Goal: Transaction & Acquisition: Purchase product/service

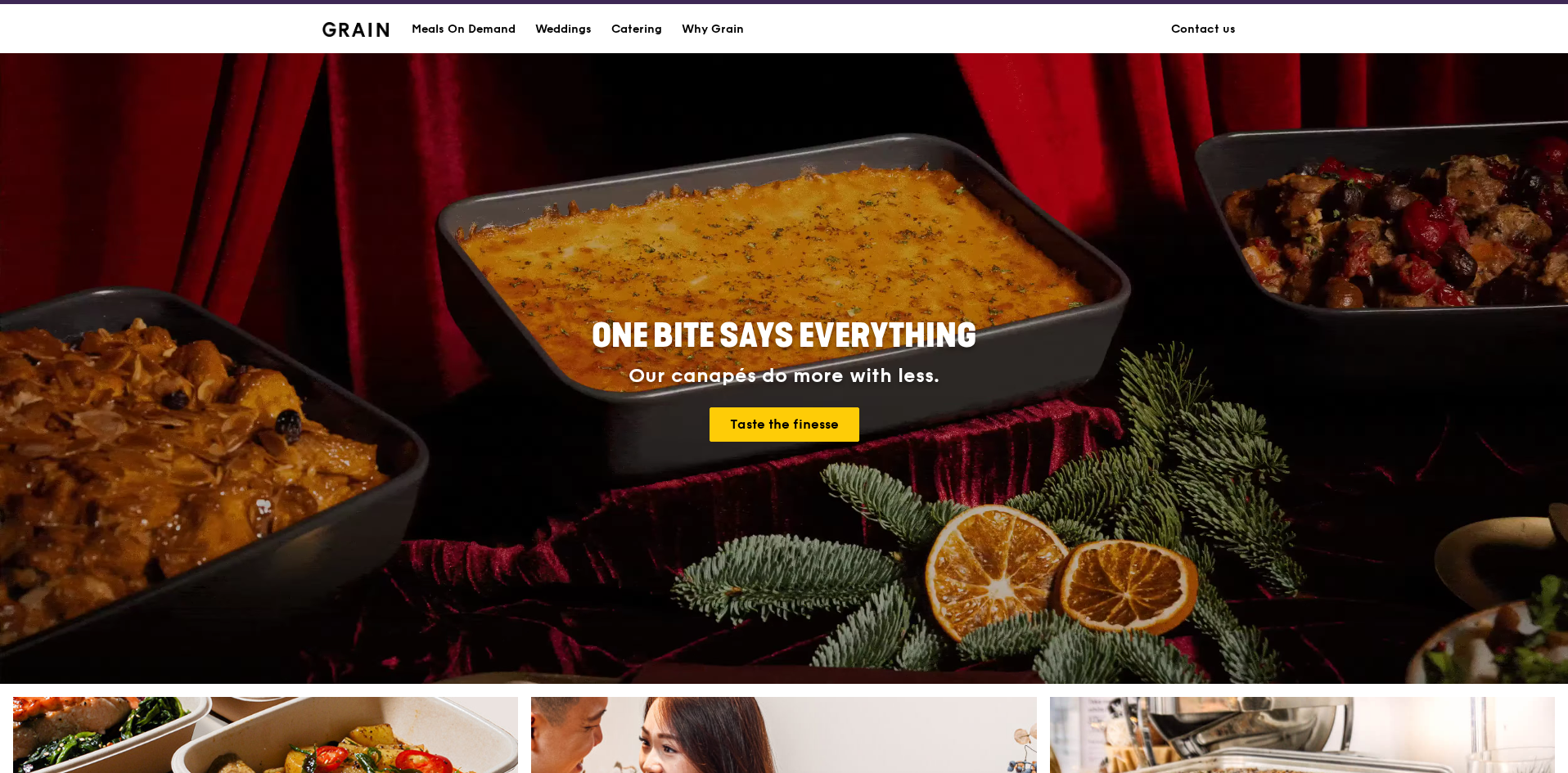
scroll to position [491, 0]
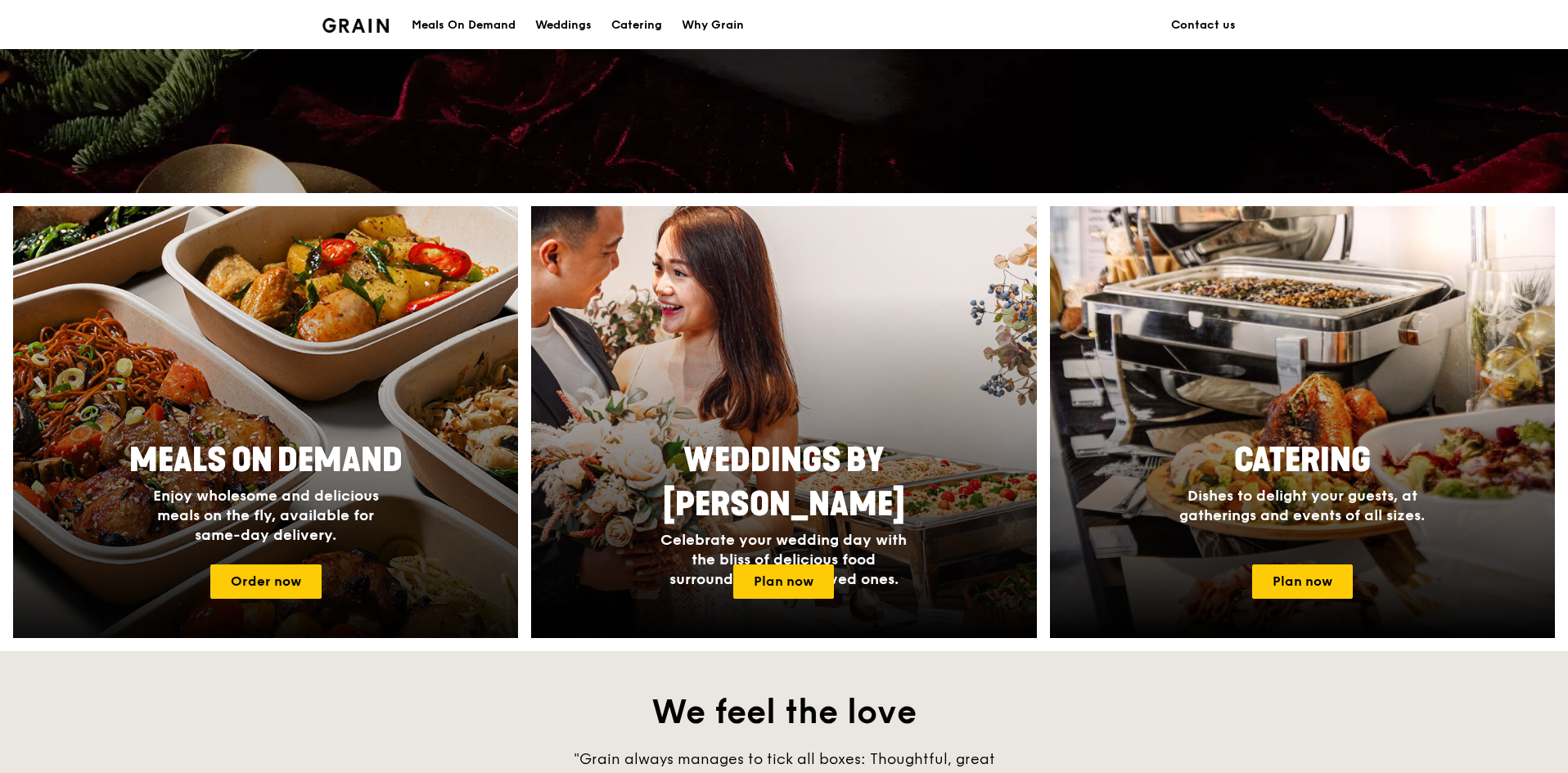
click at [240, 427] on div at bounding box center [265, 423] width 555 height 476
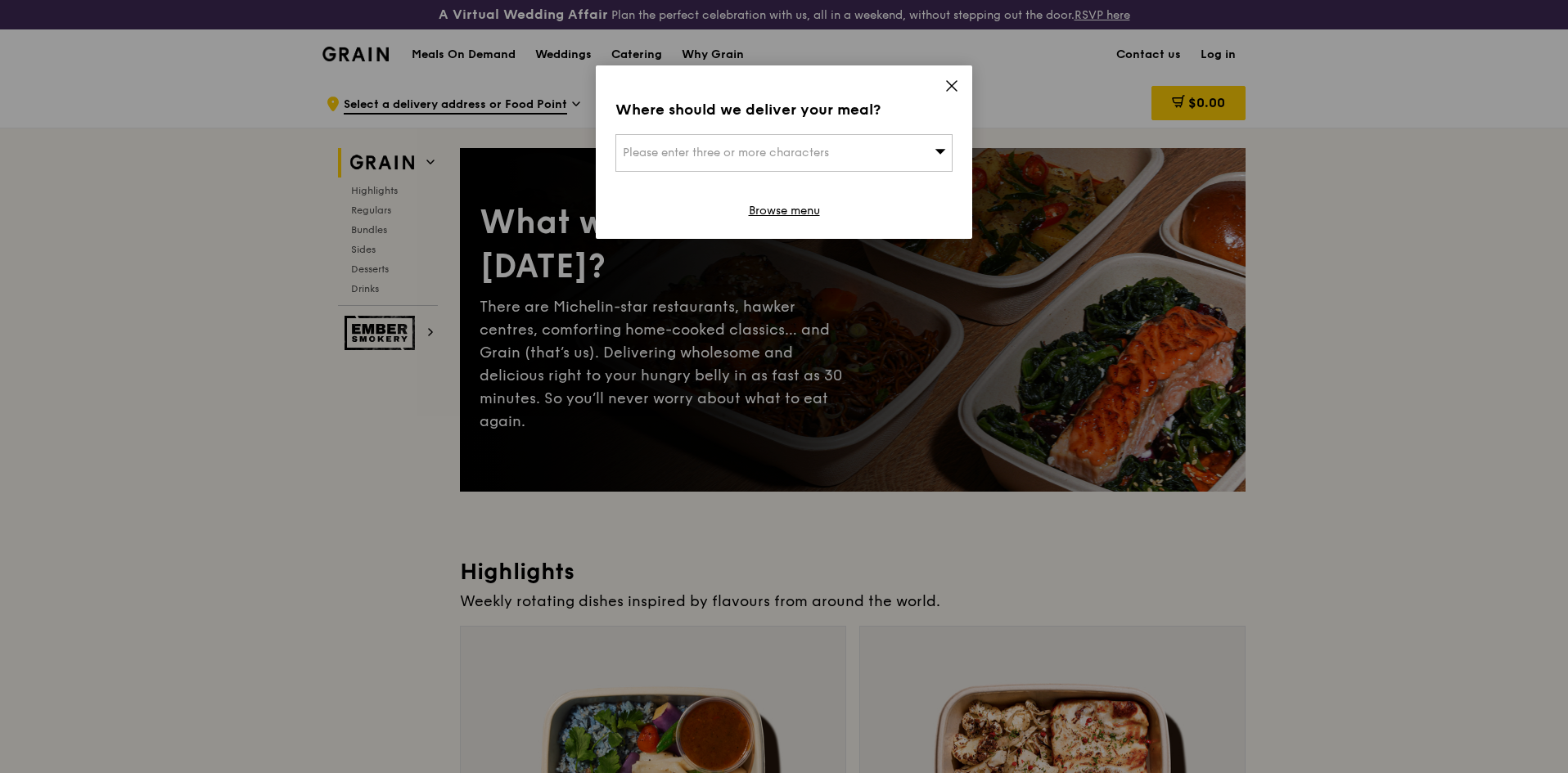
click at [954, 87] on icon at bounding box center [952, 86] width 10 height 10
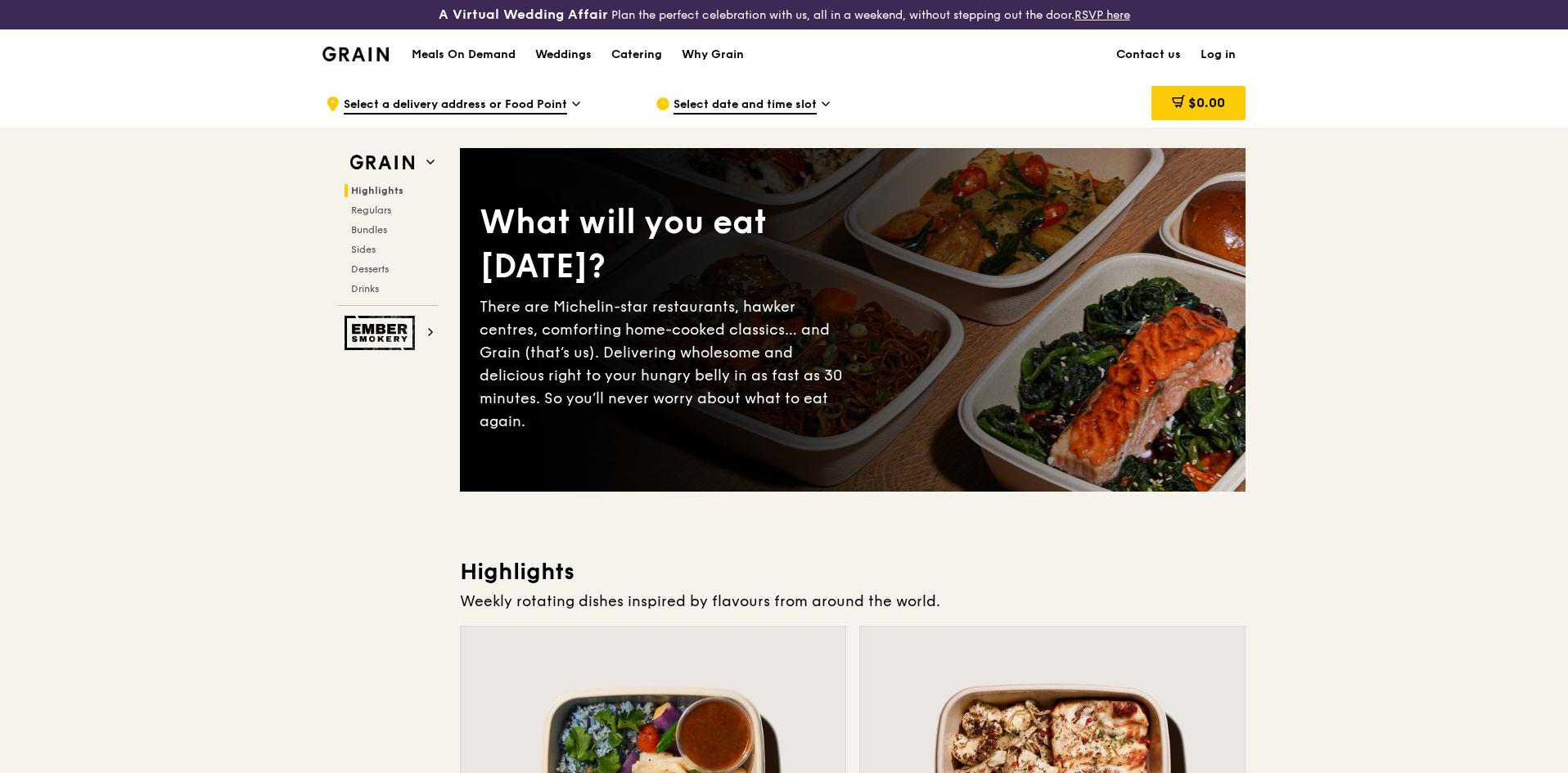
click at [725, 95] on div "Select date and time slot" at bounding box center [807, 103] width 303 height 49
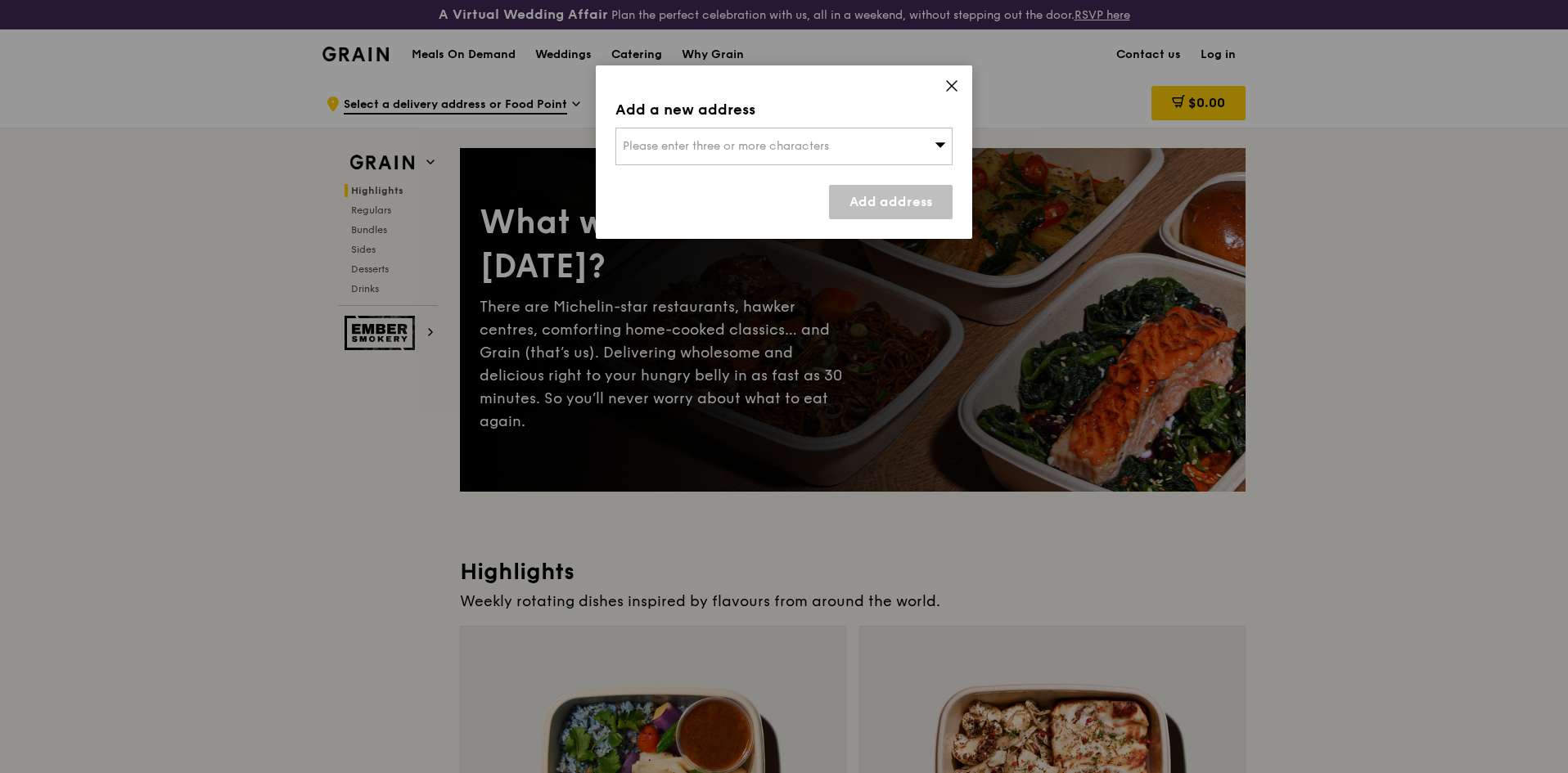
click at [751, 157] on div "Please enter three or more characters" at bounding box center [783, 146] width 337 height 38
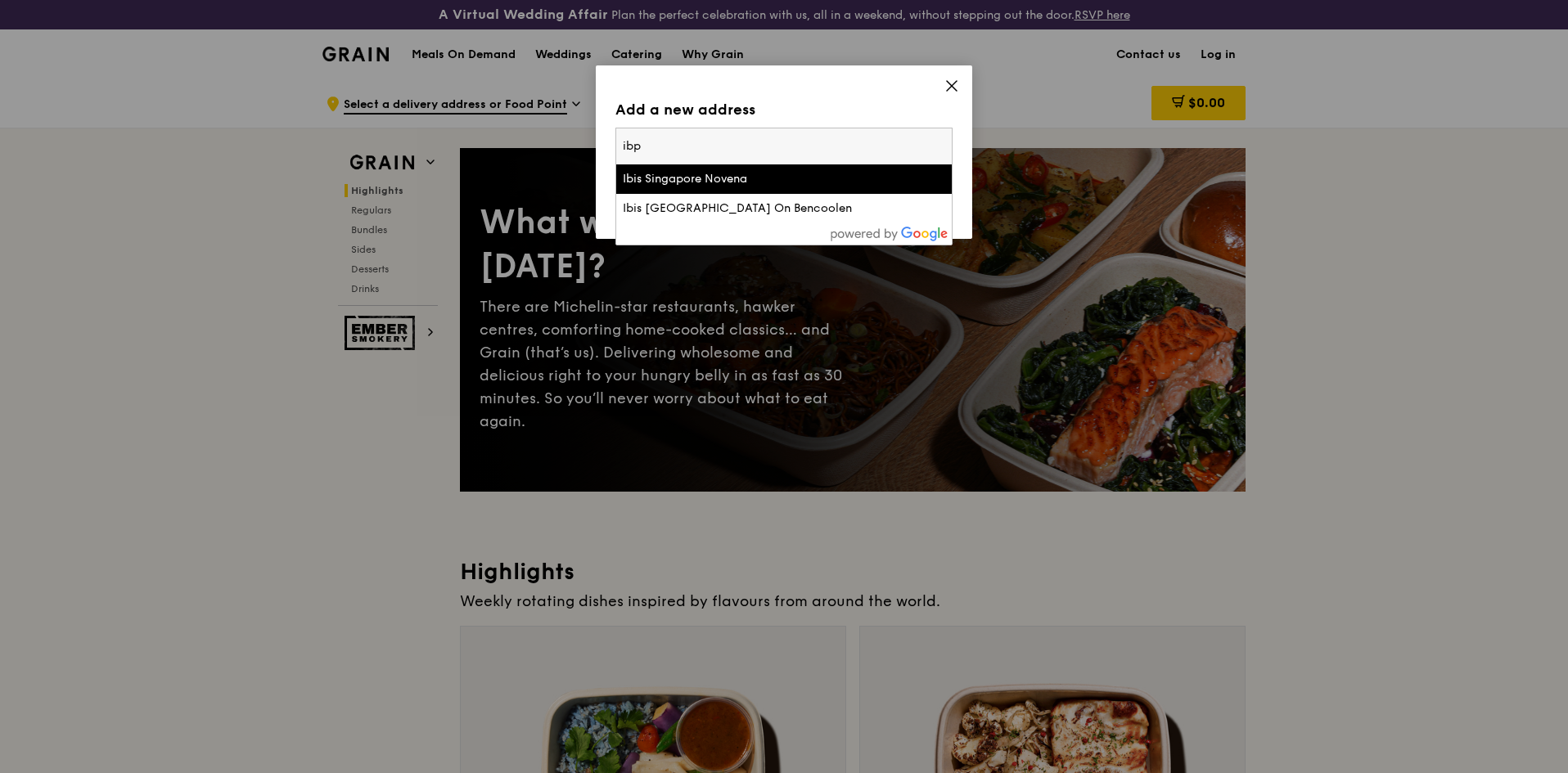
click at [700, 134] on input "ibp" at bounding box center [783, 146] width 335 height 36
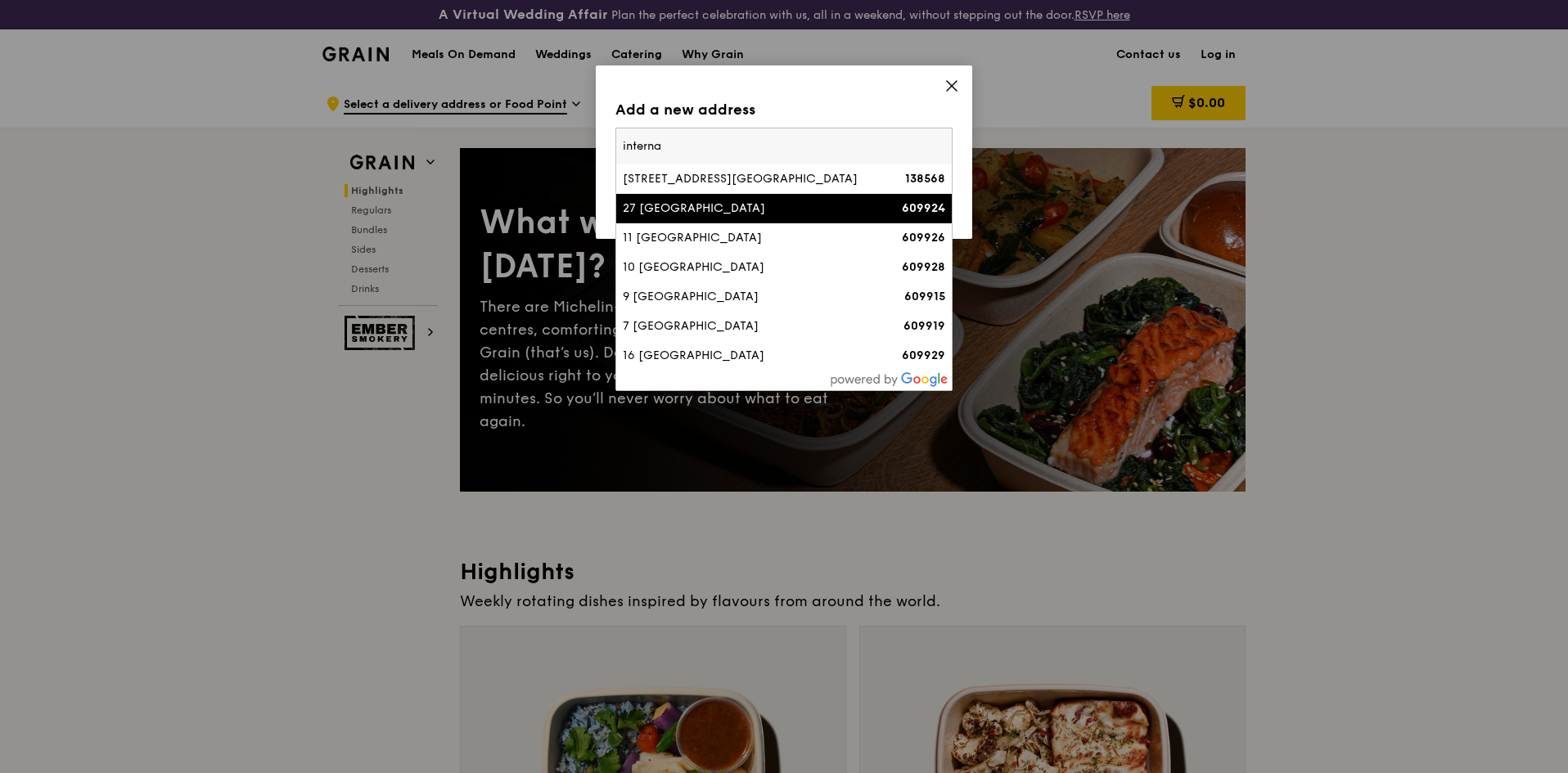
type input "interna"
click at [693, 208] on div "27 [GEOGRAPHIC_DATA]" at bounding box center [744, 208] width 242 height 16
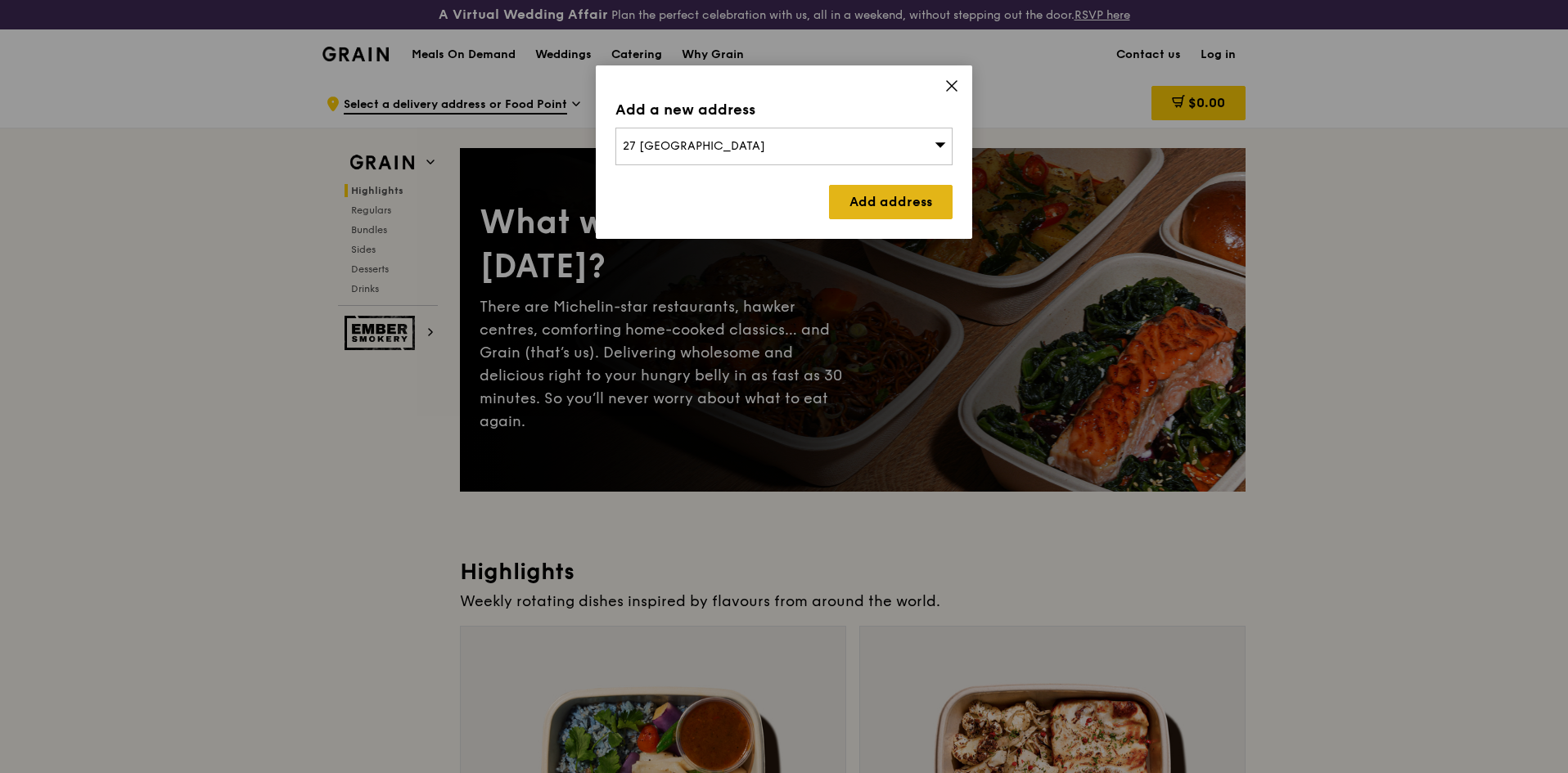
click at [864, 210] on link "Add address" at bounding box center [891, 202] width 124 height 34
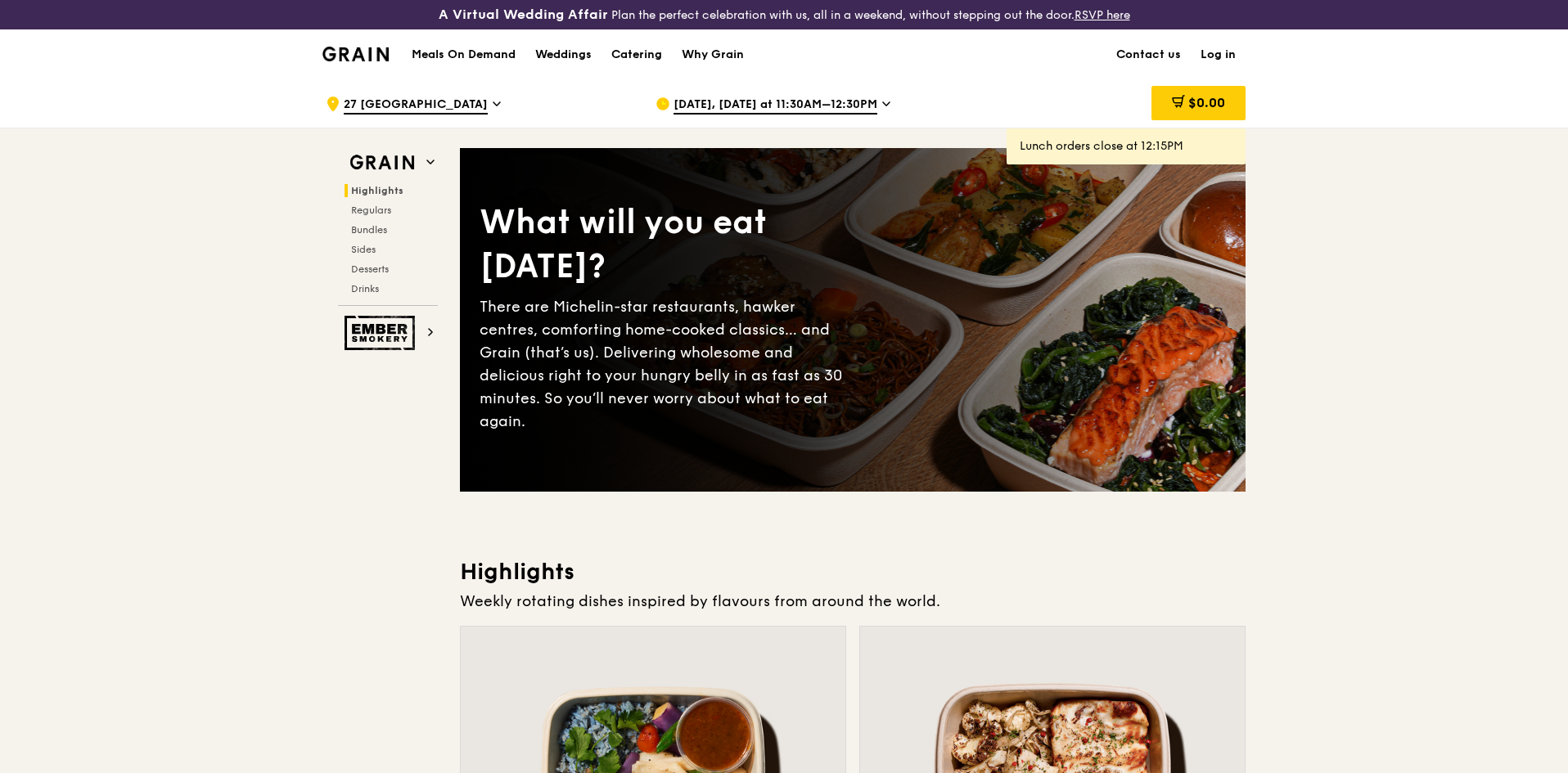
click at [848, 103] on span "[DATE], [DATE] at 11:30AM–12:30PM" at bounding box center [776, 105] width 204 height 18
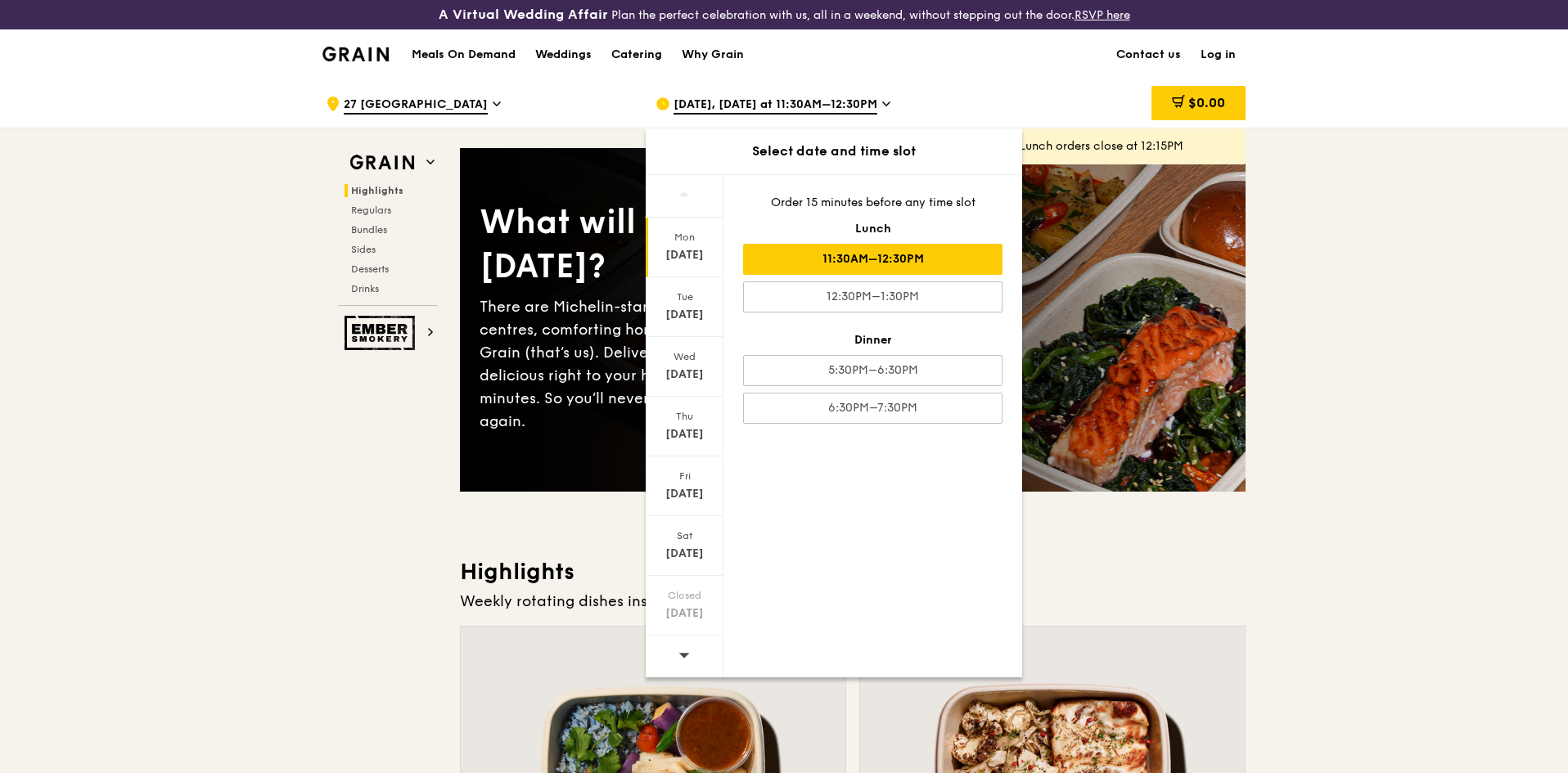
click at [927, 181] on div "Order 15 minutes before any time slot Lunch 11:30AM–12:30PM 12:30PM–1:30PM Dinn…" at bounding box center [873, 308] width 299 height 268
click at [944, 88] on div "[DATE], [DATE] at 11:30AM–12:30PM" at bounding box center [807, 103] width 303 height 49
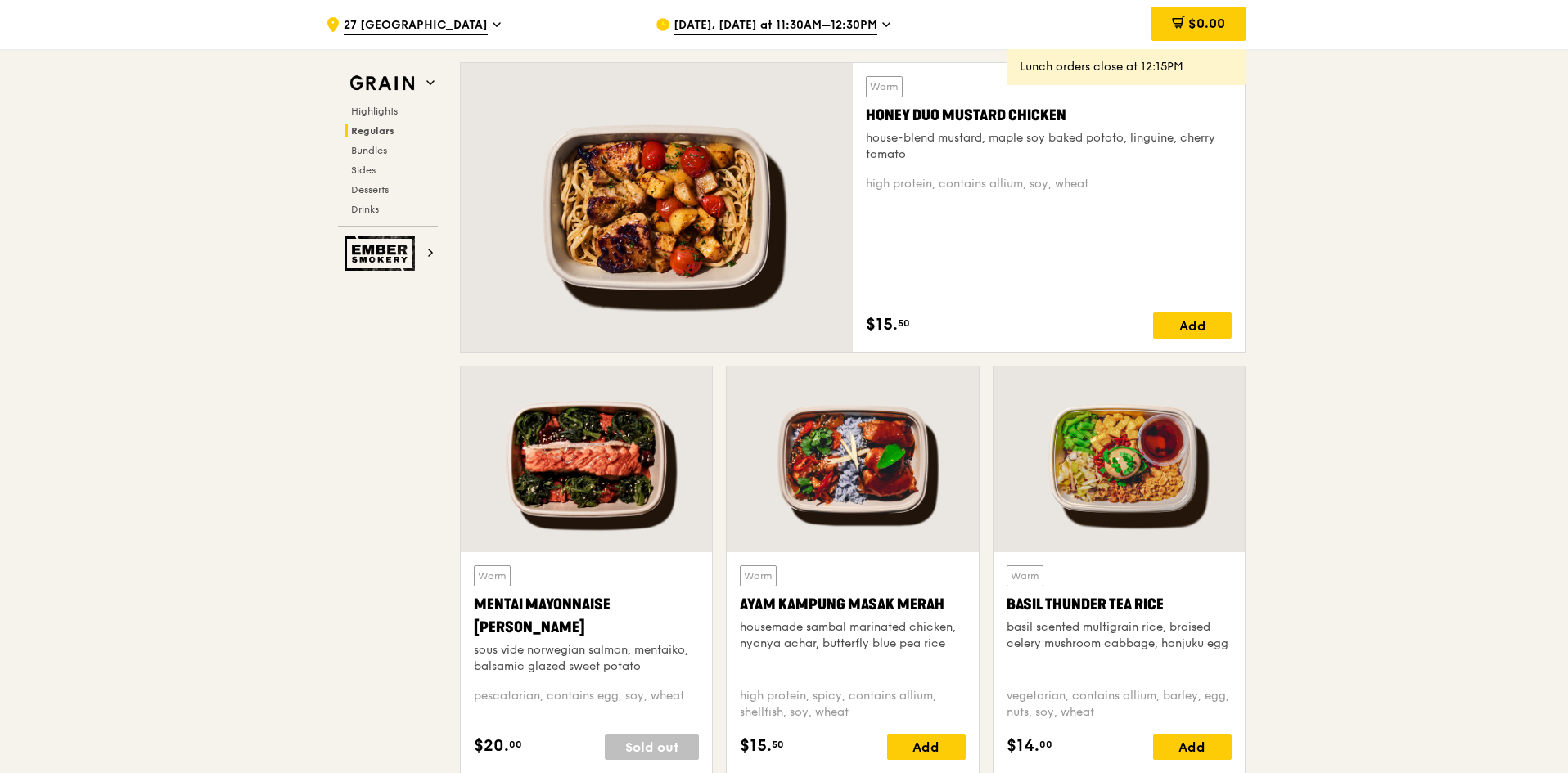
scroll to position [1309, 0]
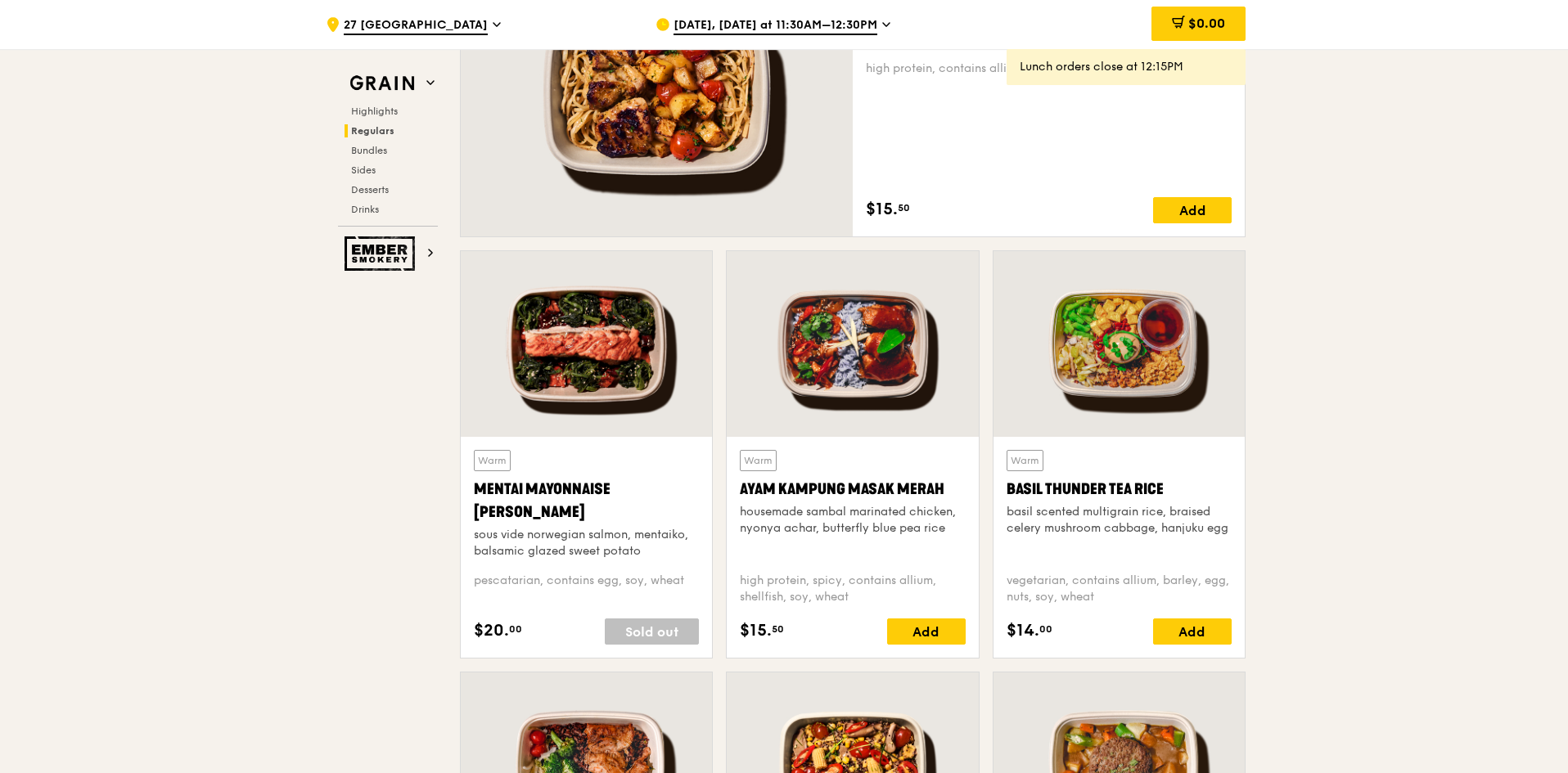
click at [635, 439] on div "Warm Mentai Mayonnaise Aburi Salmon sous vide norwegian salmon, mentaiko, balsa…" at bounding box center [586, 547] width 251 height 221
click at [637, 411] on div at bounding box center [586, 344] width 251 height 186
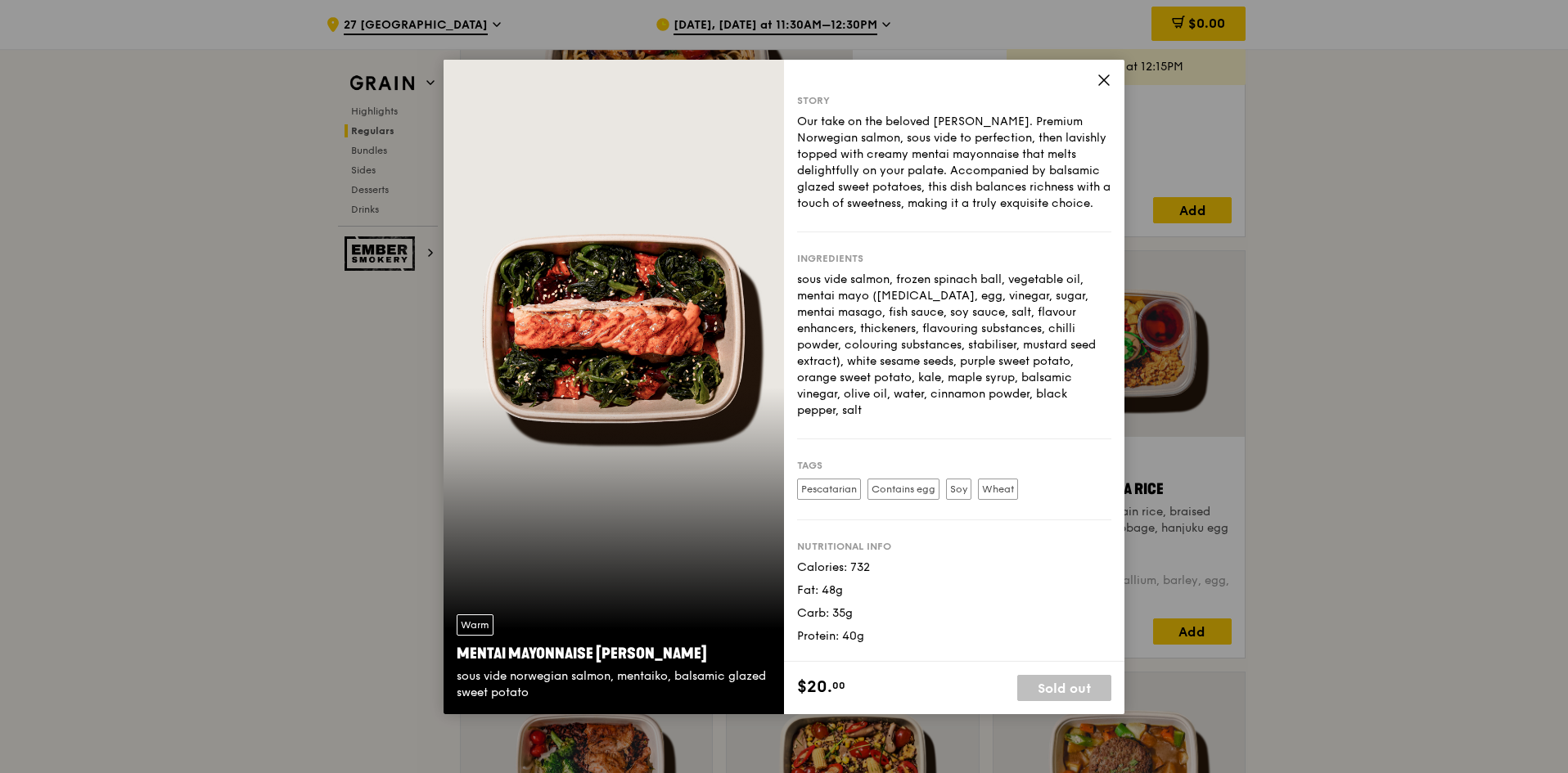
click at [1107, 84] on icon at bounding box center [1104, 81] width 15 height 15
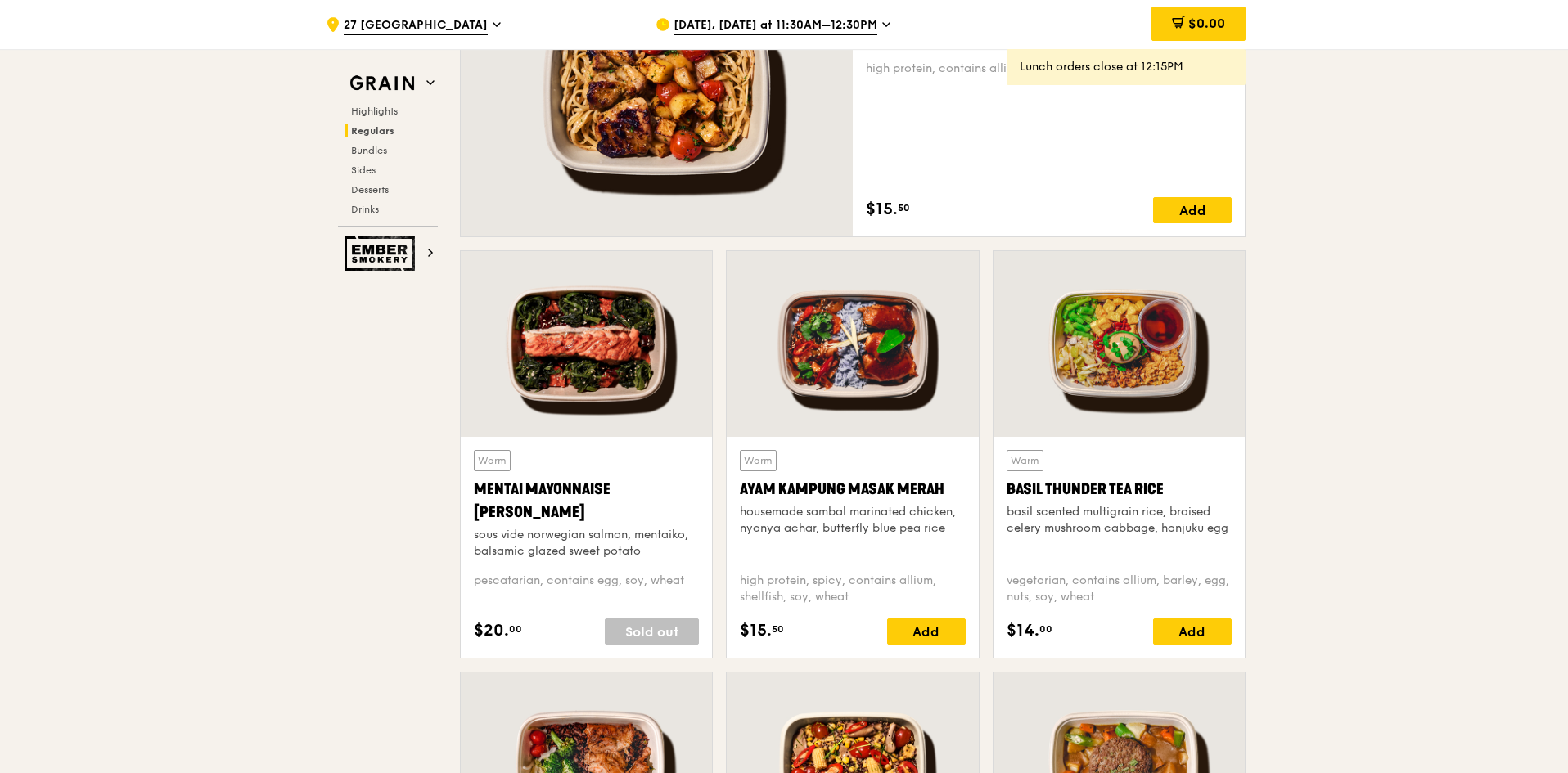
click at [822, 397] on div at bounding box center [852, 344] width 251 height 186
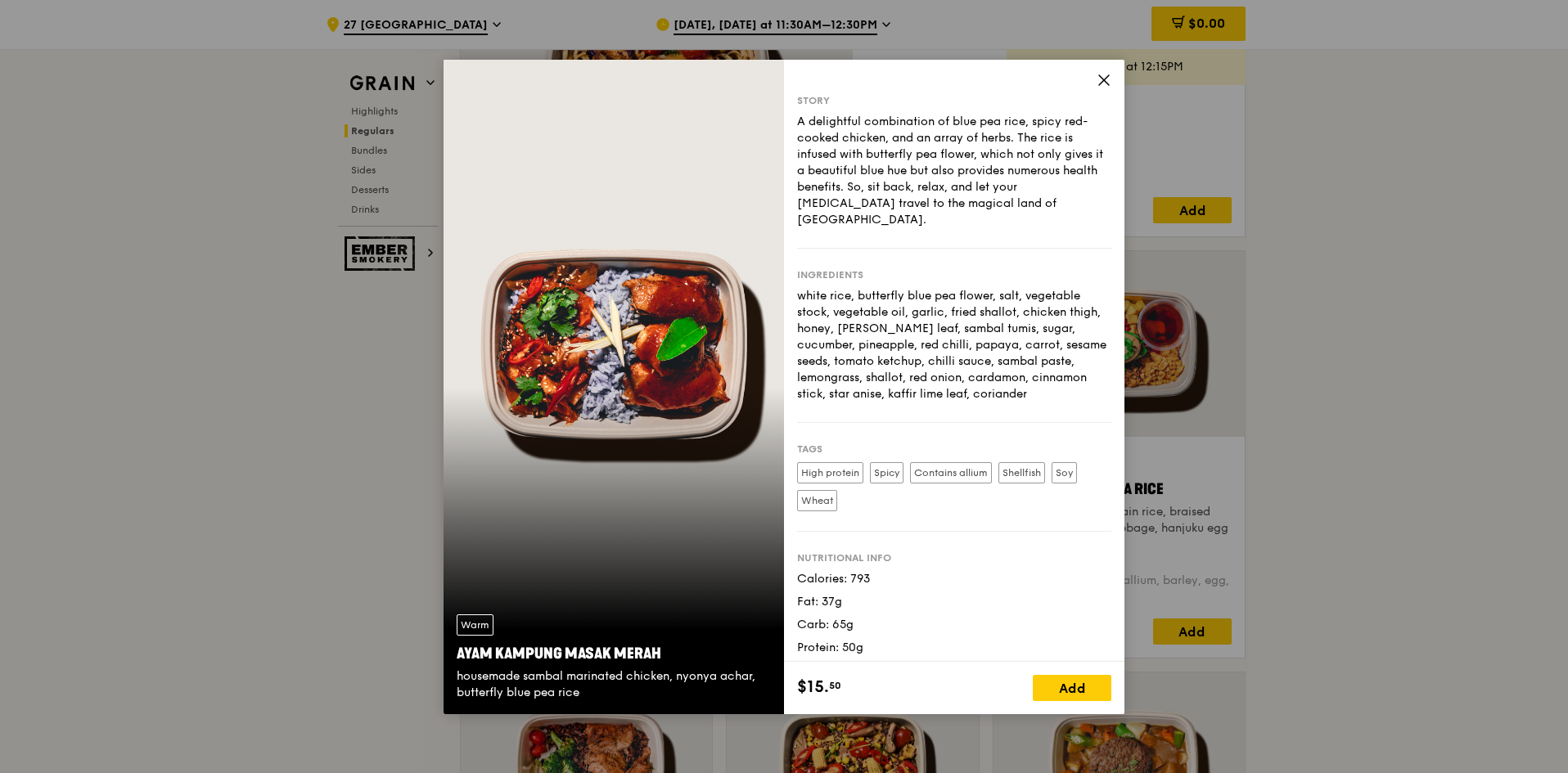
click at [1105, 82] on icon at bounding box center [1104, 81] width 15 height 15
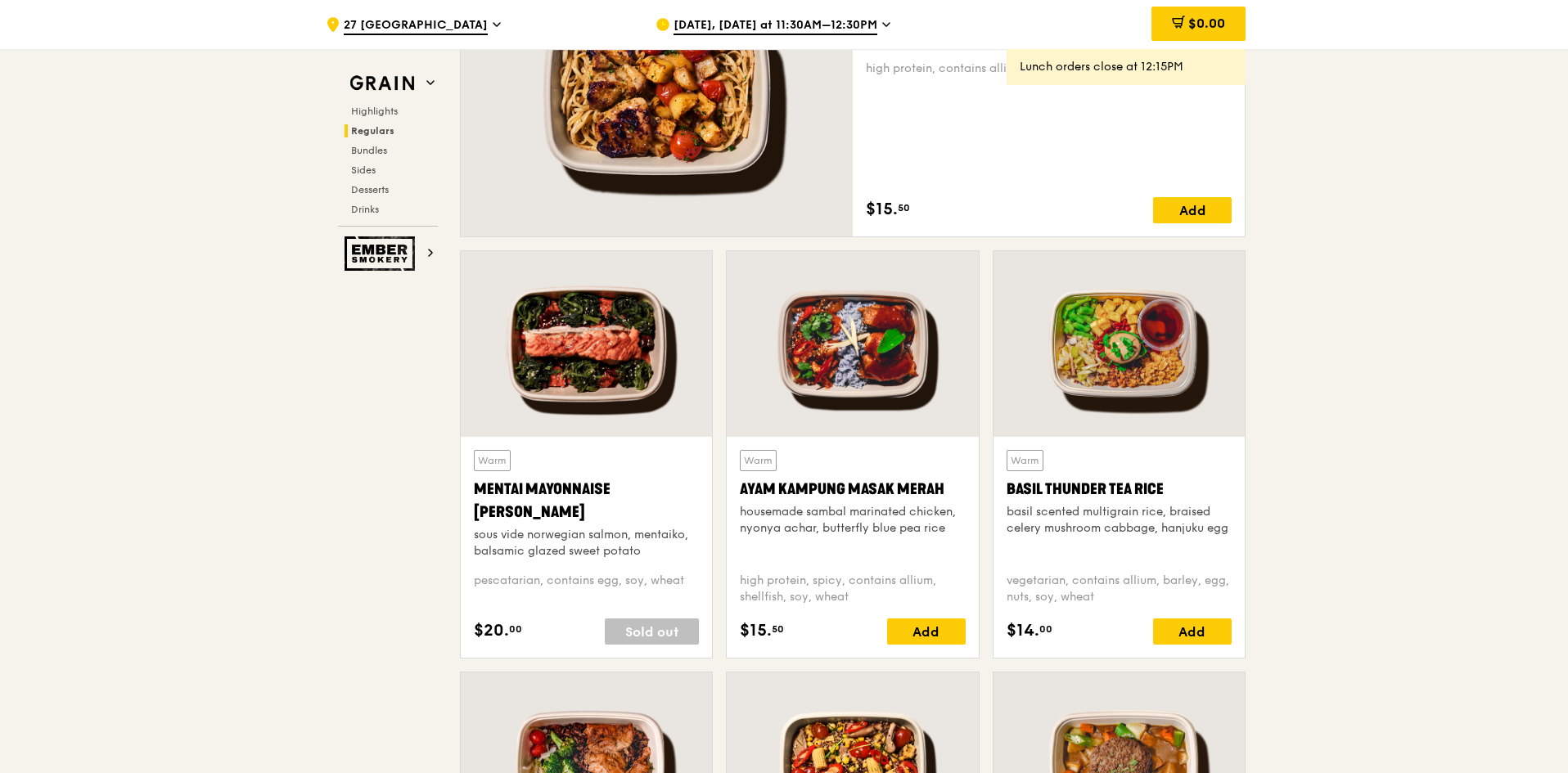
click at [1129, 454] on div "Warm Basil Thunder Tea [PERSON_NAME] scented multigrain rice, braised celery mu…" at bounding box center [1119, 505] width 225 height 110
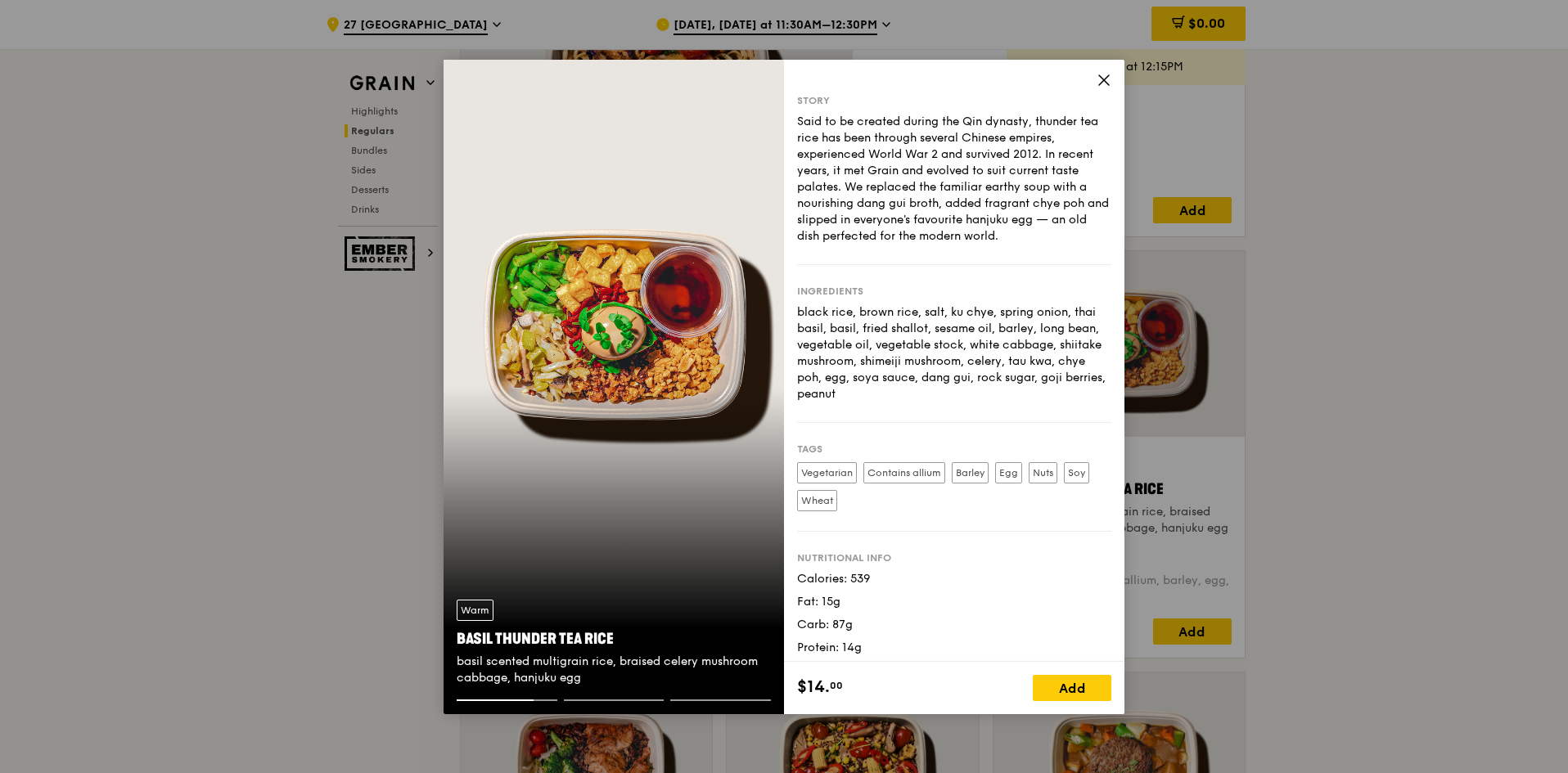
click at [1092, 87] on div "Story Said to be created during the Qin dynasty, thunder tea rice has been thro…" at bounding box center [954, 360] width 340 height 602
click at [1097, 79] on icon at bounding box center [1104, 81] width 15 height 15
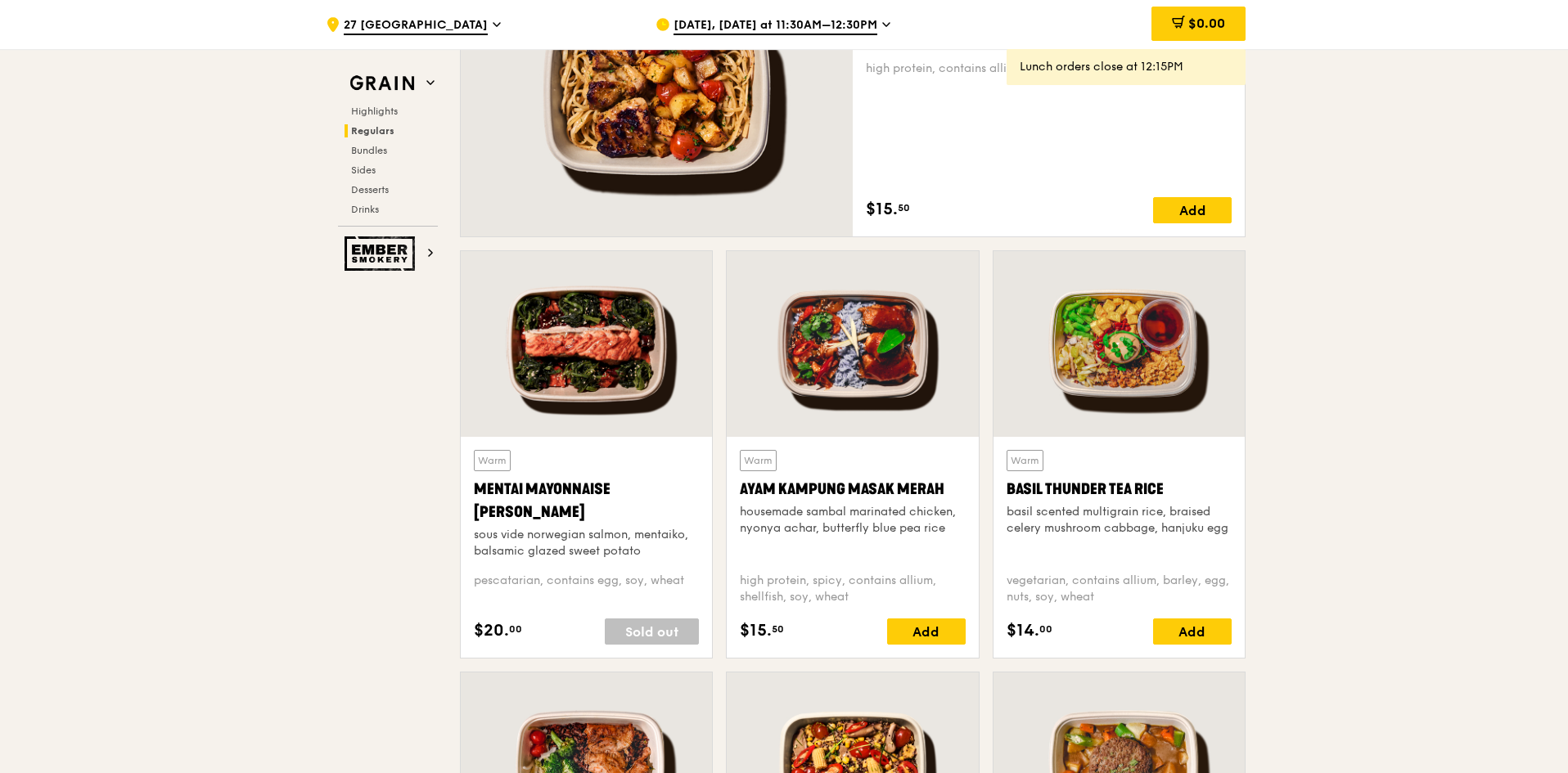
click at [753, 173] on div at bounding box center [656, 92] width 392 height 289
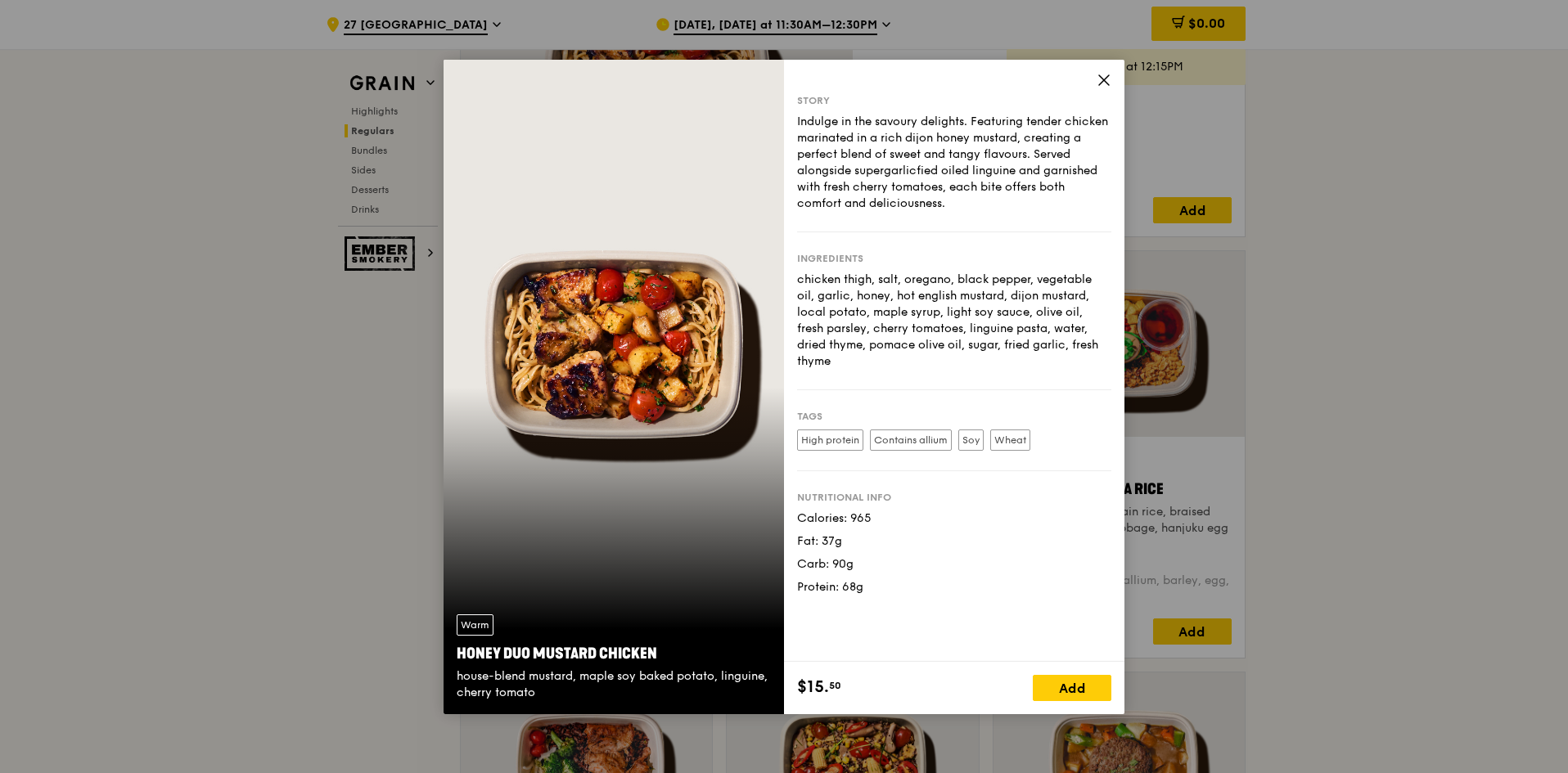
click at [1096, 88] on div "Story Indulge in the savoury delights. Featuring tender chicken marinated in a …" at bounding box center [954, 360] width 340 height 602
click at [1108, 88] on span at bounding box center [1104, 82] width 15 height 18
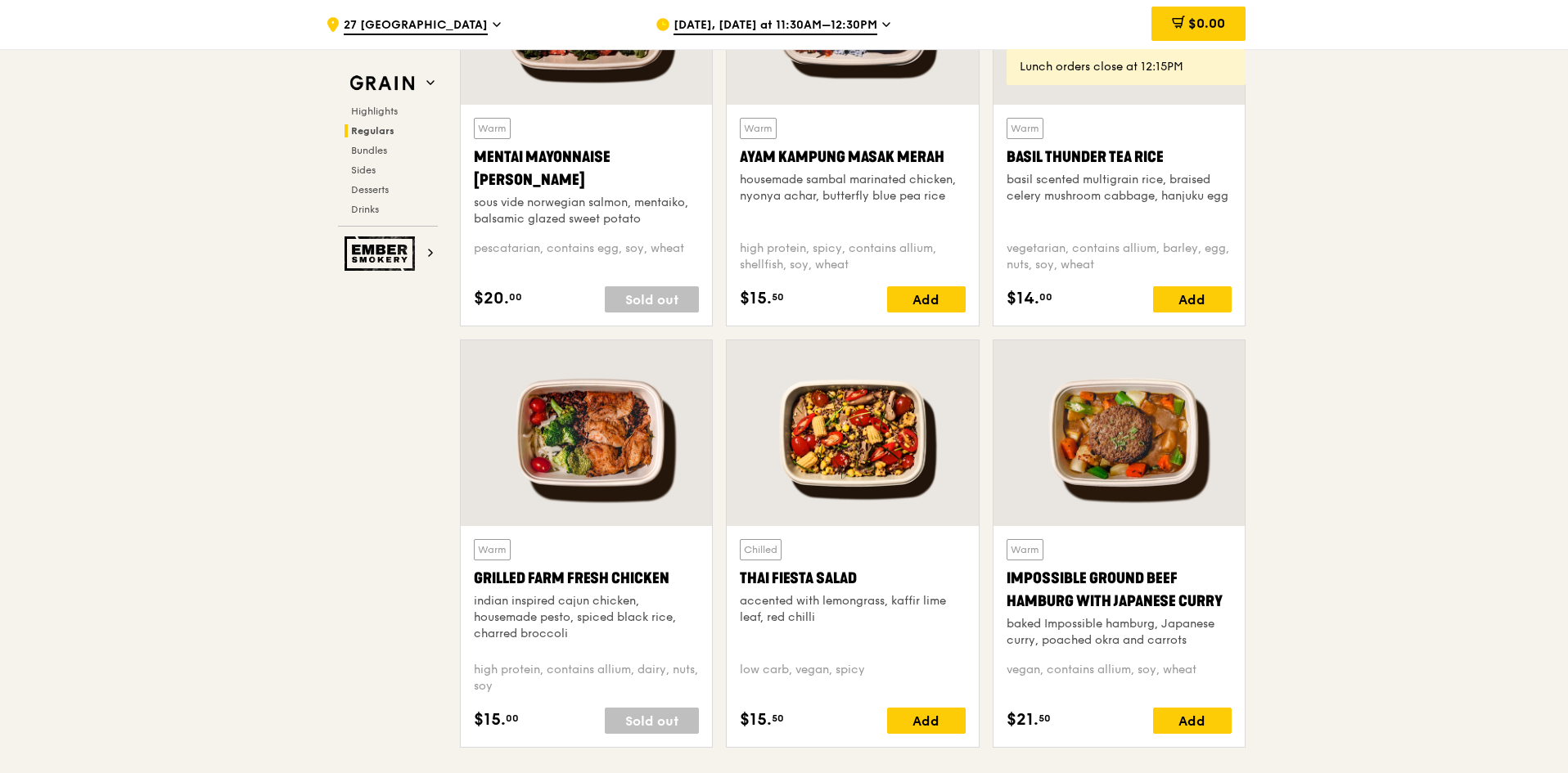
scroll to position [1718, 0]
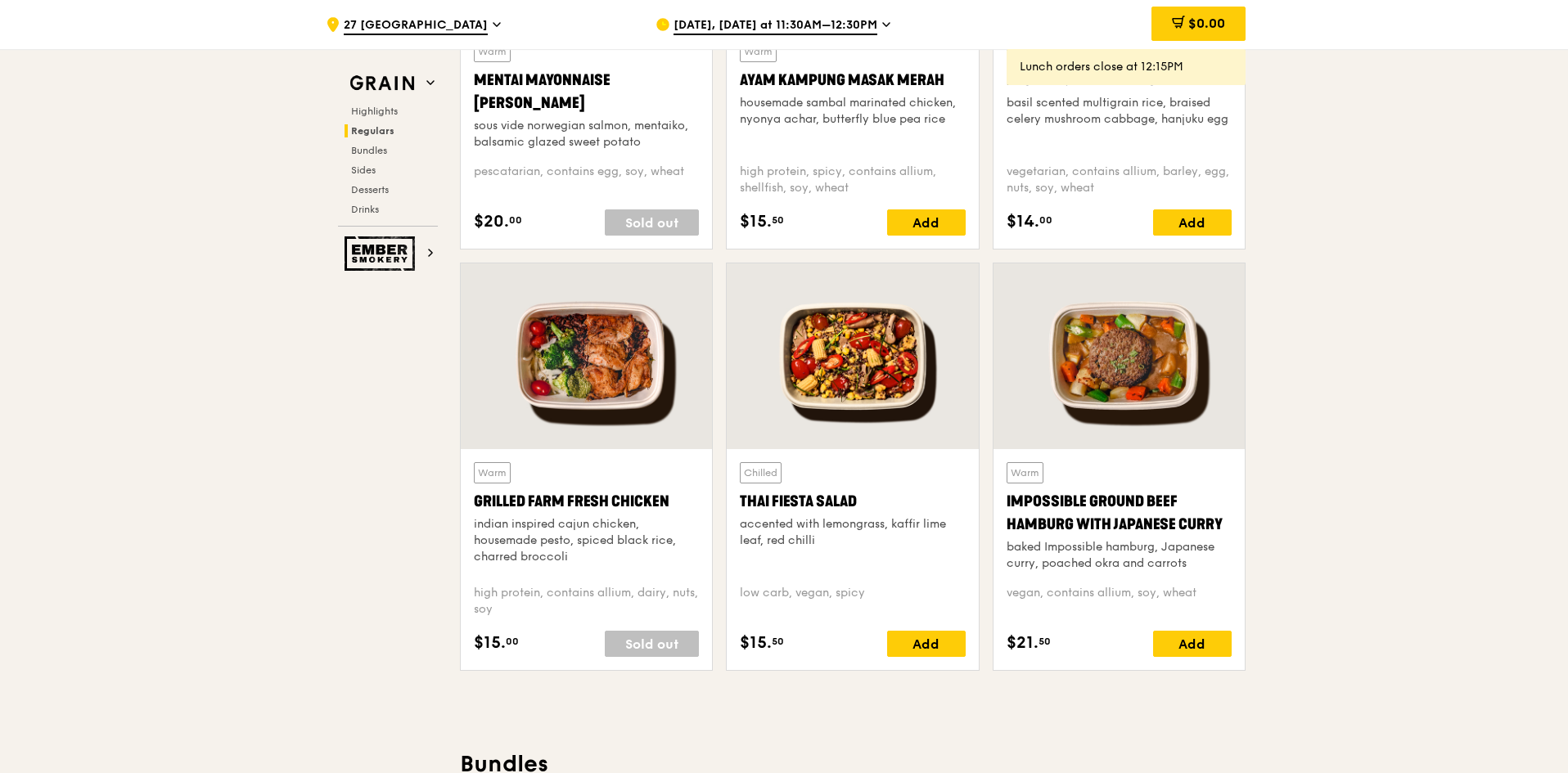
click at [640, 328] on div at bounding box center [586, 356] width 251 height 186
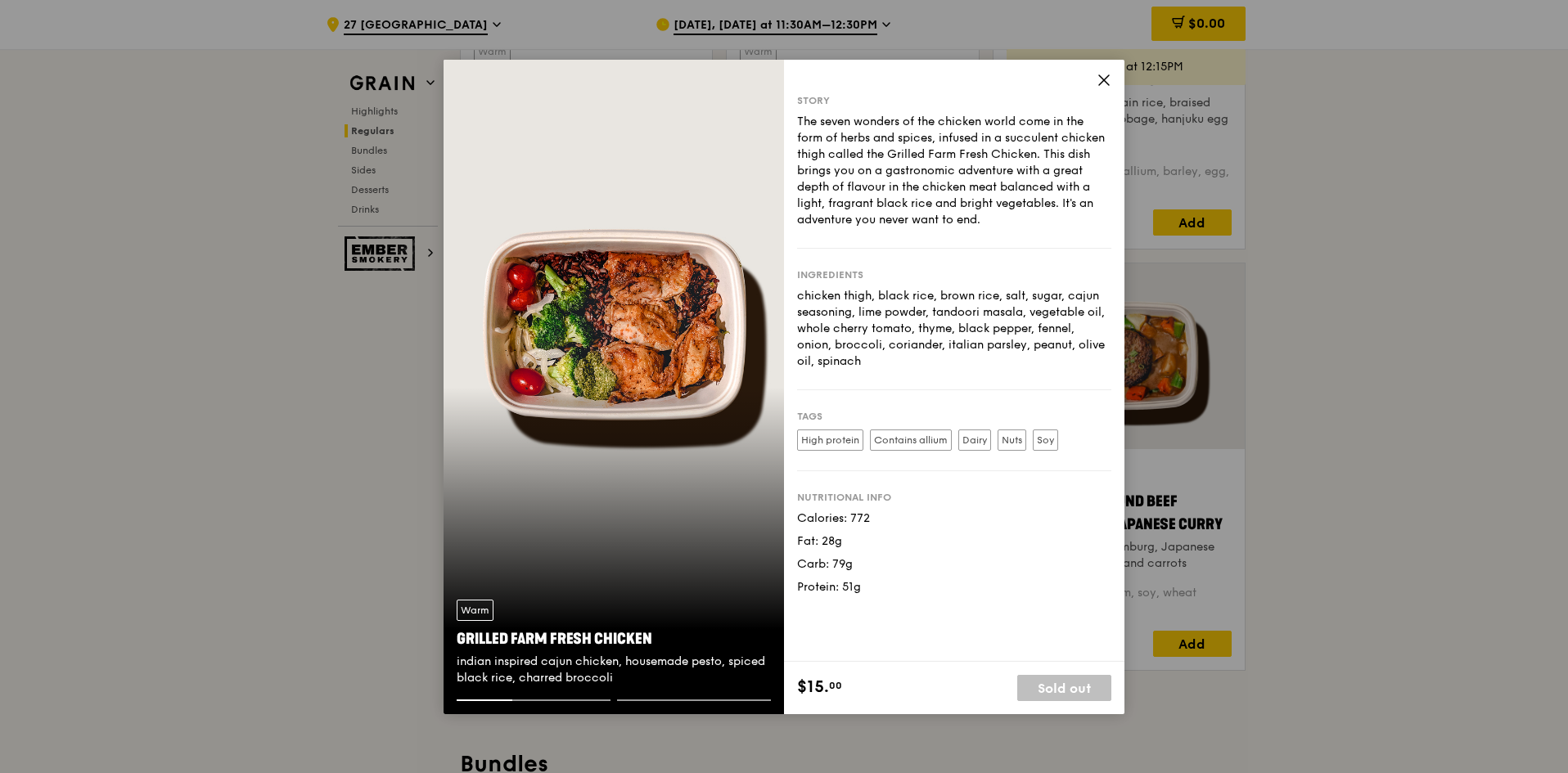
click at [1097, 89] on span at bounding box center [1104, 82] width 15 height 18
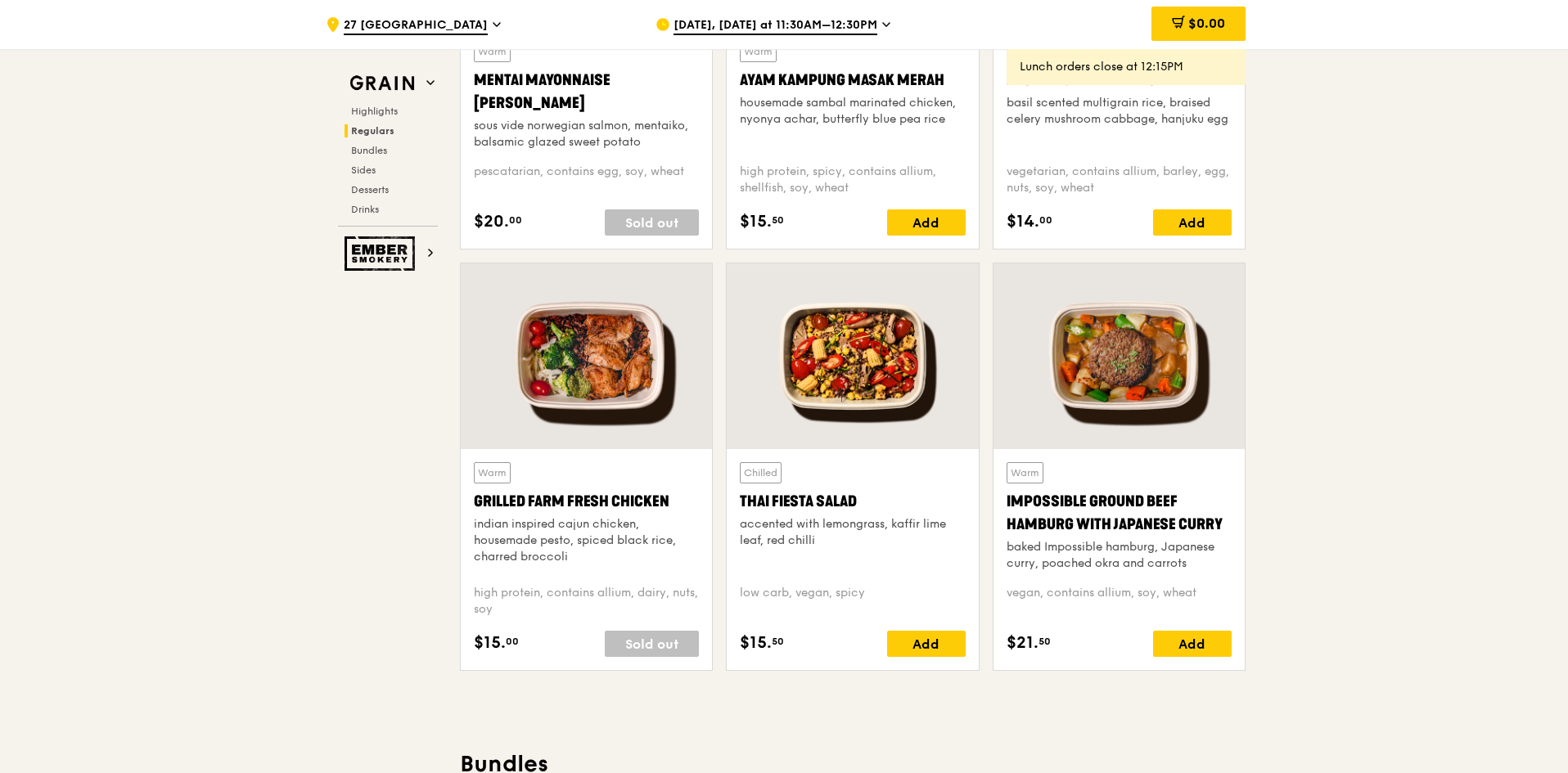
click at [864, 386] on div at bounding box center [852, 356] width 251 height 186
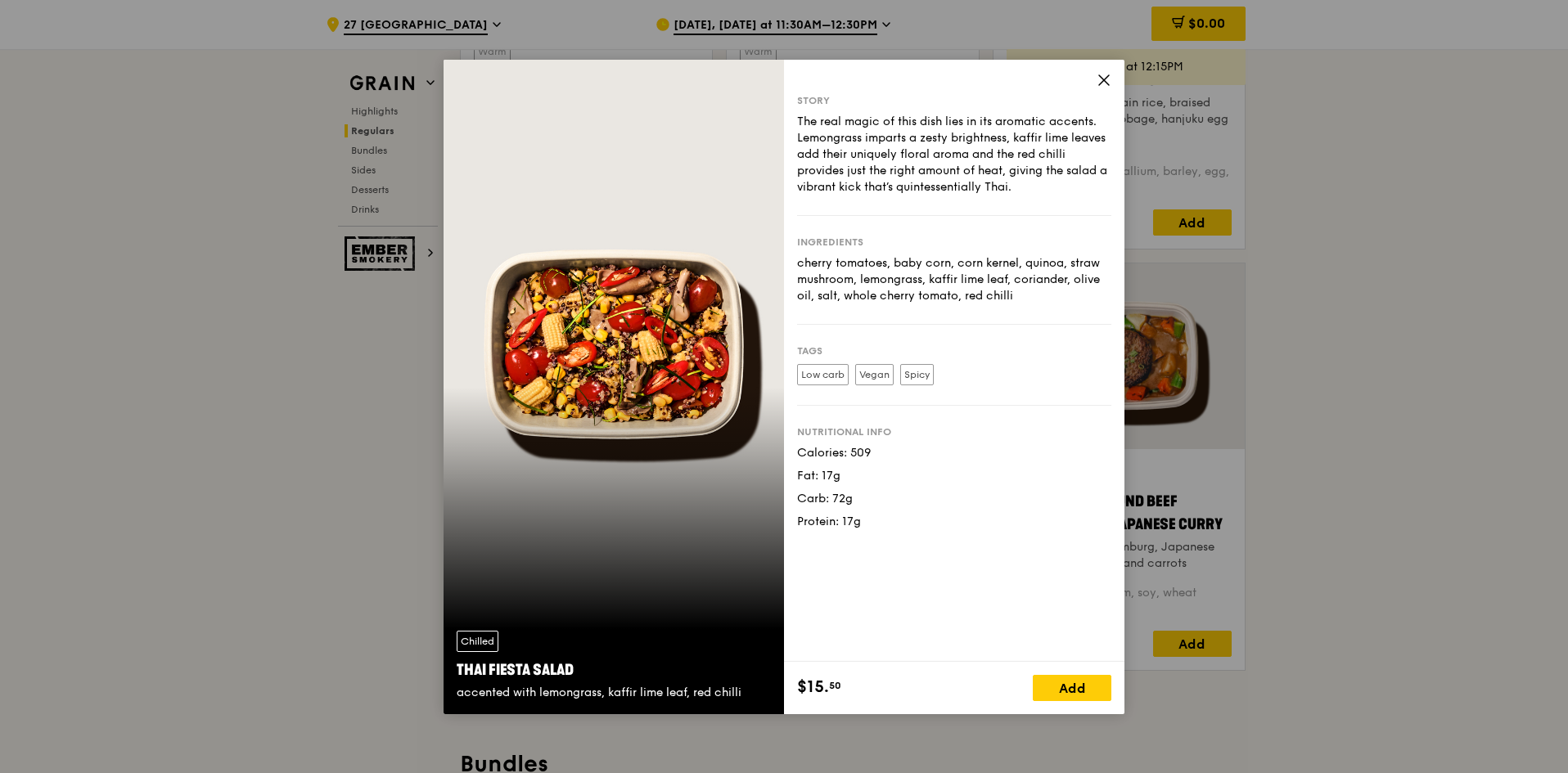
click at [1118, 79] on div "Story The real magic of this dish lies in its aromatic accents. Lemongrass impa…" at bounding box center [954, 360] width 340 height 602
click at [1107, 79] on icon at bounding box center [1104, 81] width 15 height 15
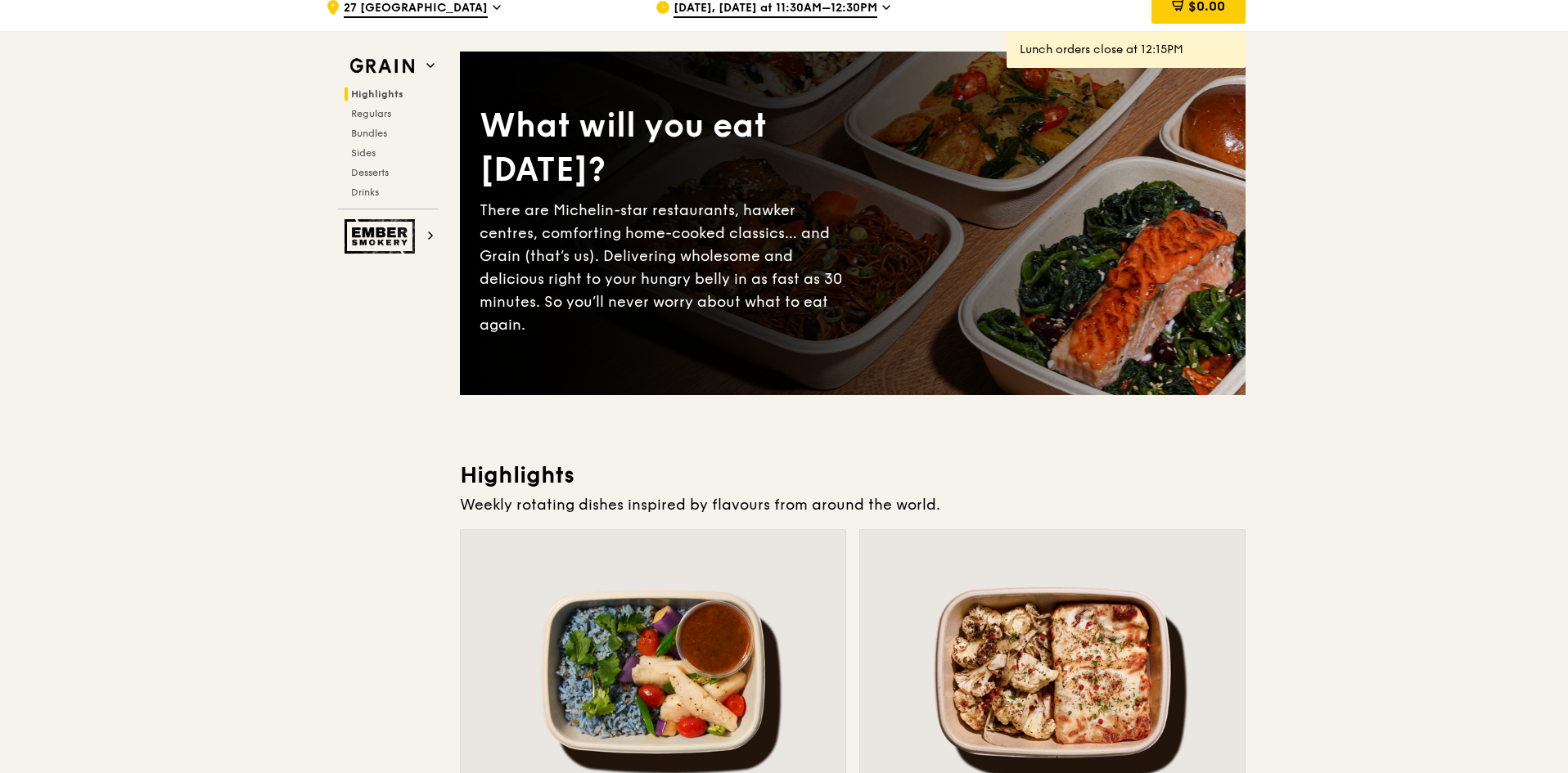
scroll to position [0, 0]
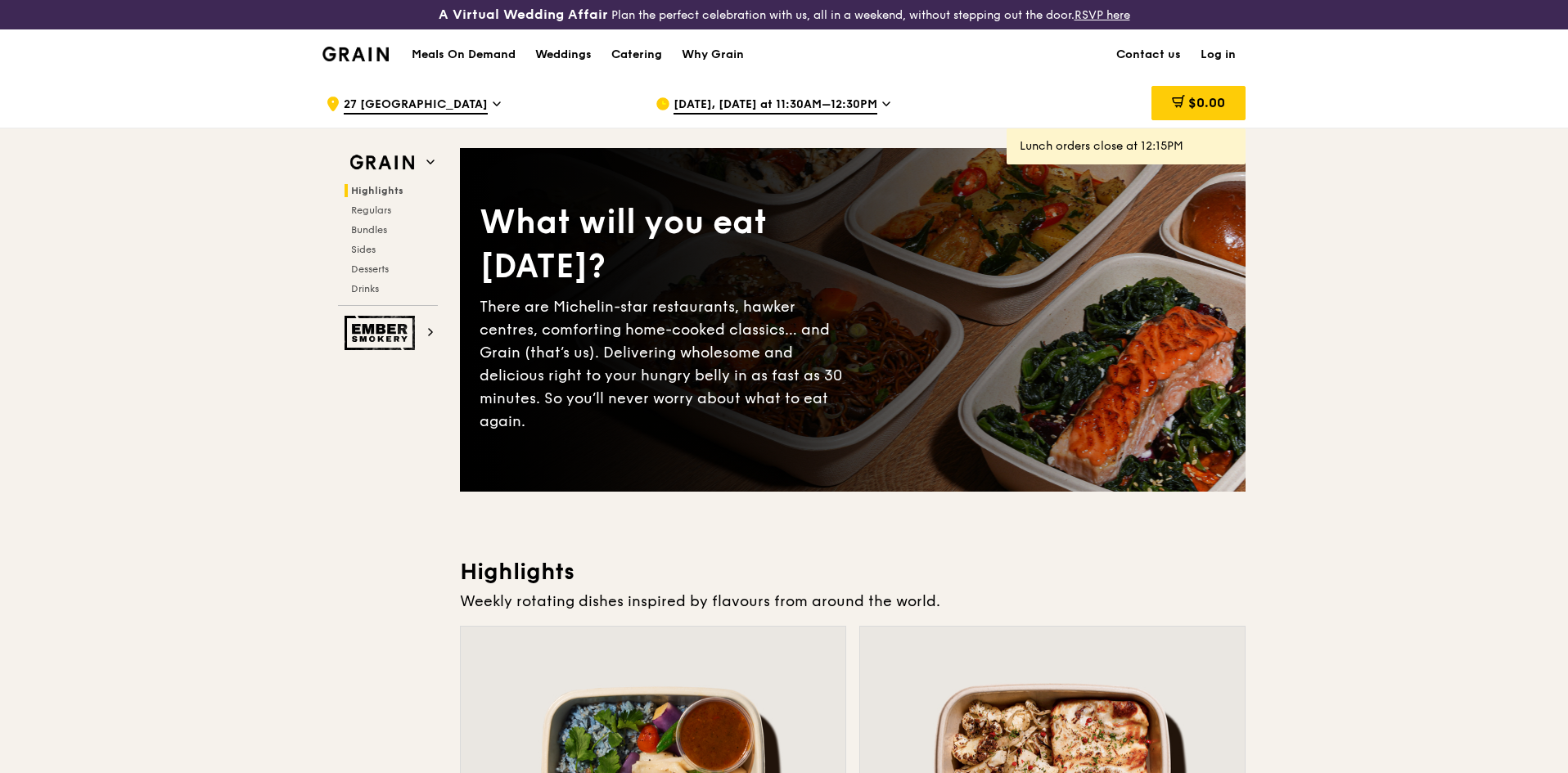
click at [697, 677] on div at bounding box center [653, 769] width 385 height 284
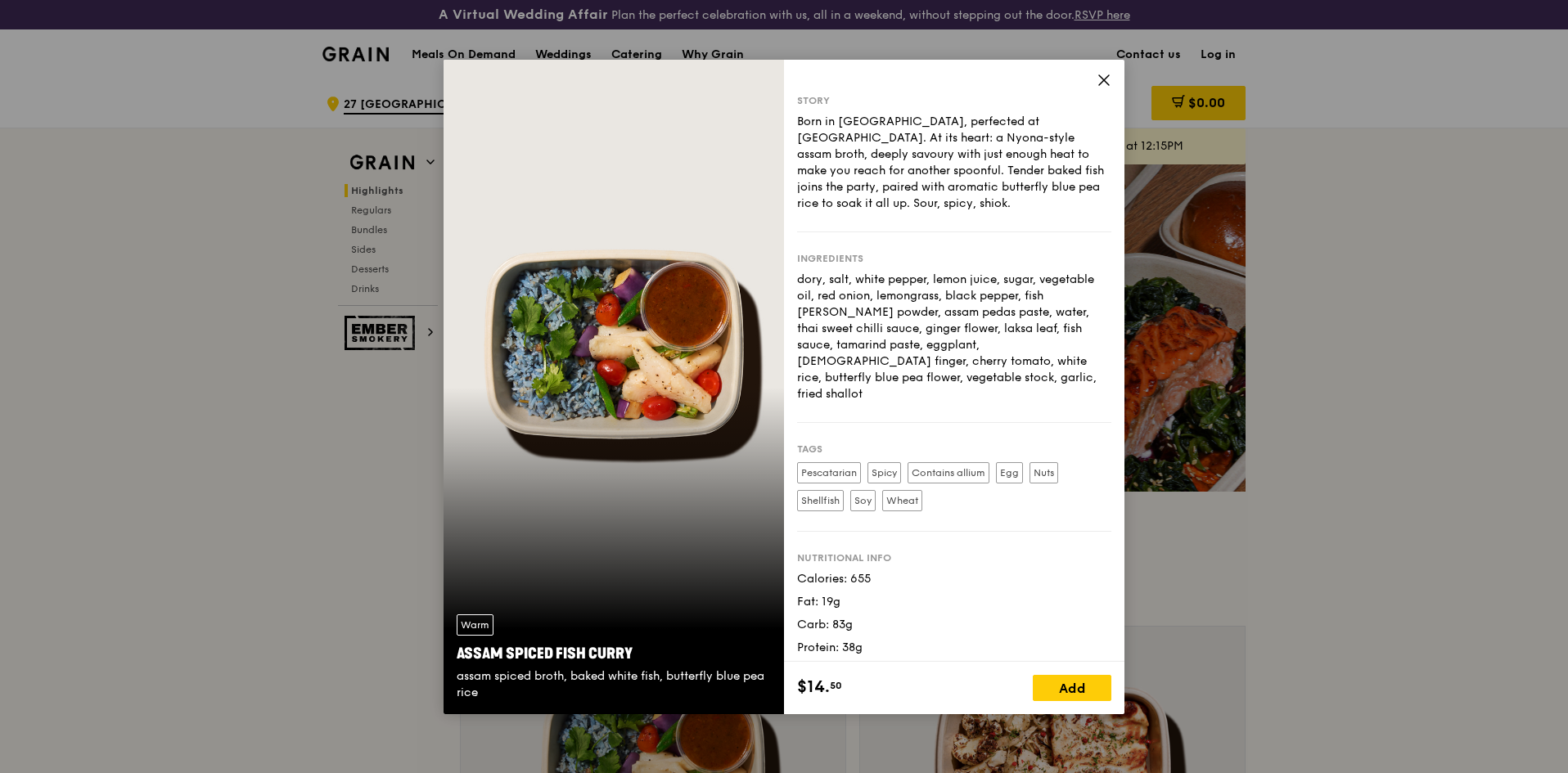
click at [1103, 86] on icon at bounding box center [1104, 81] width 15 height 15
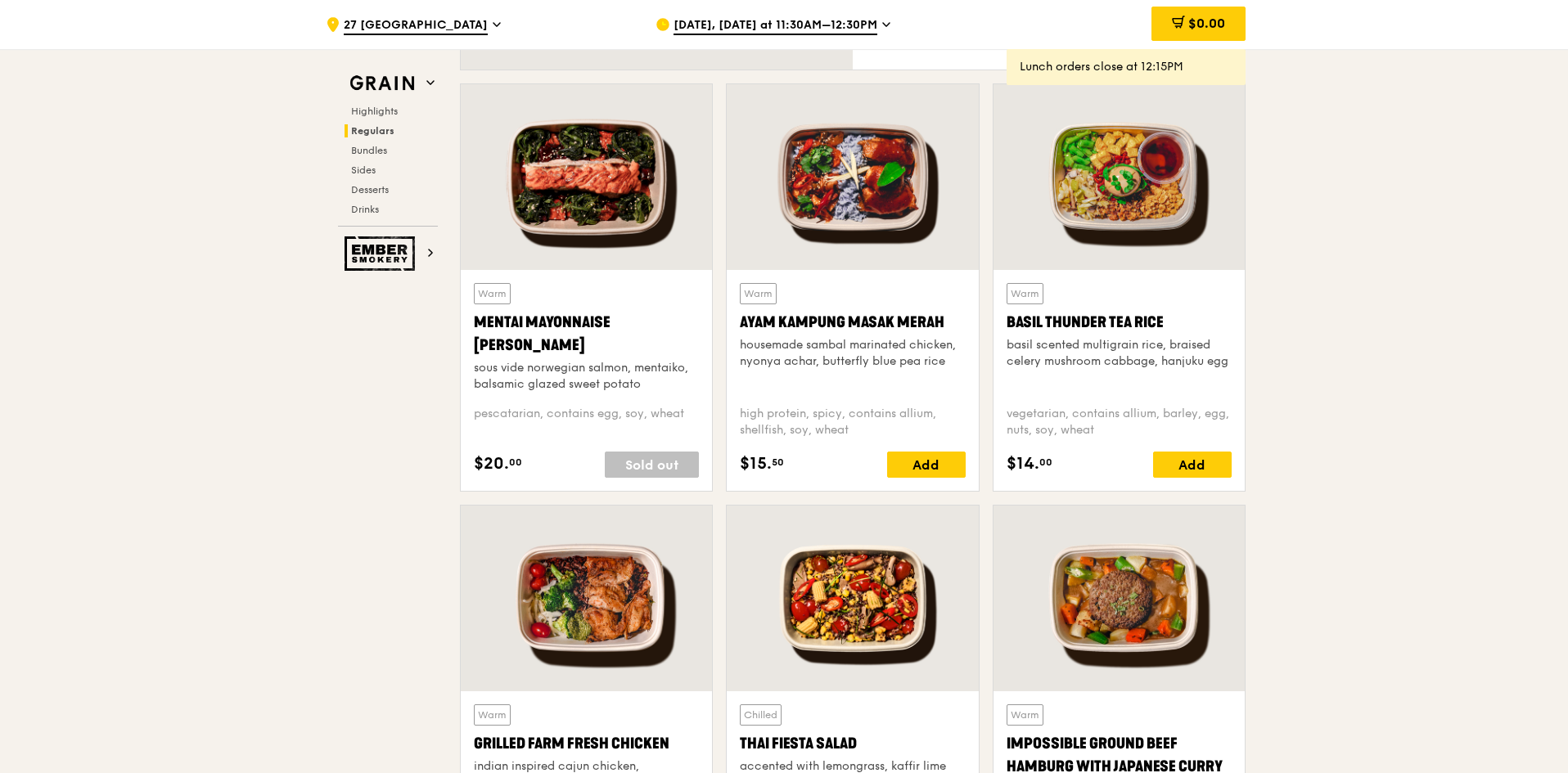
scroll to position [1391, 0]
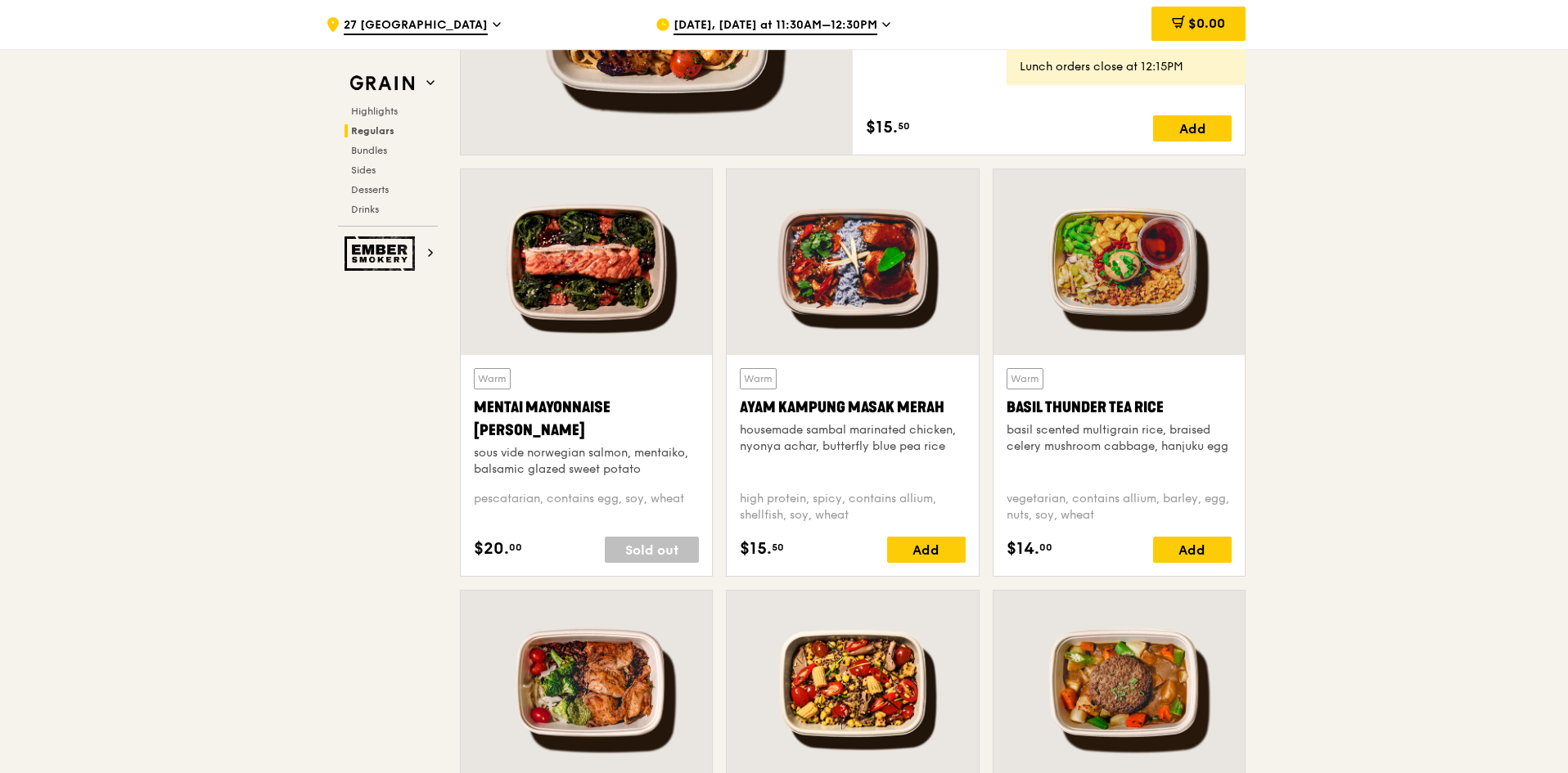
click at [827, 316] on div at bounding box center [852, 262] width 251 height 186
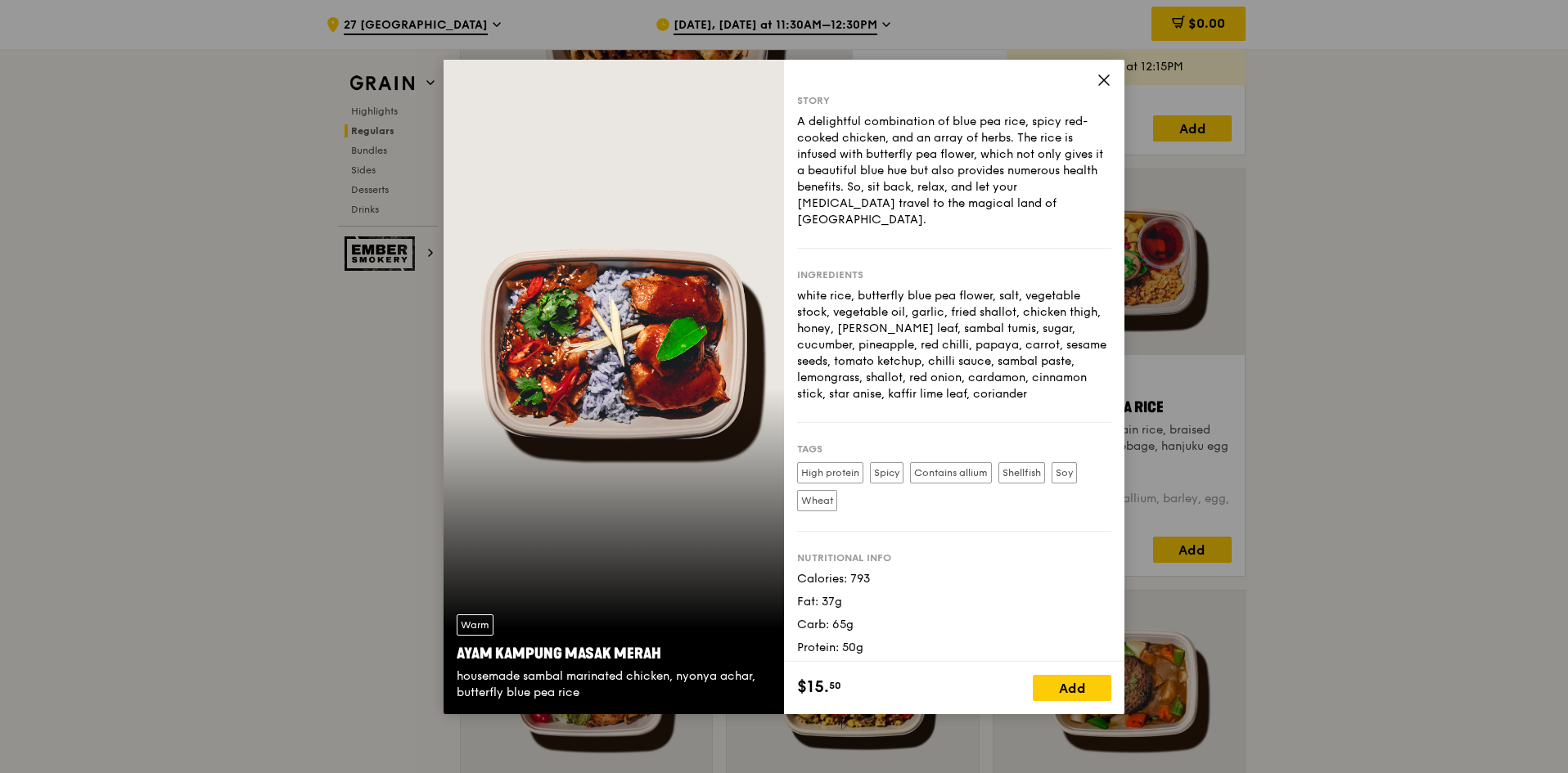
click at [1103, 71] on div "Story A delightful combination of blue pea rice, spicy red-cooked chicken, and …" at bounding box center [954, 360] width 340 height 602
click at [1105, 75] on icon at bounding box center [1104, 81] width 15 height 15
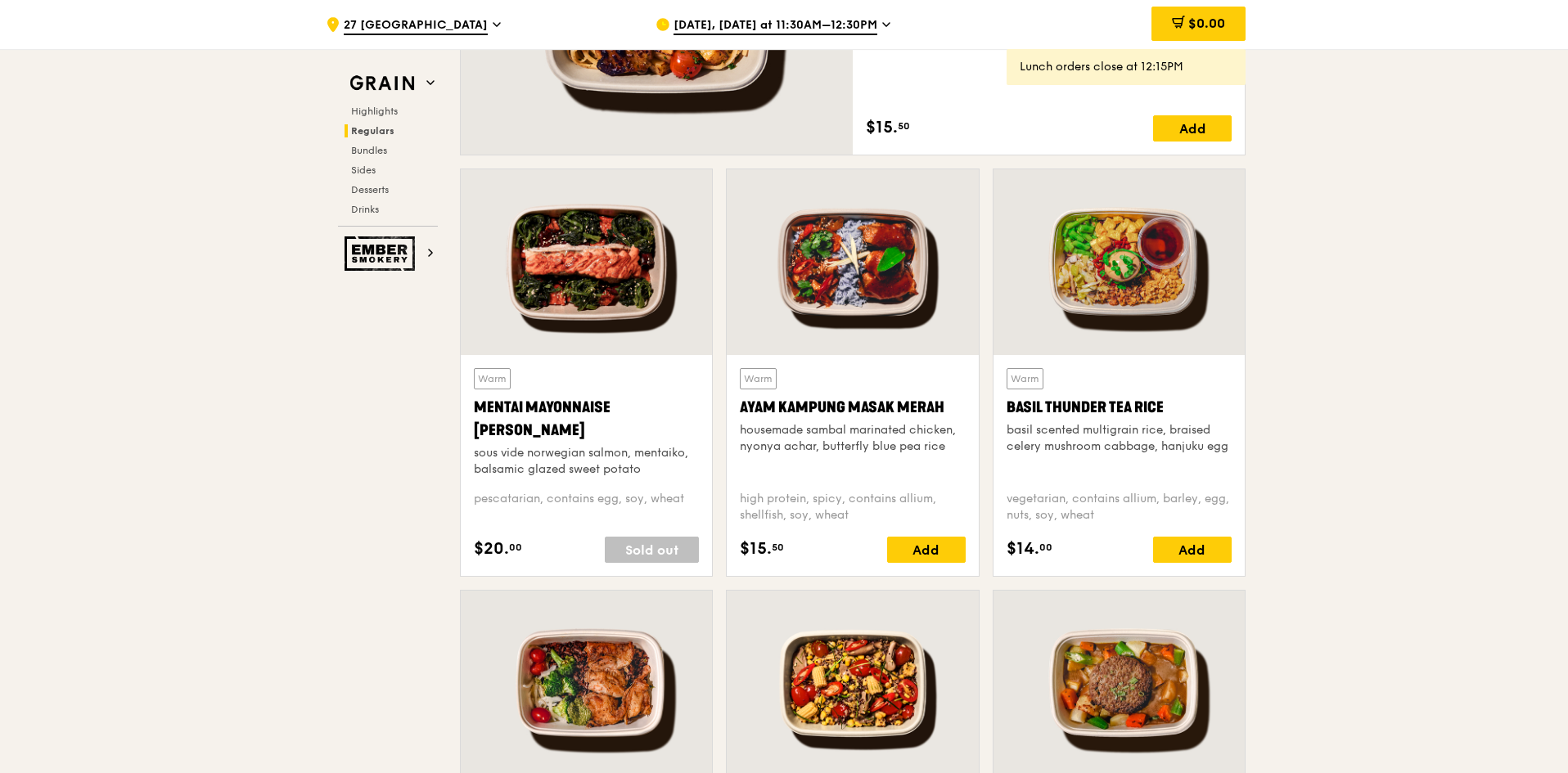
click at [616, 665] on div at bounding box center [586, 683] width 251 height 186
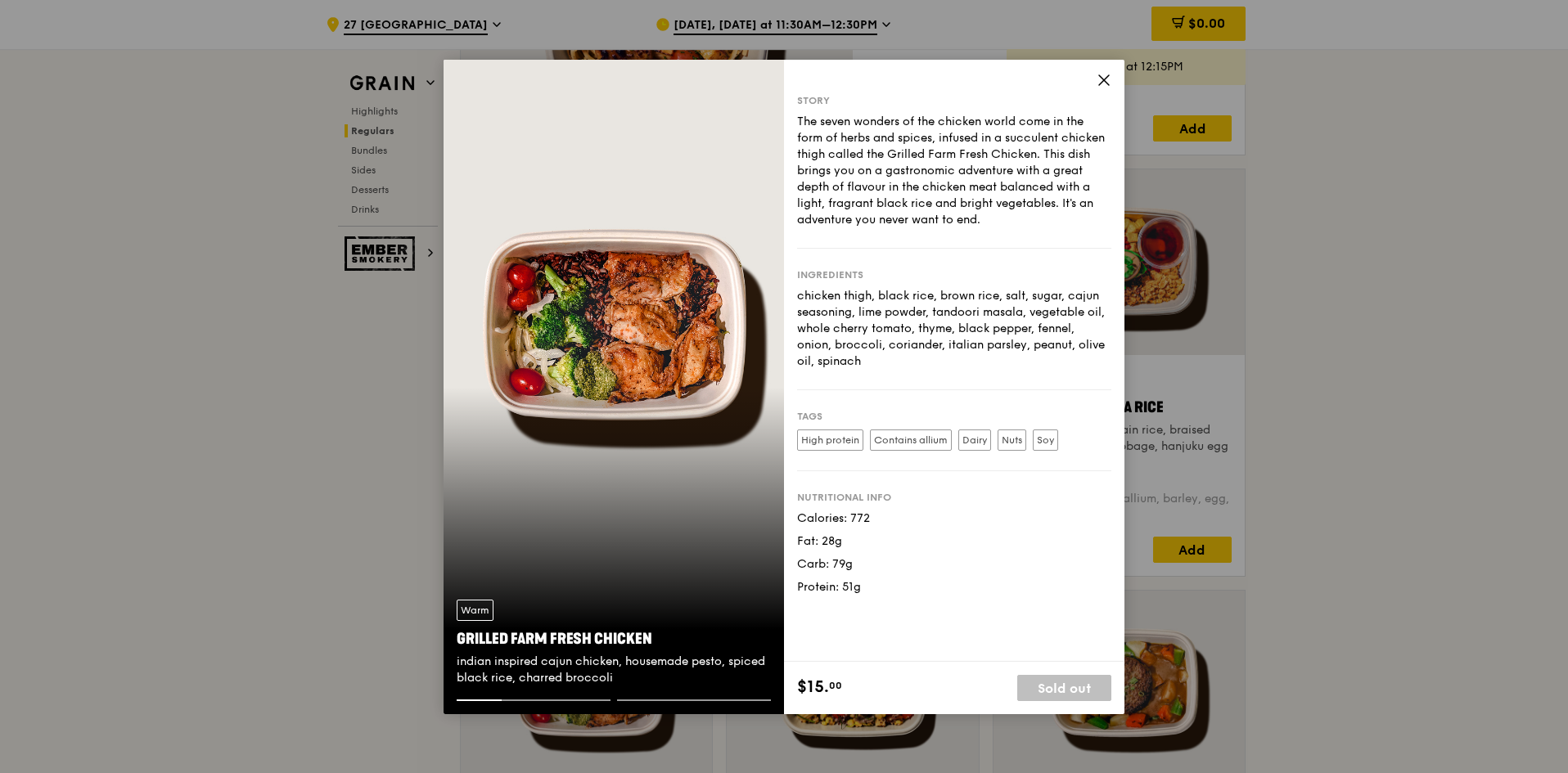
click at [1113, 89] on div "Story The seven wonders of the chicken world come in the form of herbs and spic…" at bounding box center [954, 360] width 340 height 602
click at [1107, 87] on icon at bounding box center [1104, 81] width 15 height 15
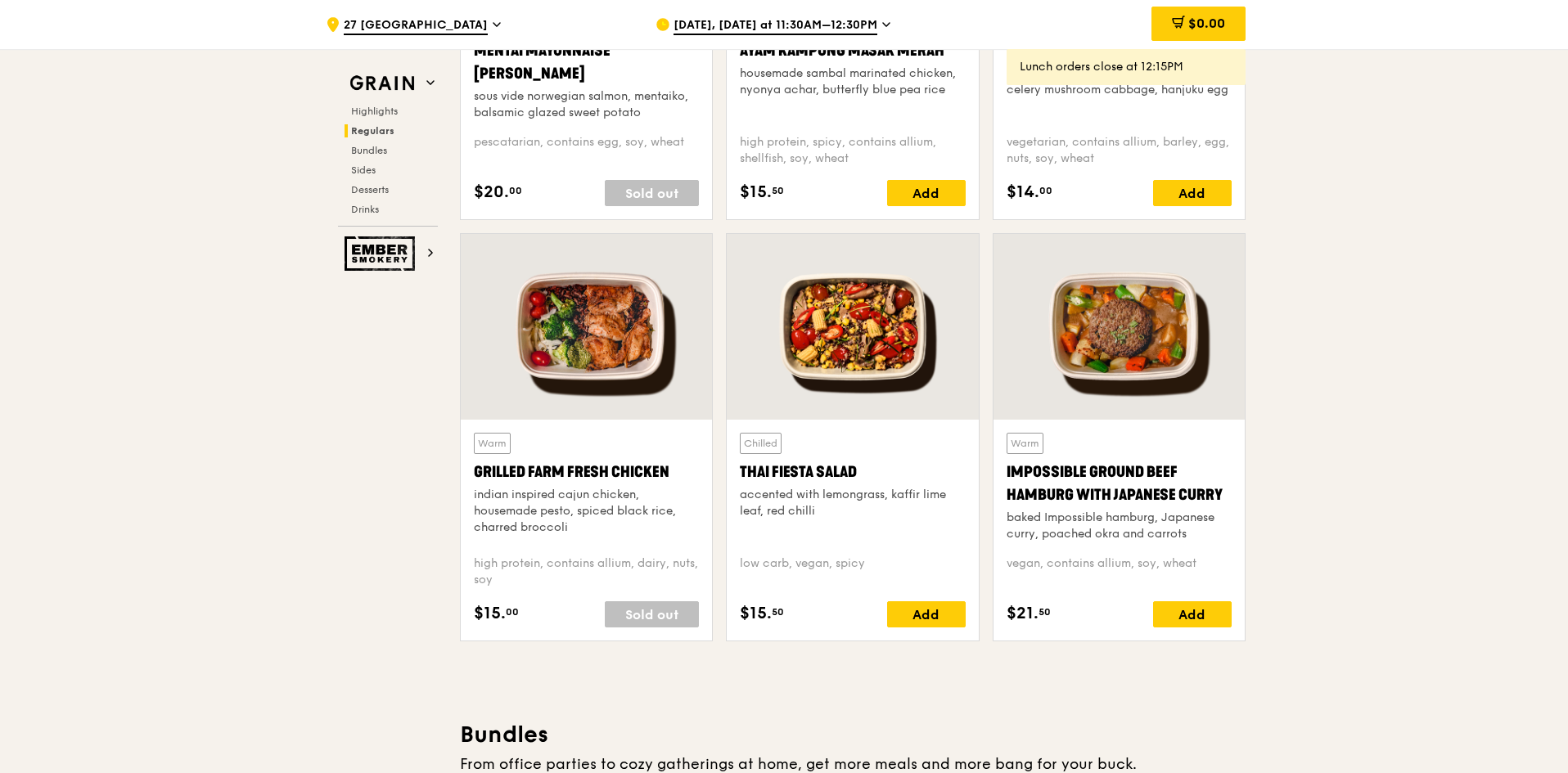
scroll to position [1718, 0]
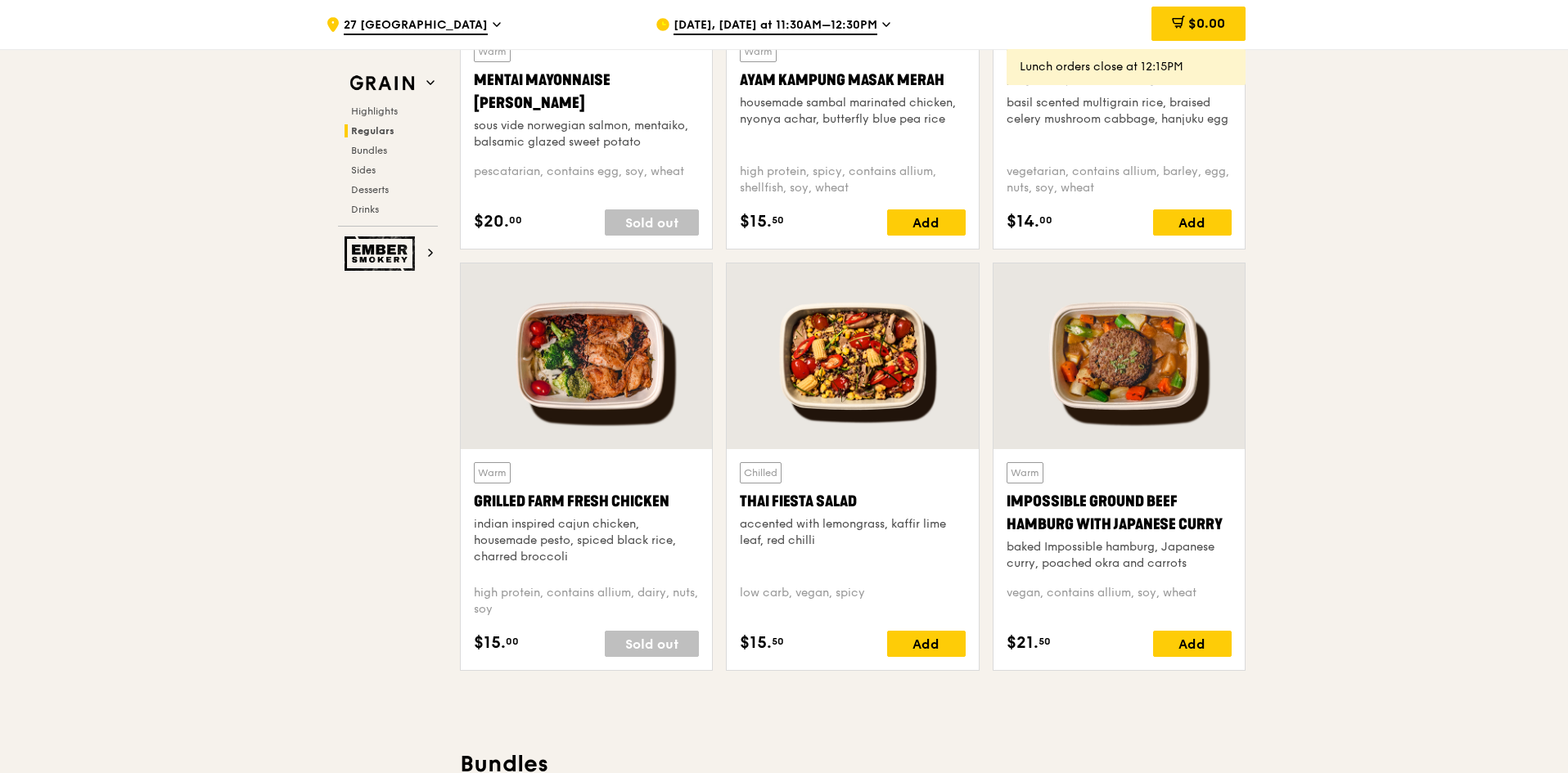
click at [1203, 389] on div at bounding box center [1118, 356] width 251 height 186
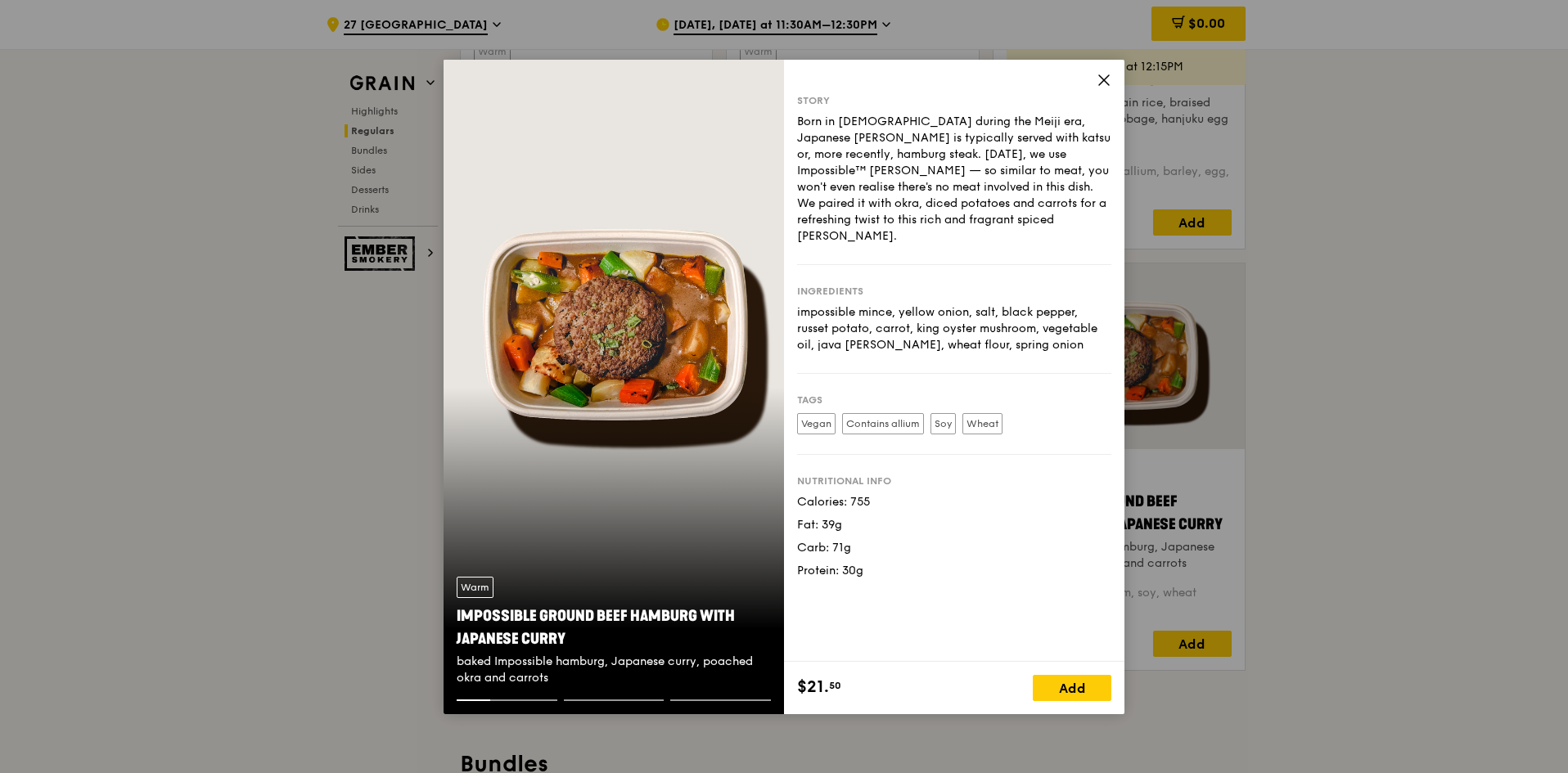
click at [1108, 82] on icon at bounding box center [1104, 81] width 15 height 15
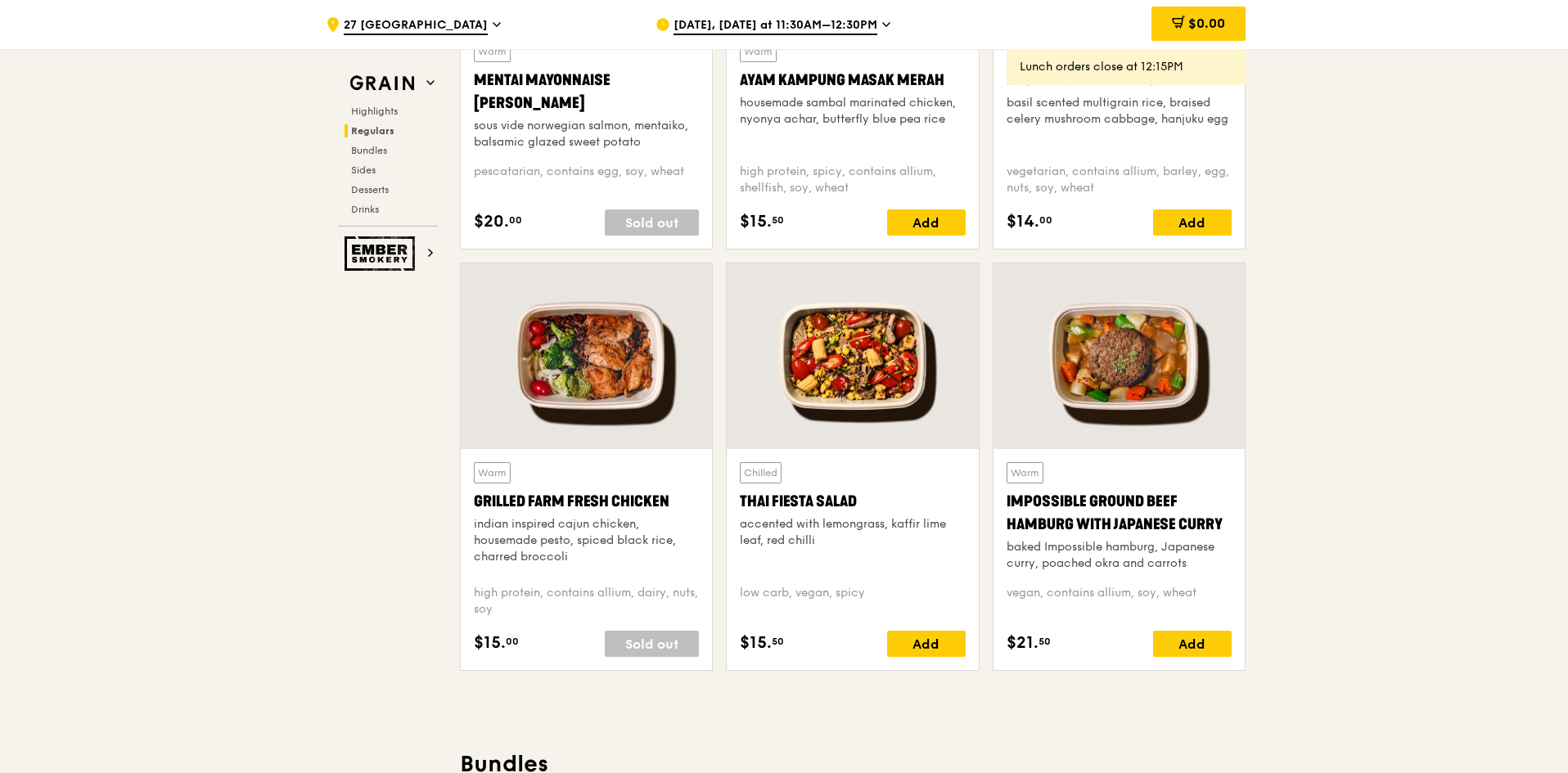
scroll to position [1309, 0]
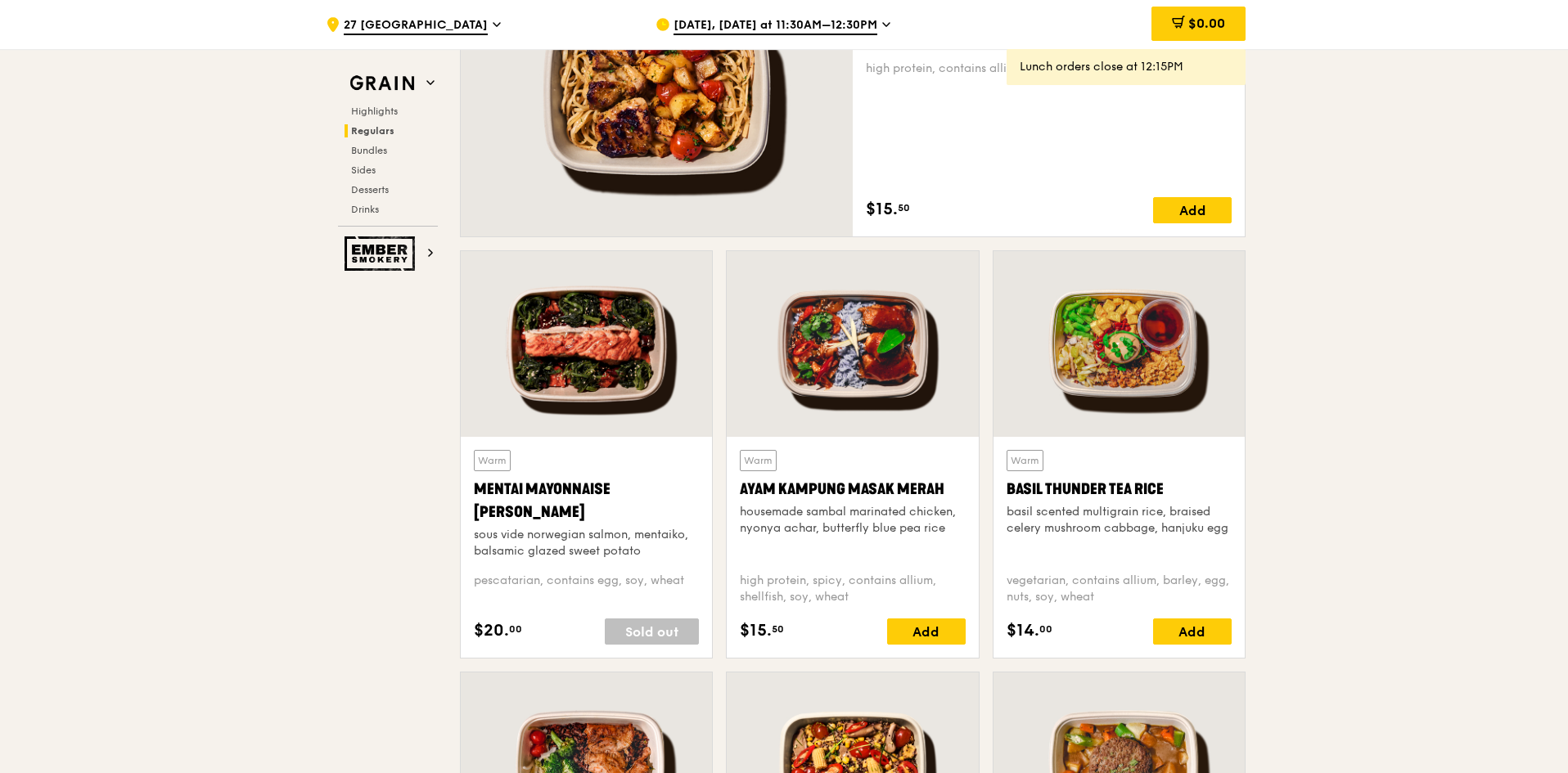
click at [513, 360] on div at bounding box center [586, 344] width 251 height 186
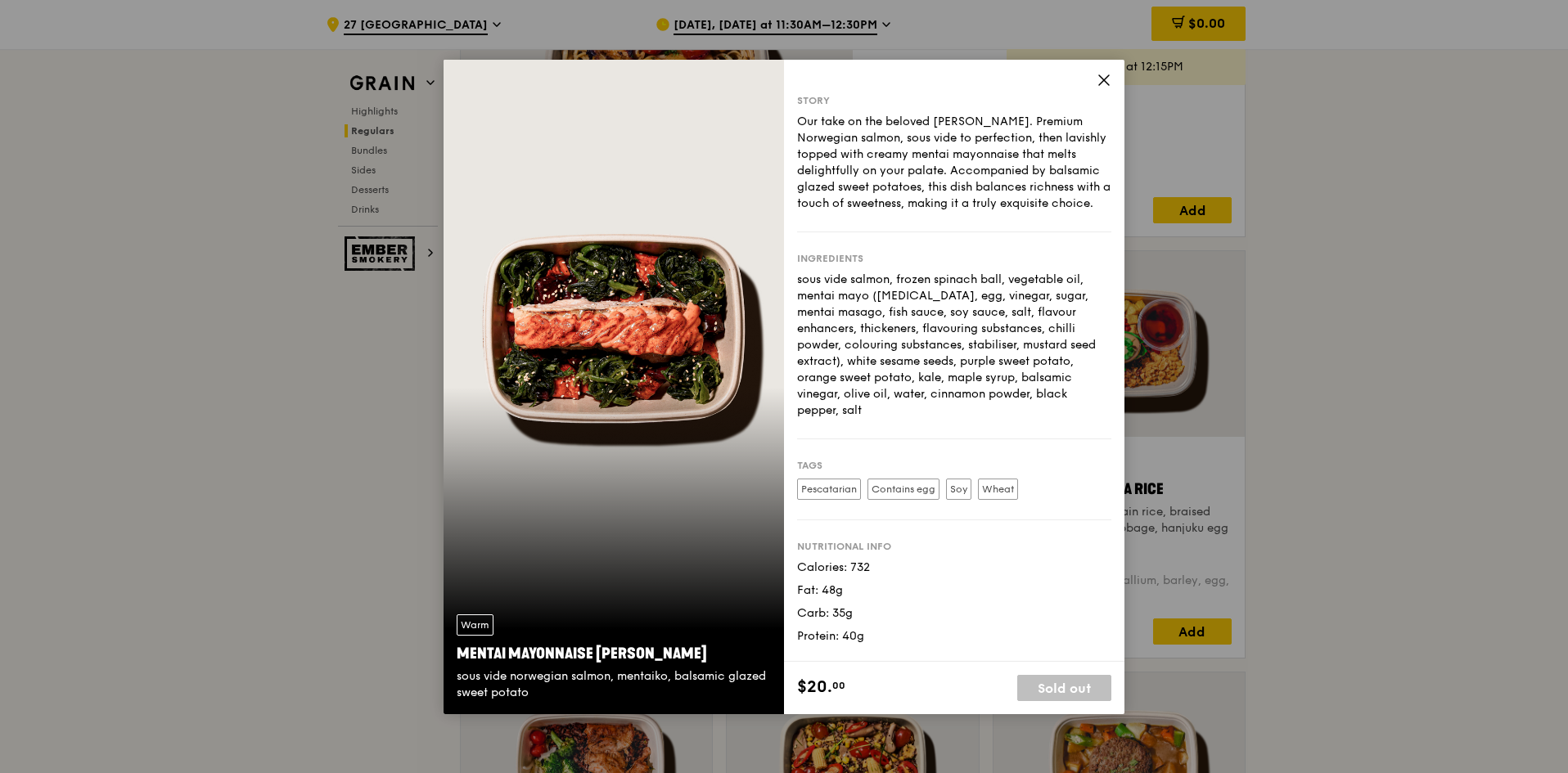
click at [1101, 82] on icon at bounding box center [1104, 81] width 10 height 10
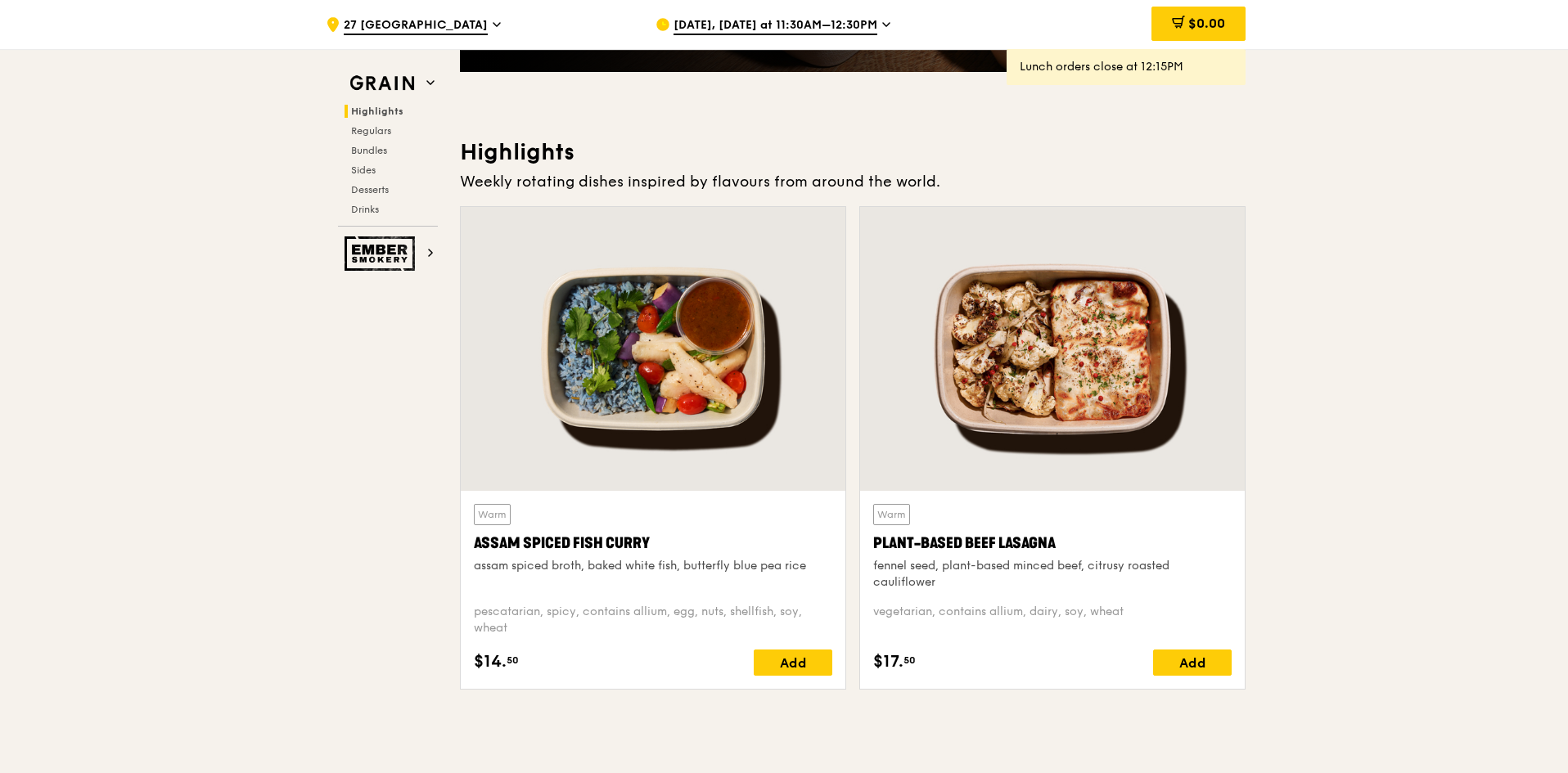
scroll to position [409, 0]
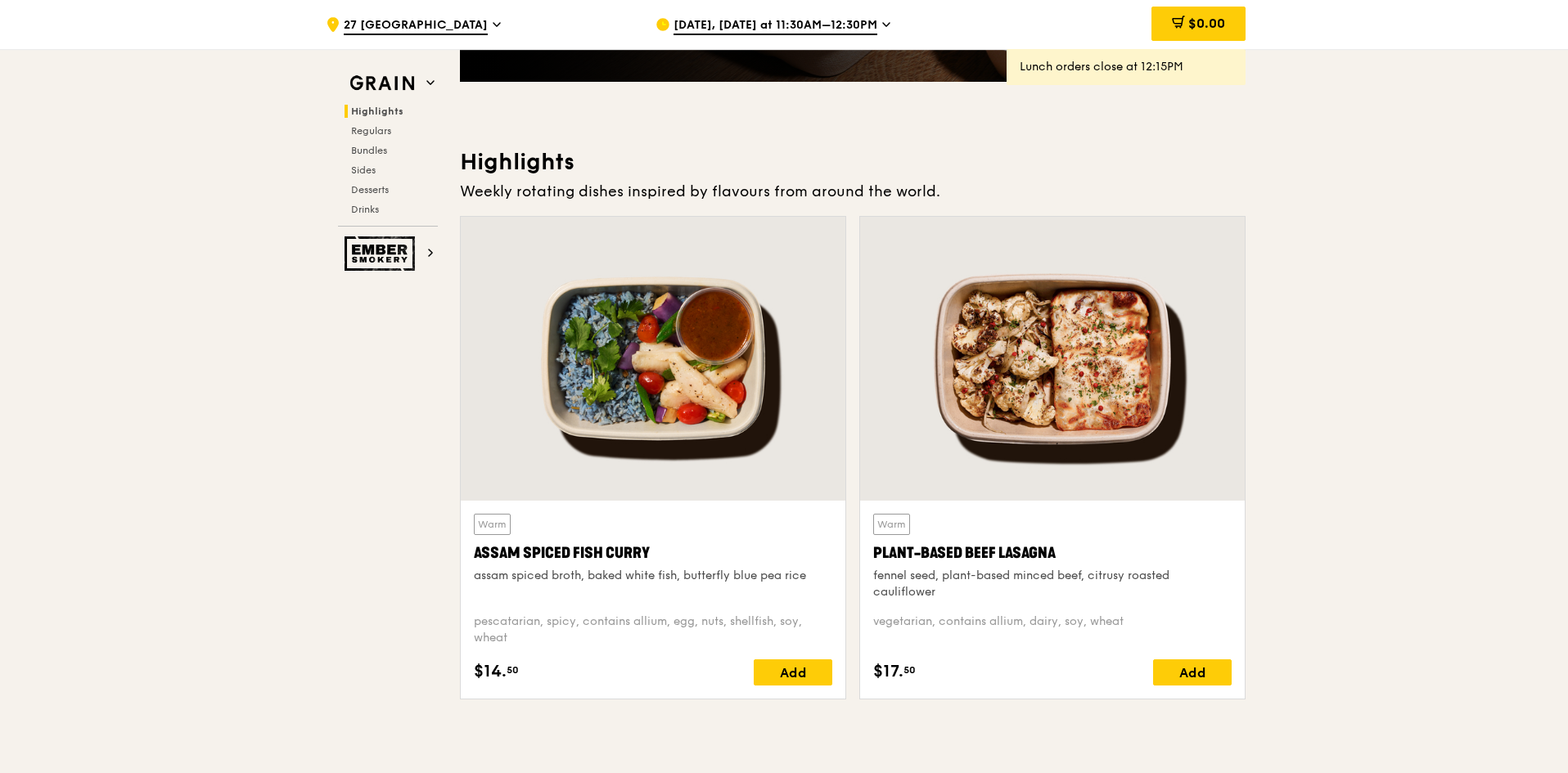
click at [998, 381] on div at bounding box center [1053, 359] width 385 height 284
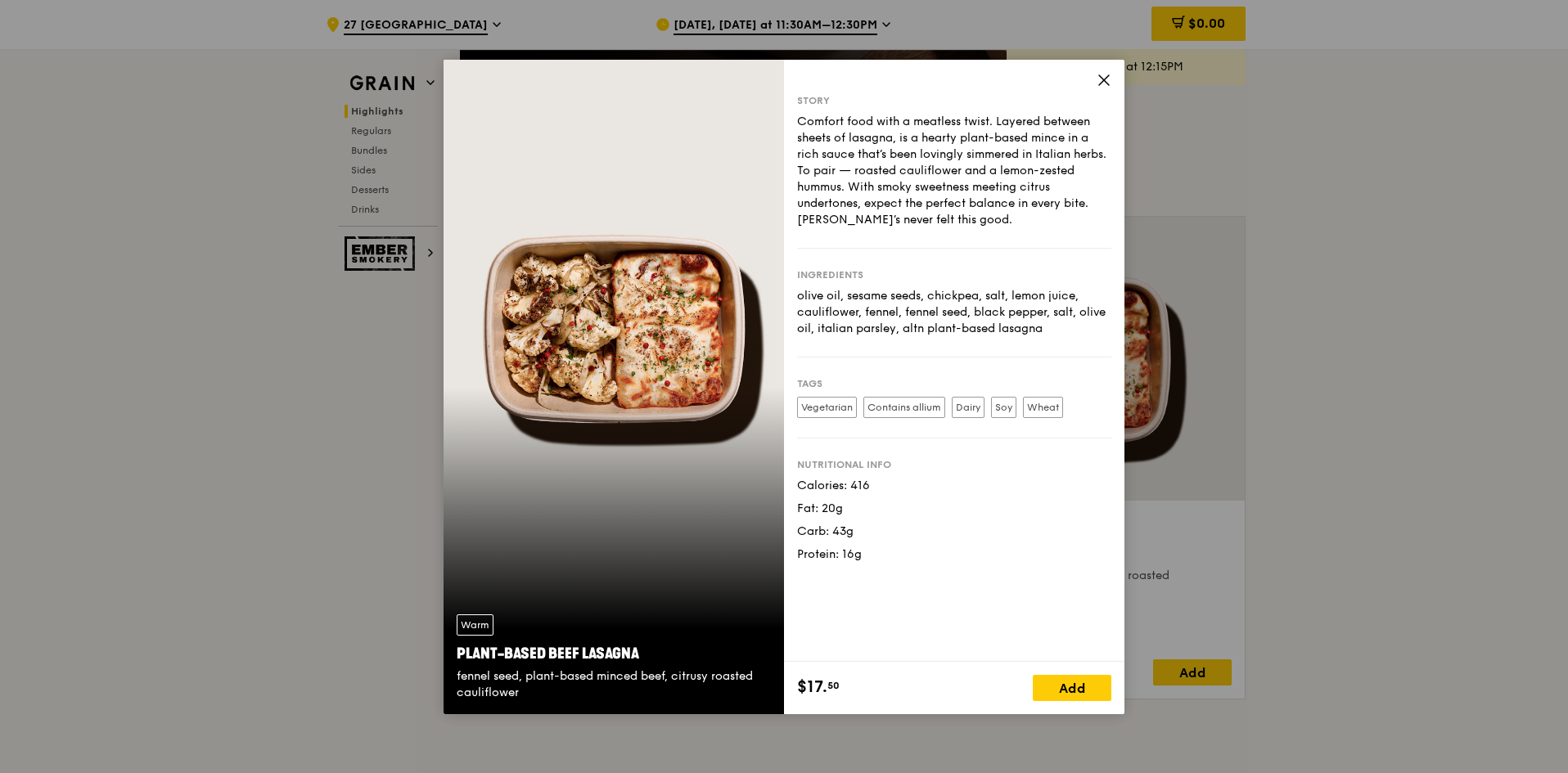
click at [1107, 84] on icon at bounding box center [1104, 81] width 15 height 15
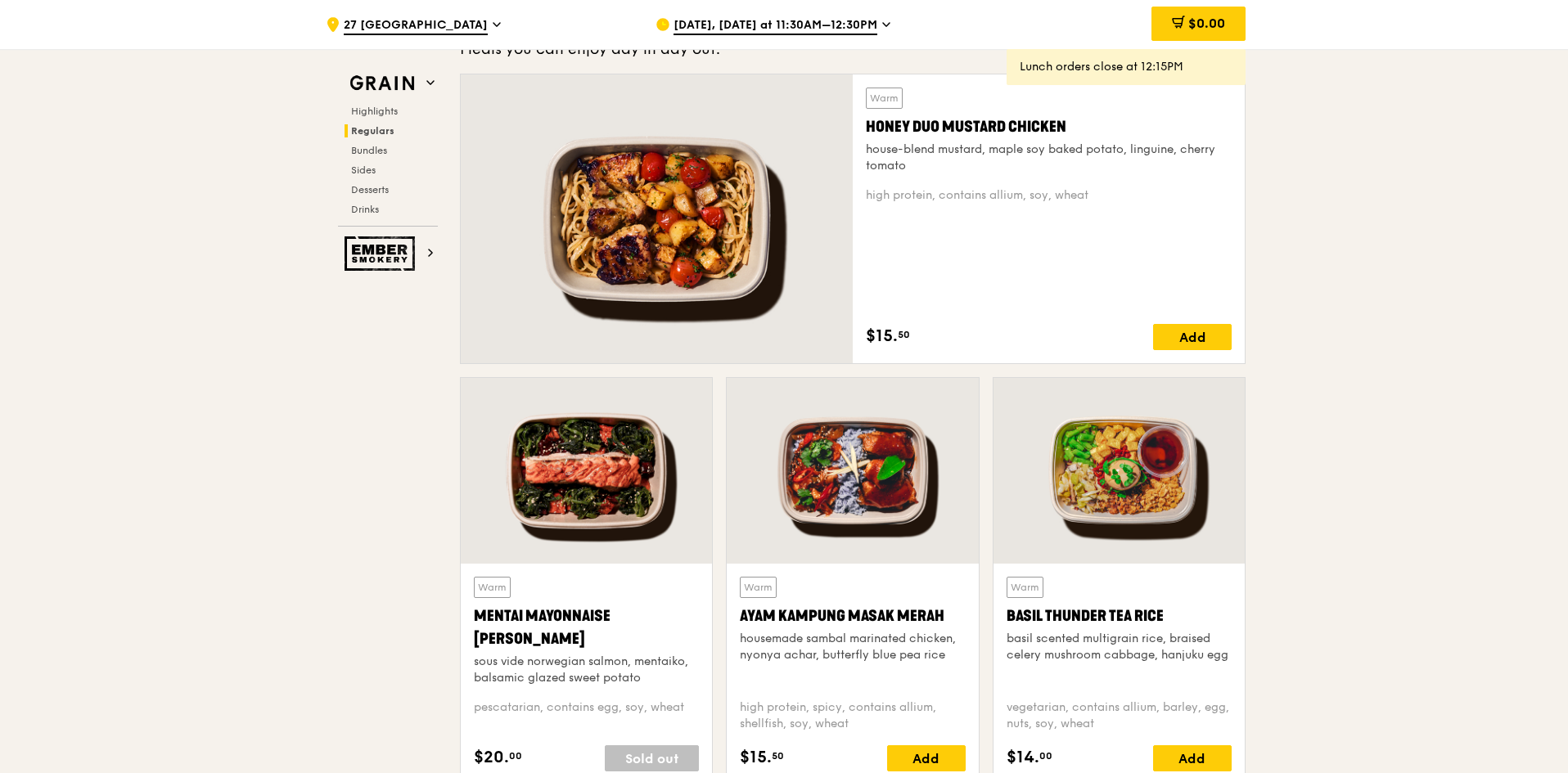
scroll to position [1391, 0]
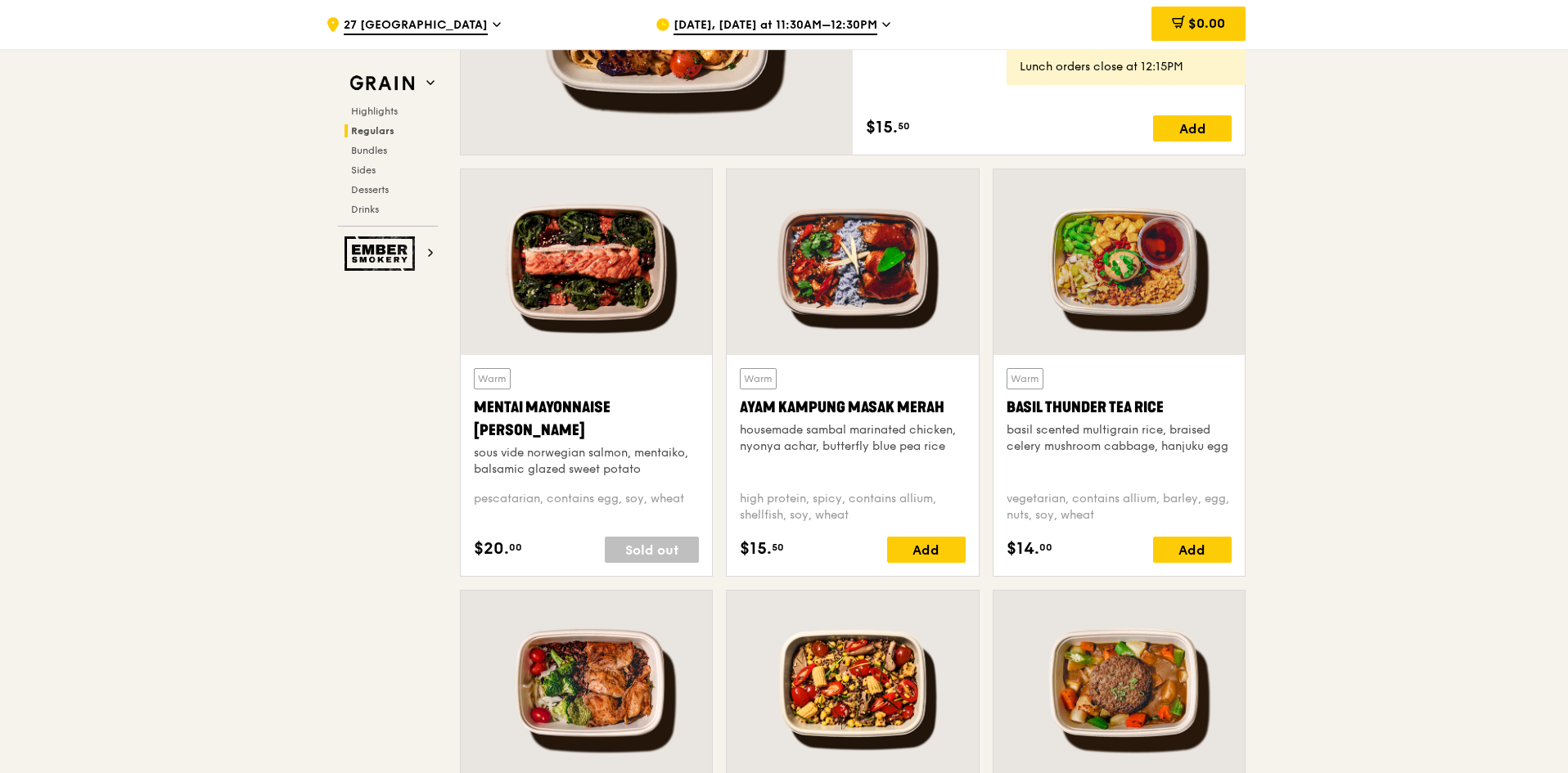
click at [659, 345] on div at bounding box center [586, 262] width 251 height 186
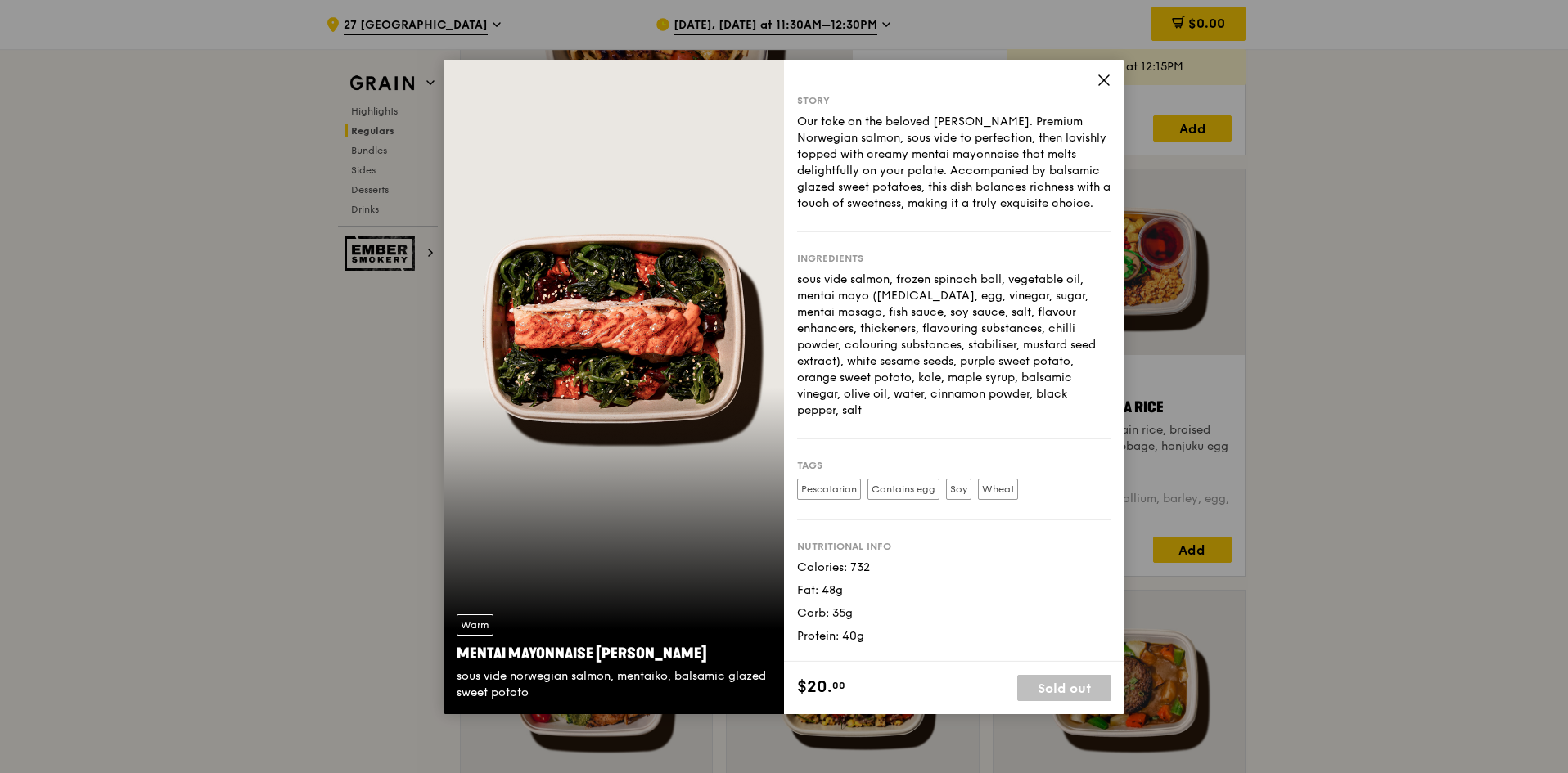
scroll to position [1637, 0]
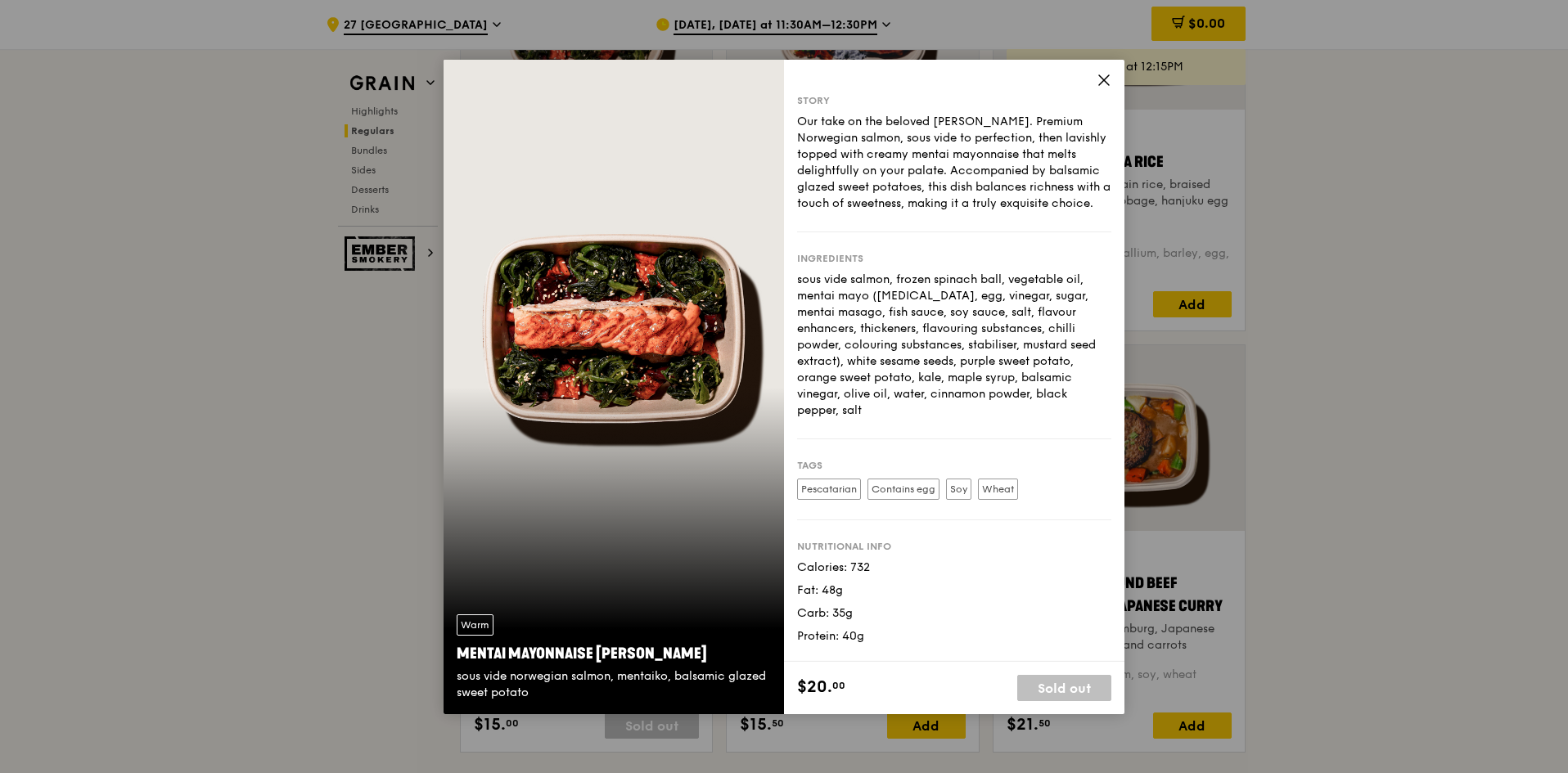
click at [1107, 82] on icon at bounding box center [1104, 81] width 10 height 10
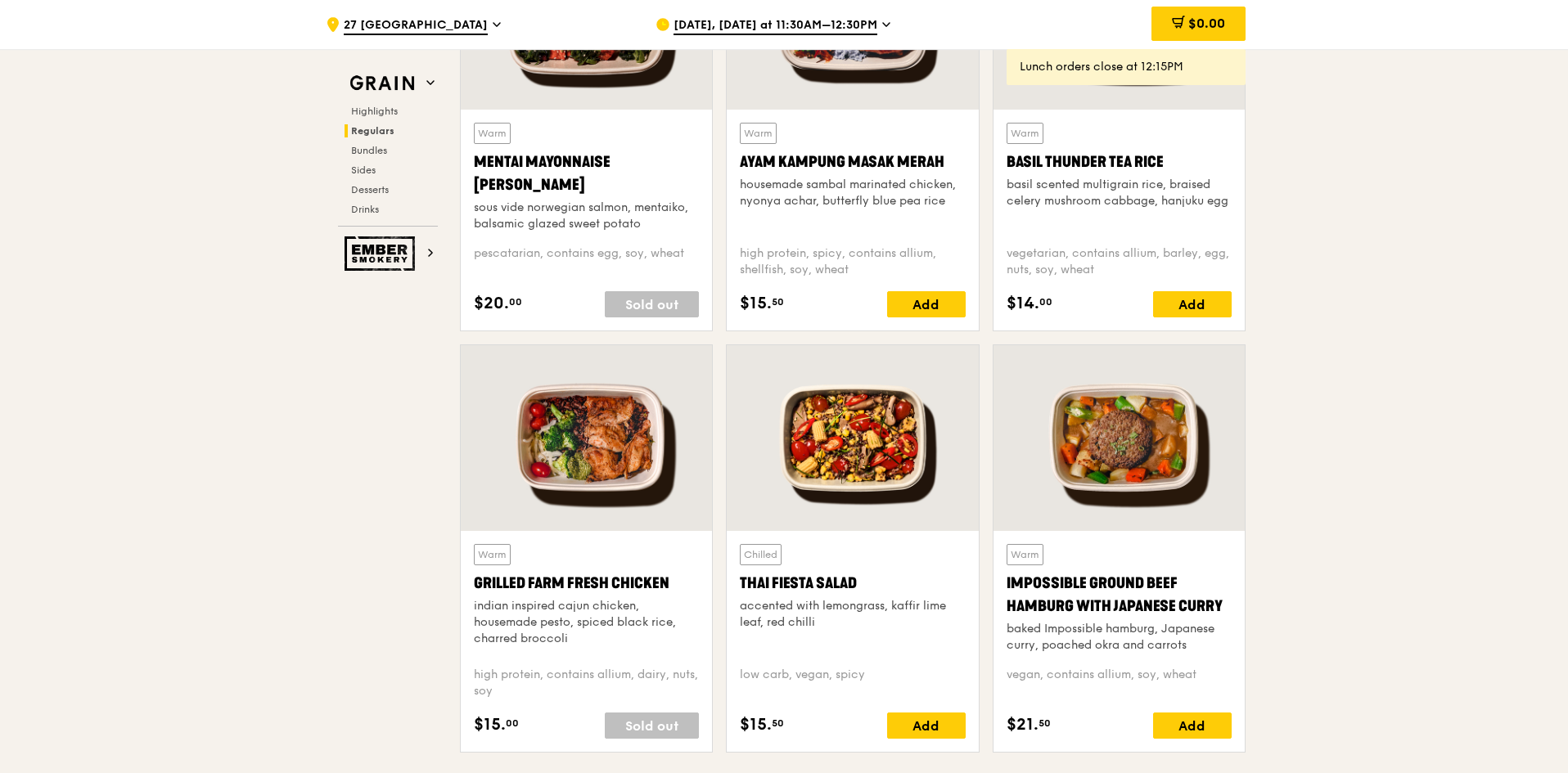
click at [676, 575] on div "Grilled Farm Fresh Chicken" at bounding box center [587, 583] width 225 height 23
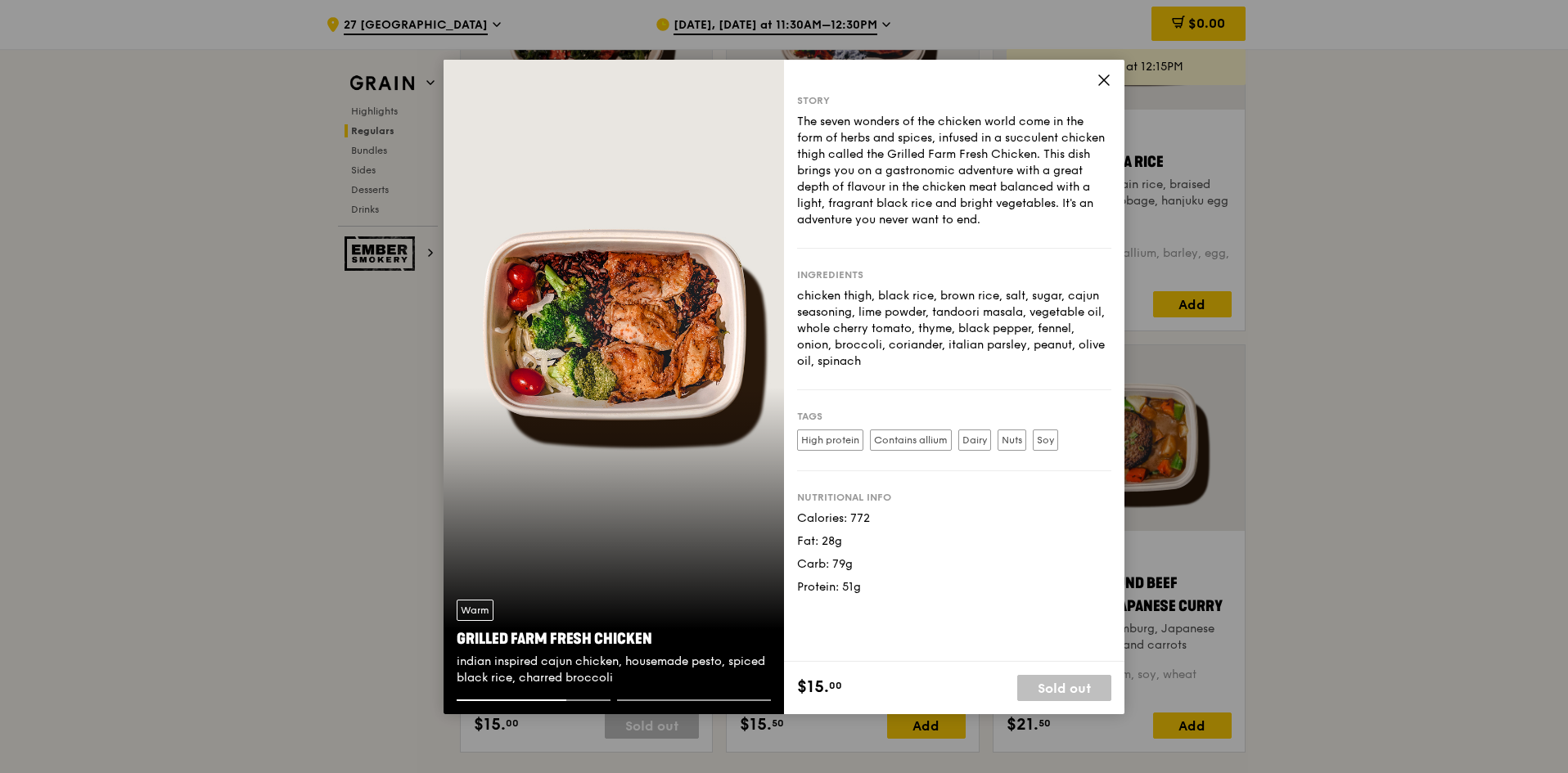
click at [1102, 86] on icon at bounding box center [1104, 81] width 15 height 15
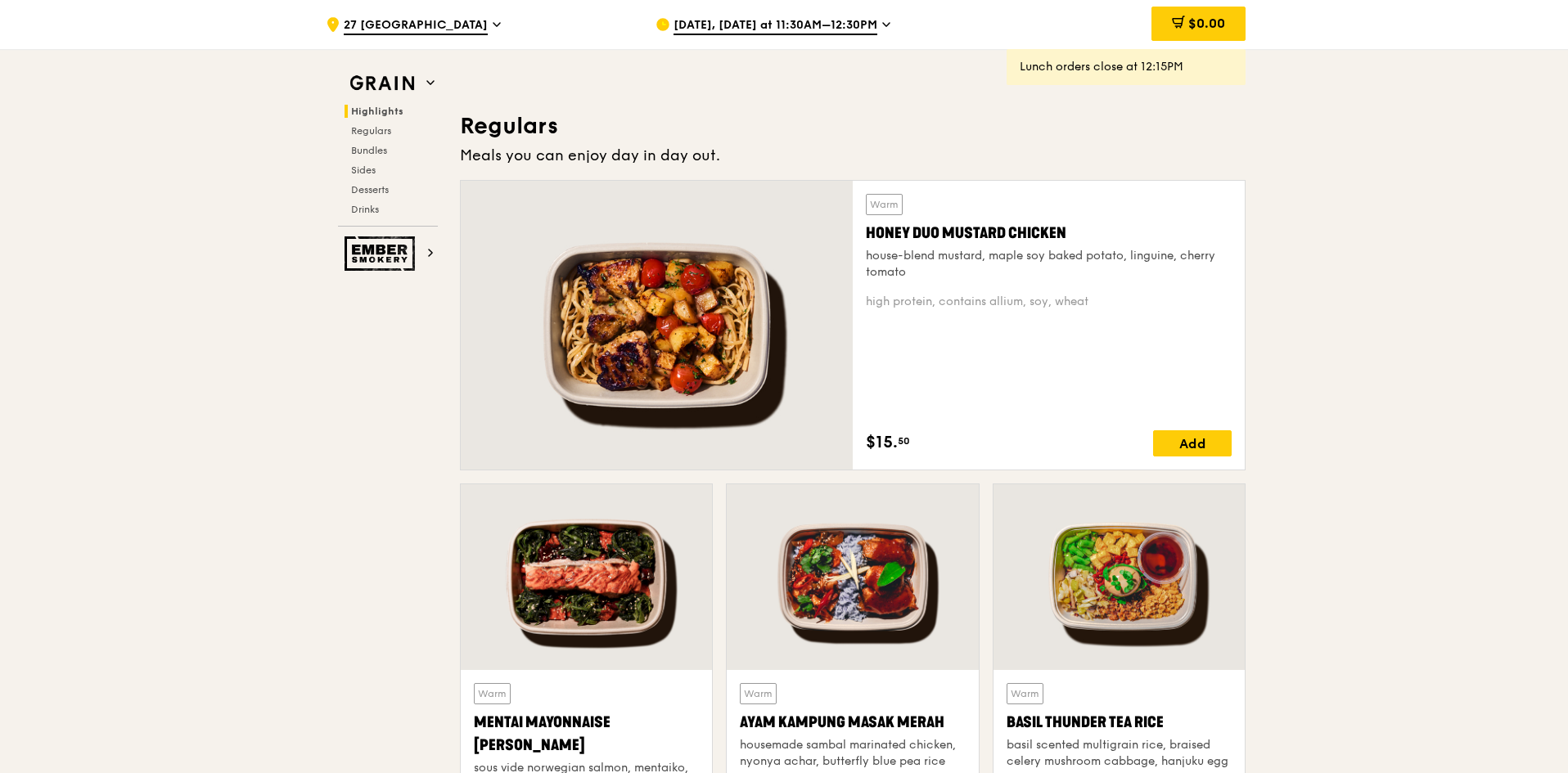
scroll to position [900, 0]
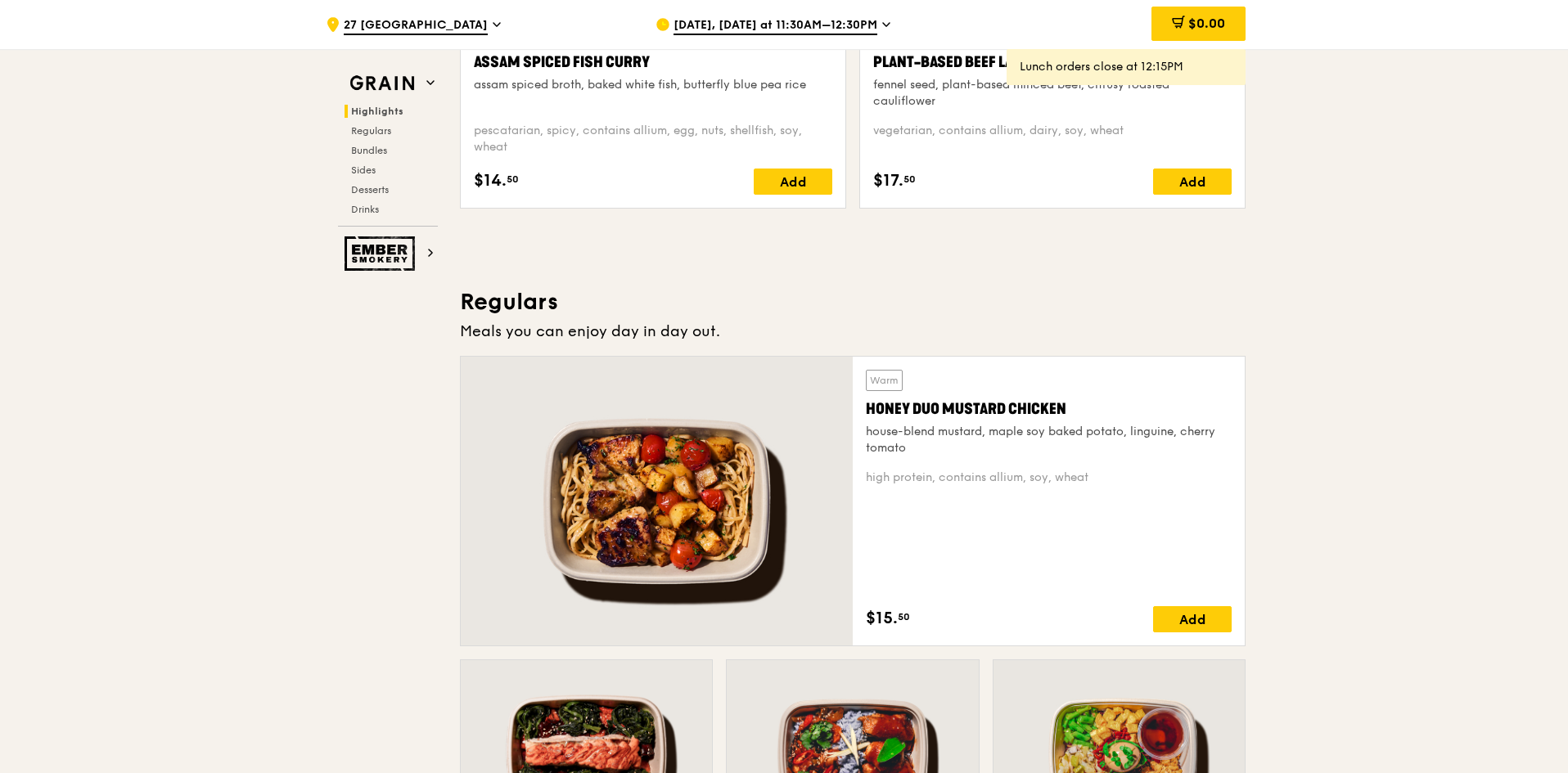
click at [769, 147] on div "pescatarian, spicy, contains allium, egg, nuts, shellfish, soy, wheat" at bounding box center [653, 139] width 359 height 33
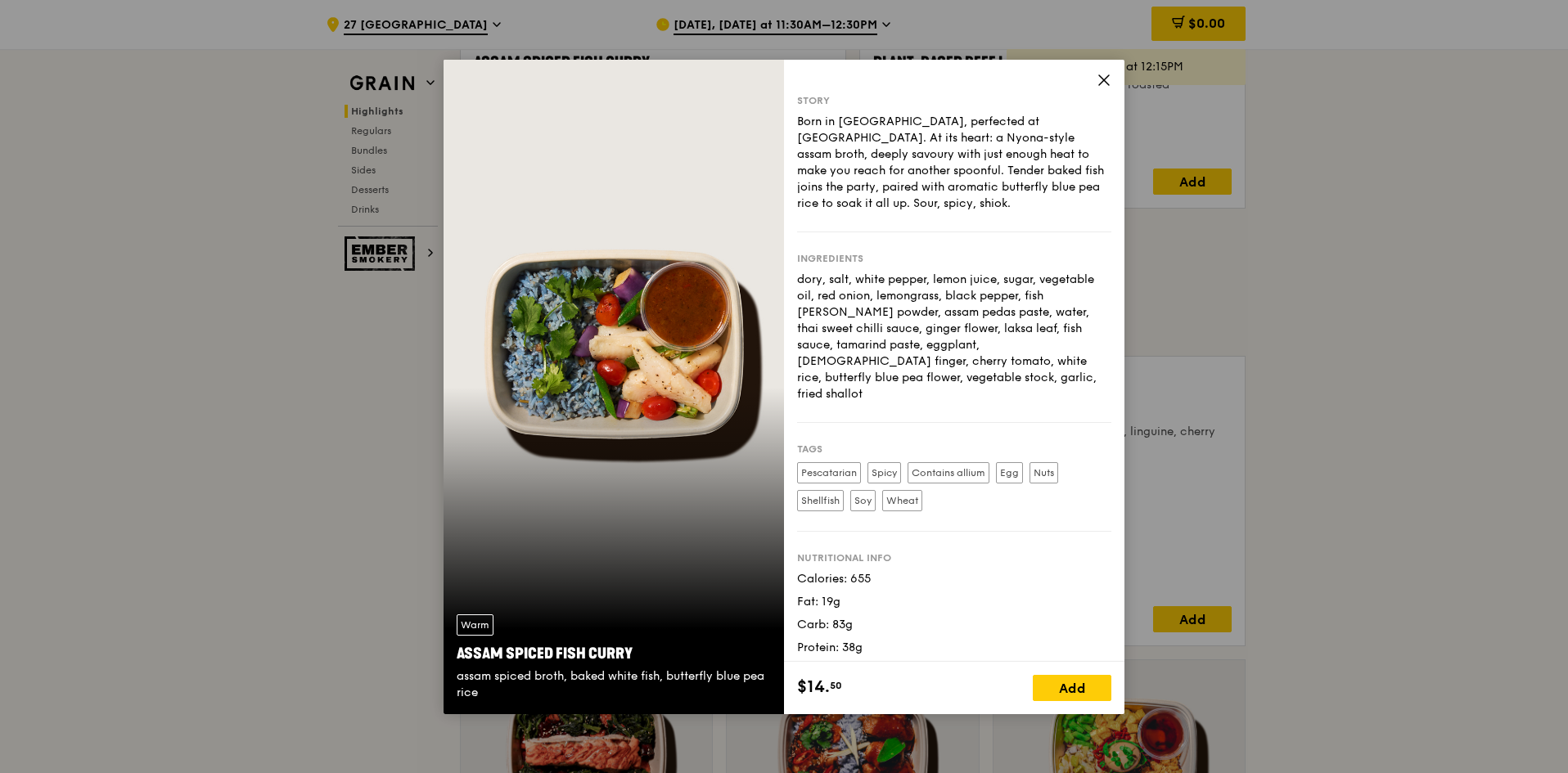
click at [1101, 80] on icon at bounding box center [1104, 81] width 15 height 15
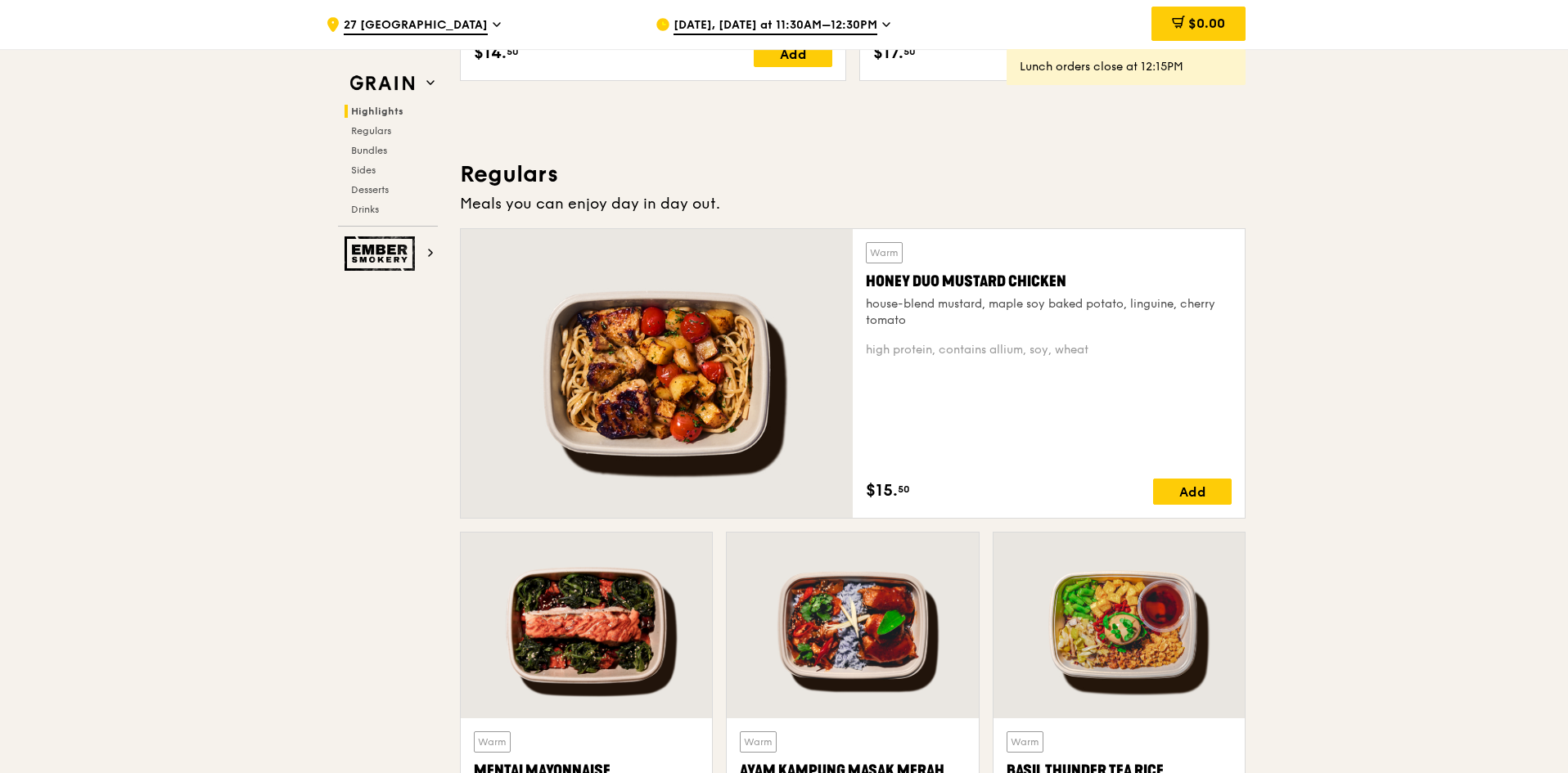
scroll to position [1146, 0]
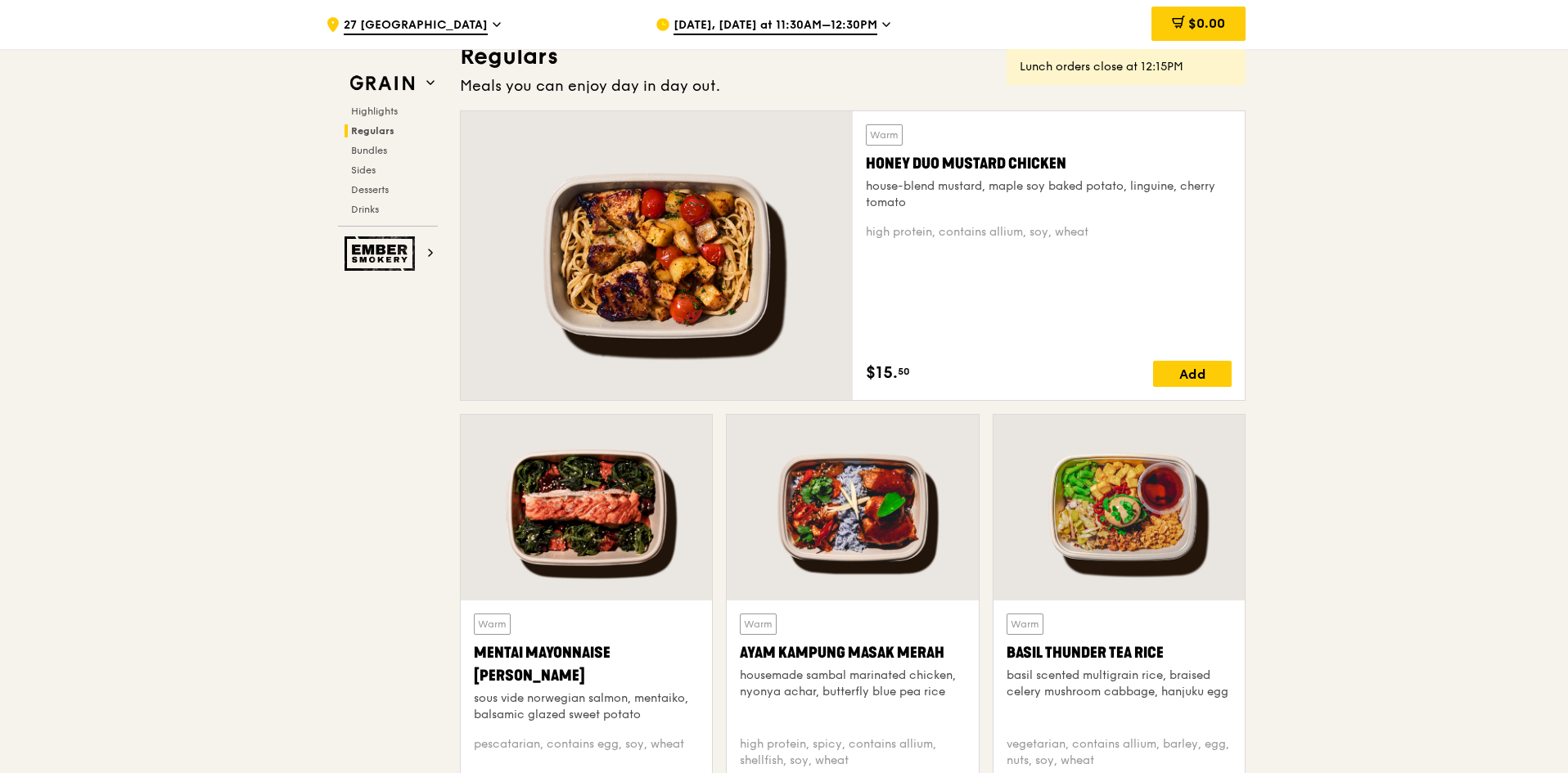
click at [653, 289] on div at bounding box center [656, 255] width 392 height 289
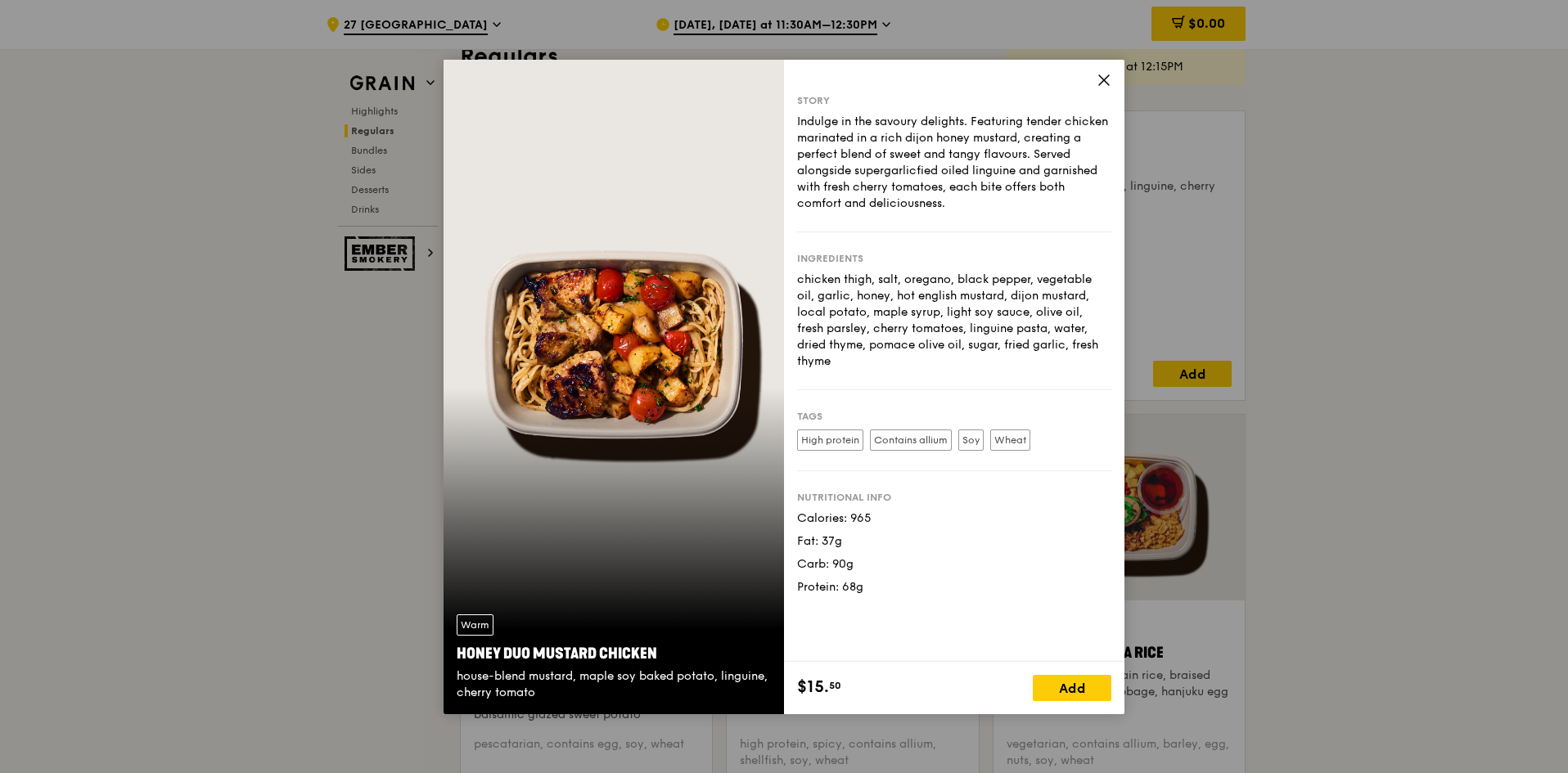
click at [1100, 82] on icon at bounding box center [1104, 81] width 15 height 15
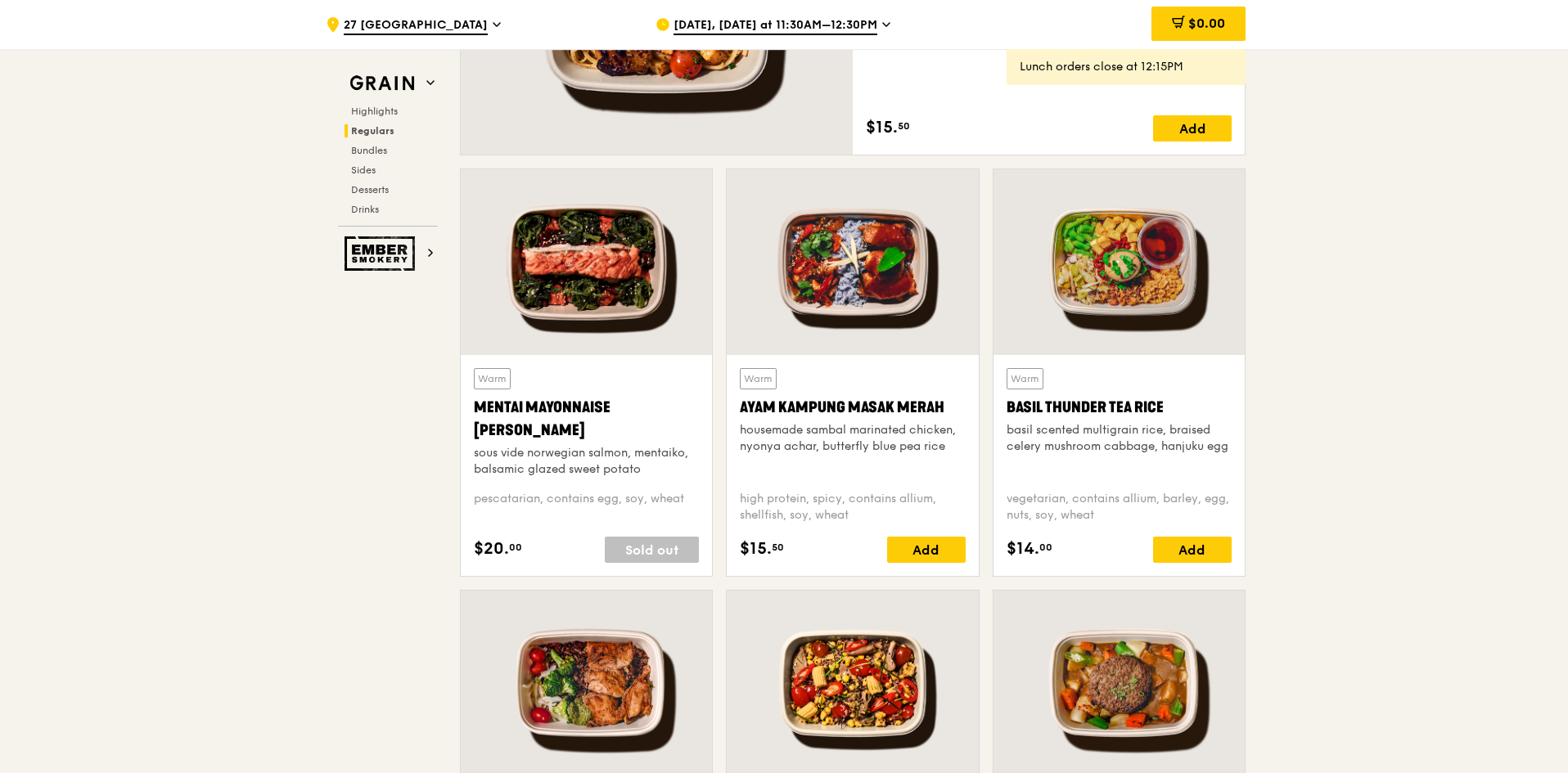
scroll to position [1473, 0]
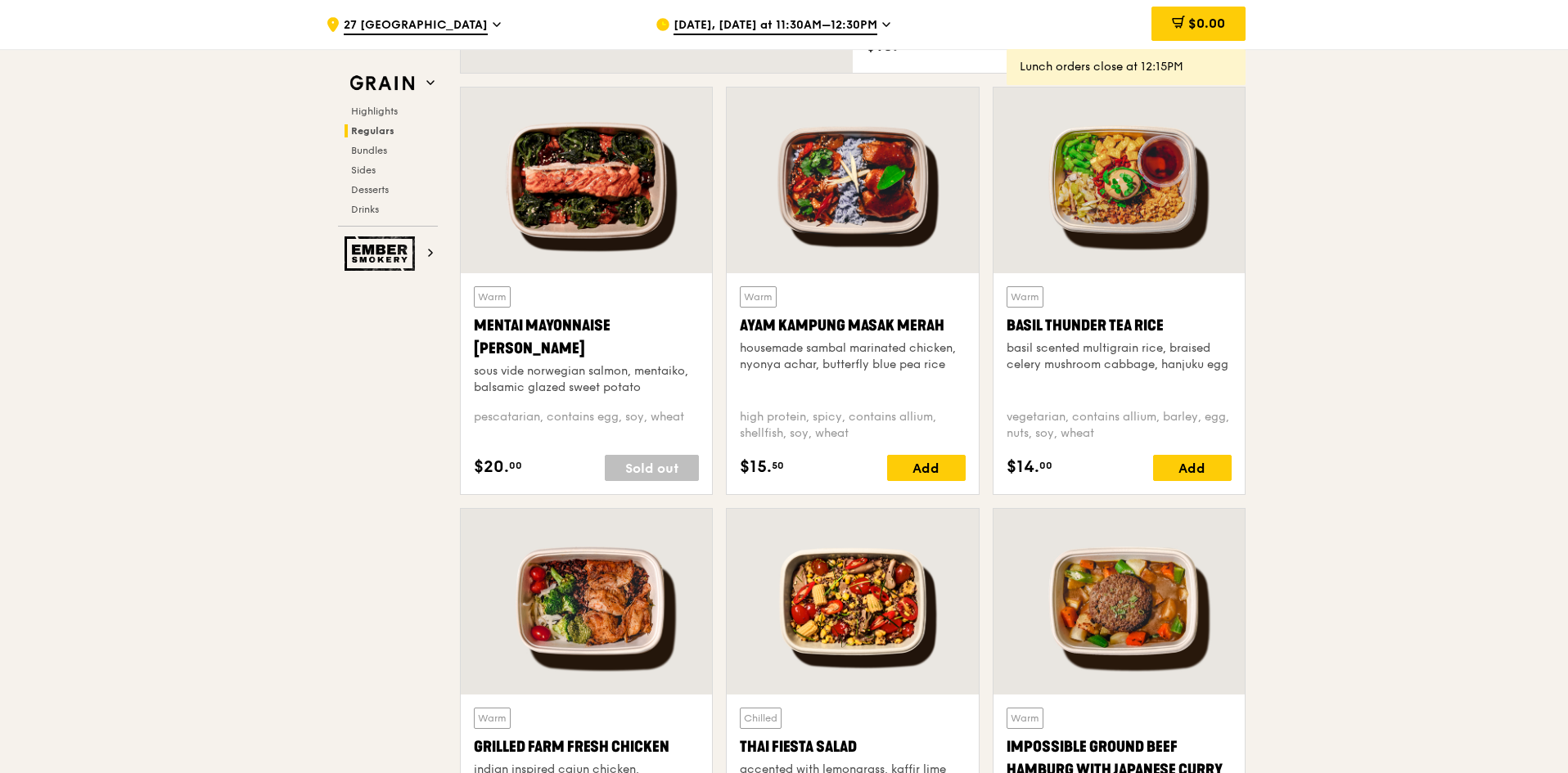
click at [619, 686] on div at bounding box center [586, 602] width 251 height 186
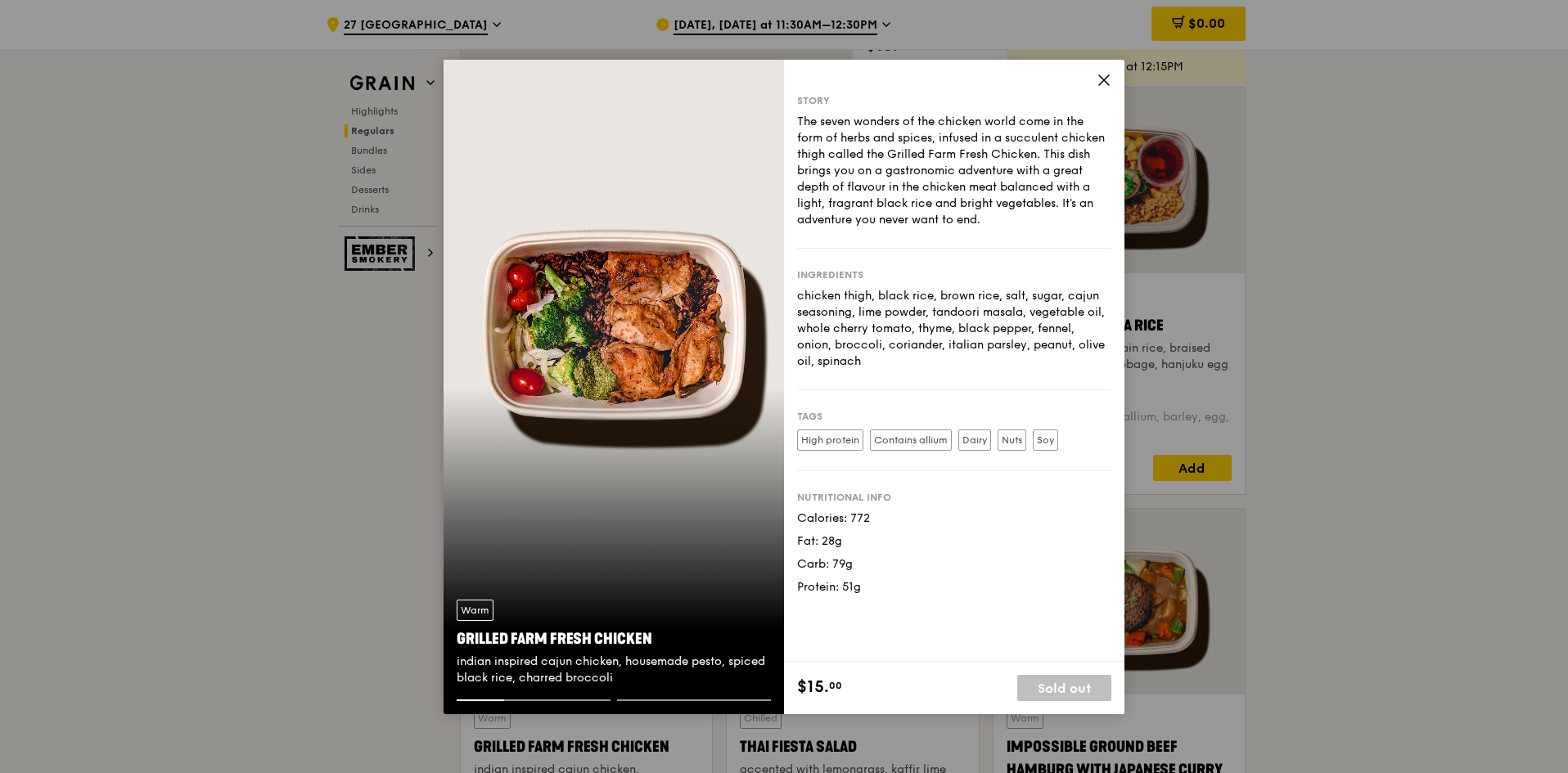
click at [1108, 81] on icon at bounding box center [1104, 81] width 15 height 15
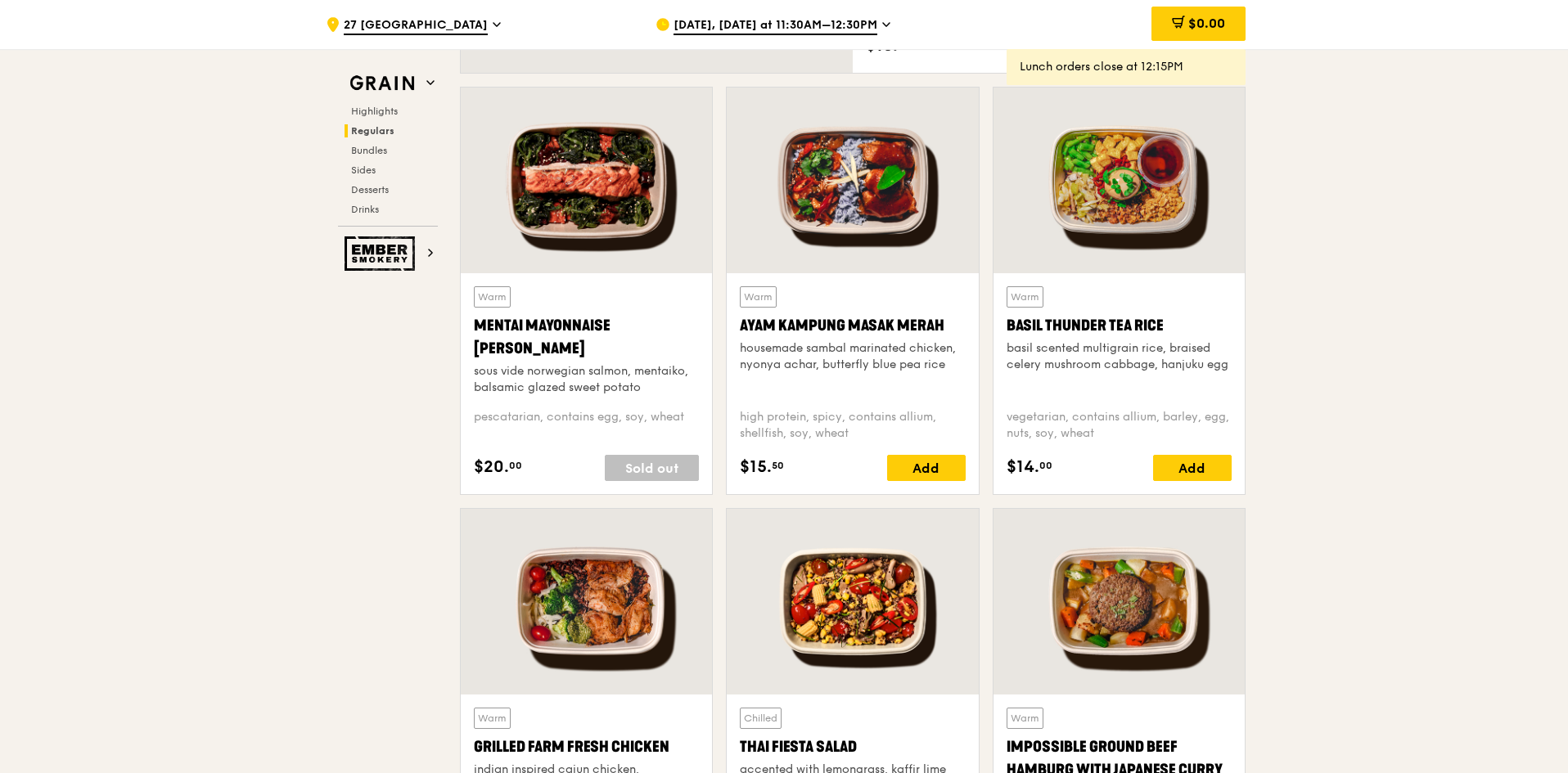
scroll to position [1228, 0]
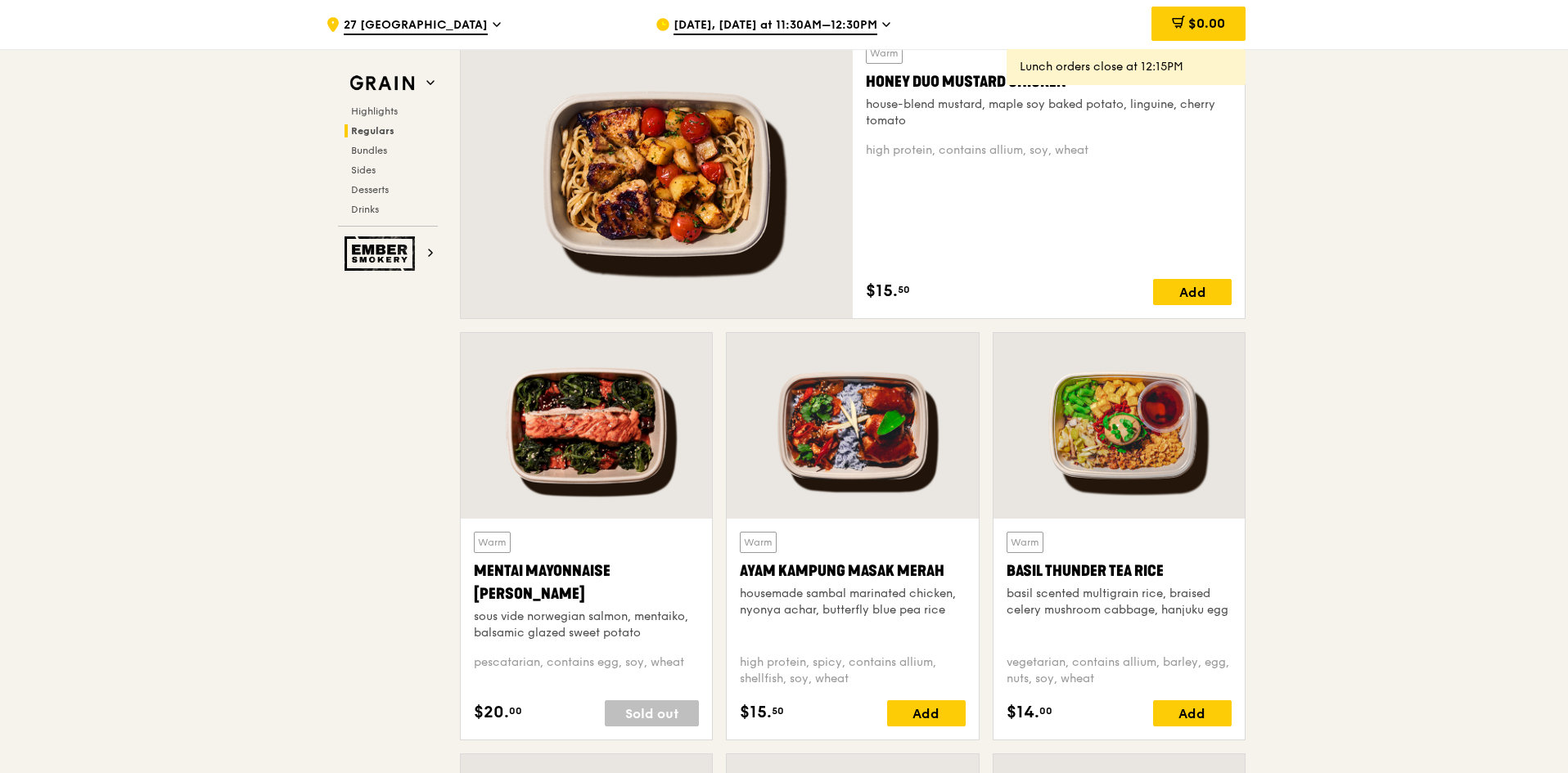
click at [869, 424] on div at bounding box center [852, 425] width 251 height 186
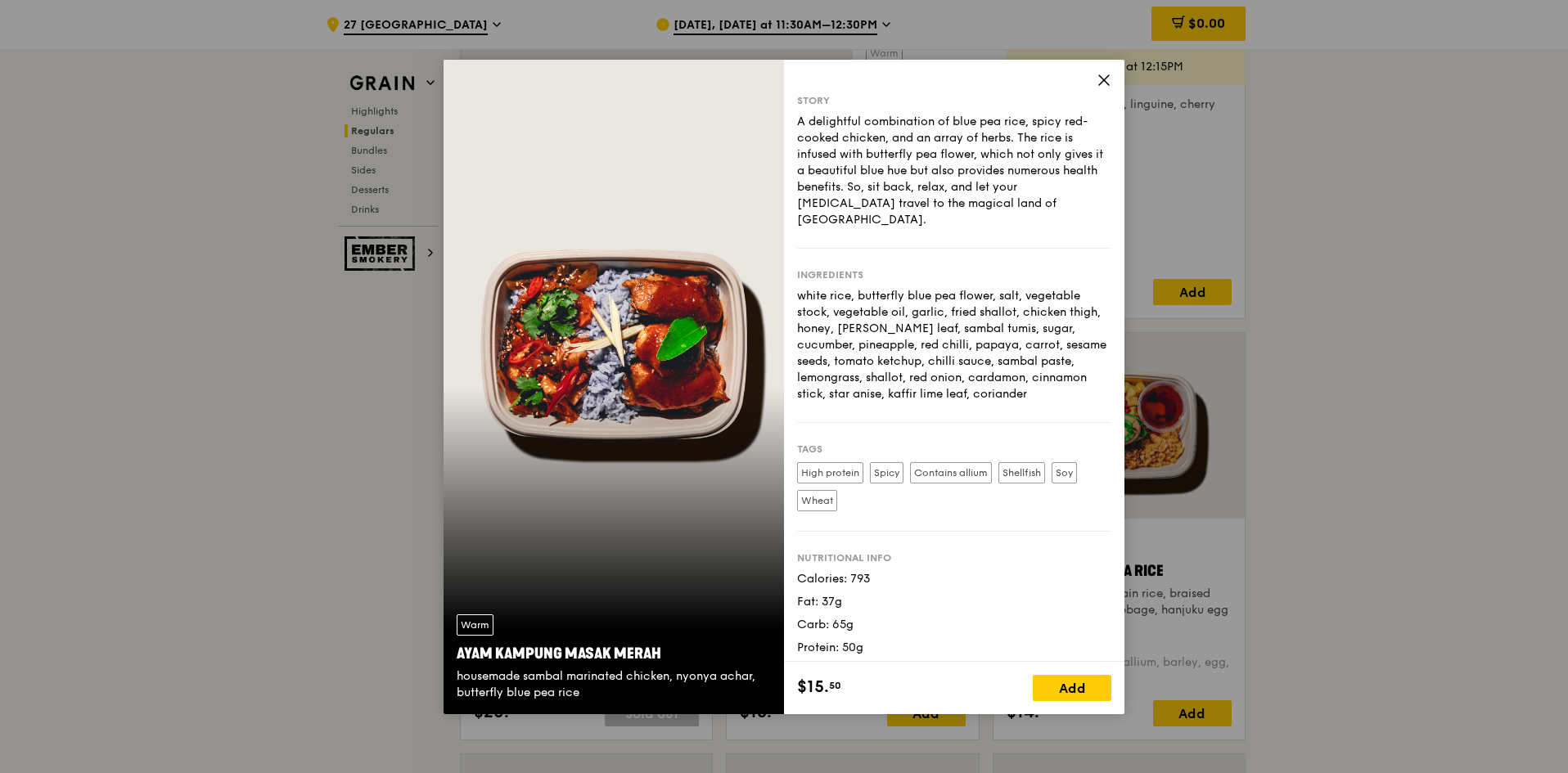
click at [1096, 84] on div "Story A delightful combination of blue pea rice, spicy red-cooked chicken, and …" at bounding box center [954, 360] width 340 height 602
click at [1104, 83] on icon at bounding box center [1104, 81] width 15 height 15
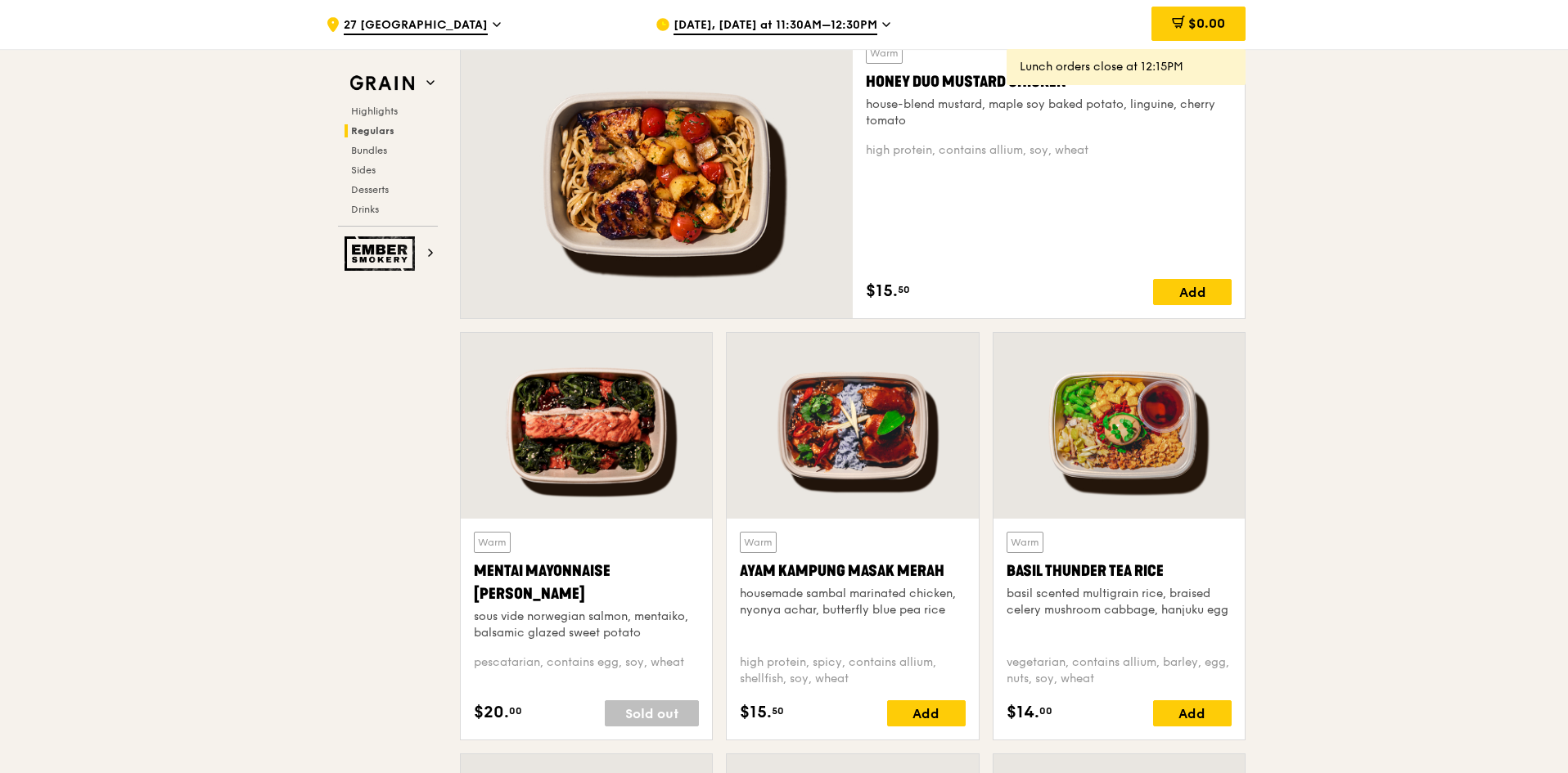
click at [1068, 476] on div at bounding box center [1118, 425] width 251 height 186
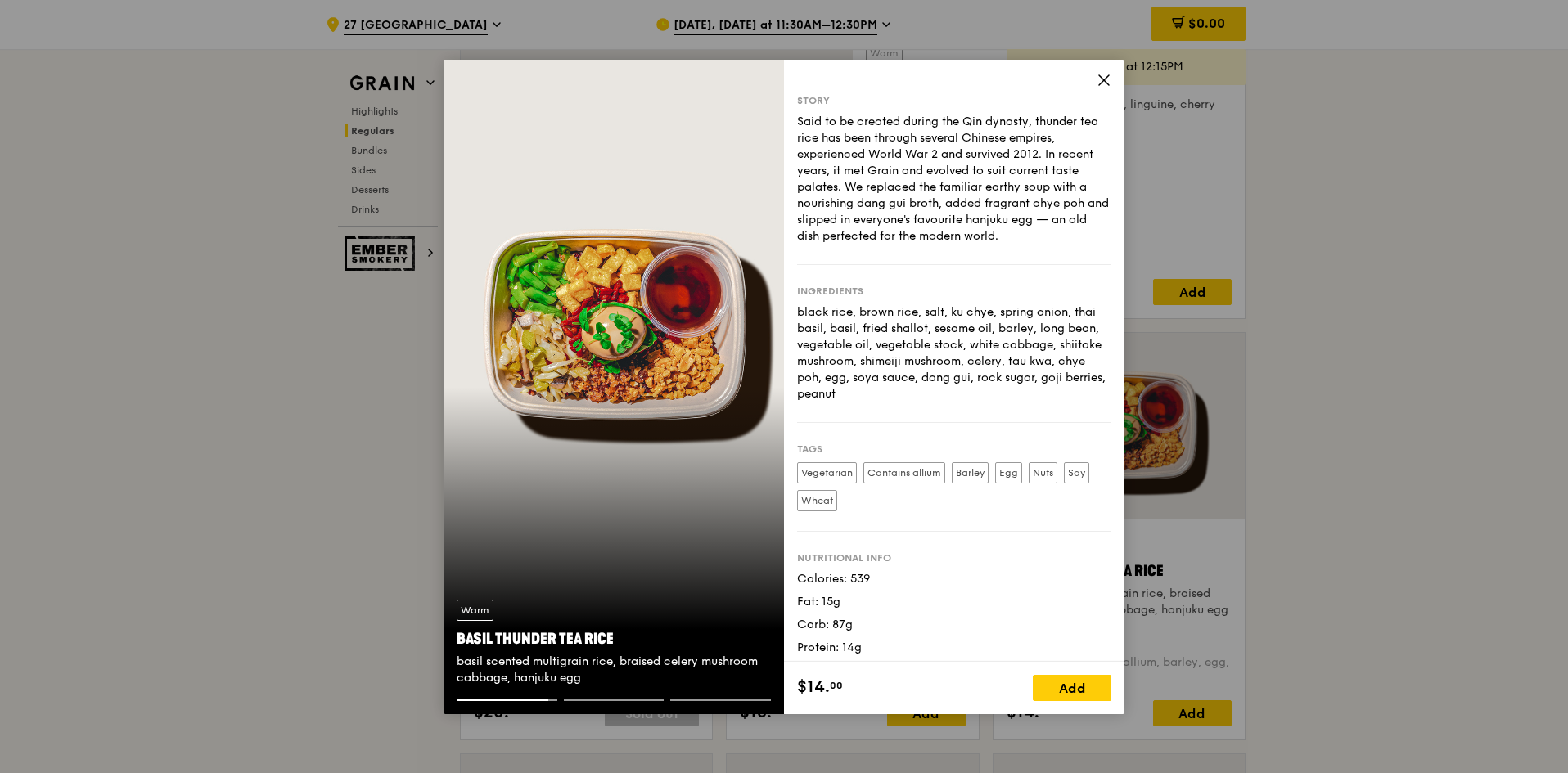
drag, startPoint x: 1097, startPoint y: 86, endPoint x: 676, endPoint y: 642, distance: 697.4
click at [676, 641] on div "Warm Basil Thunder Tea [PERSON_NAME] scented multigrain rice, braised celery mu…" at bounding box center [784, 386] width 681 height 655
click at [663, 530] on div "Warm Basil Thunder Tea [PERSON_NAME] scented multigrain rice, braised celery mu…" at bounding box center [613, 386] width 340 height 655
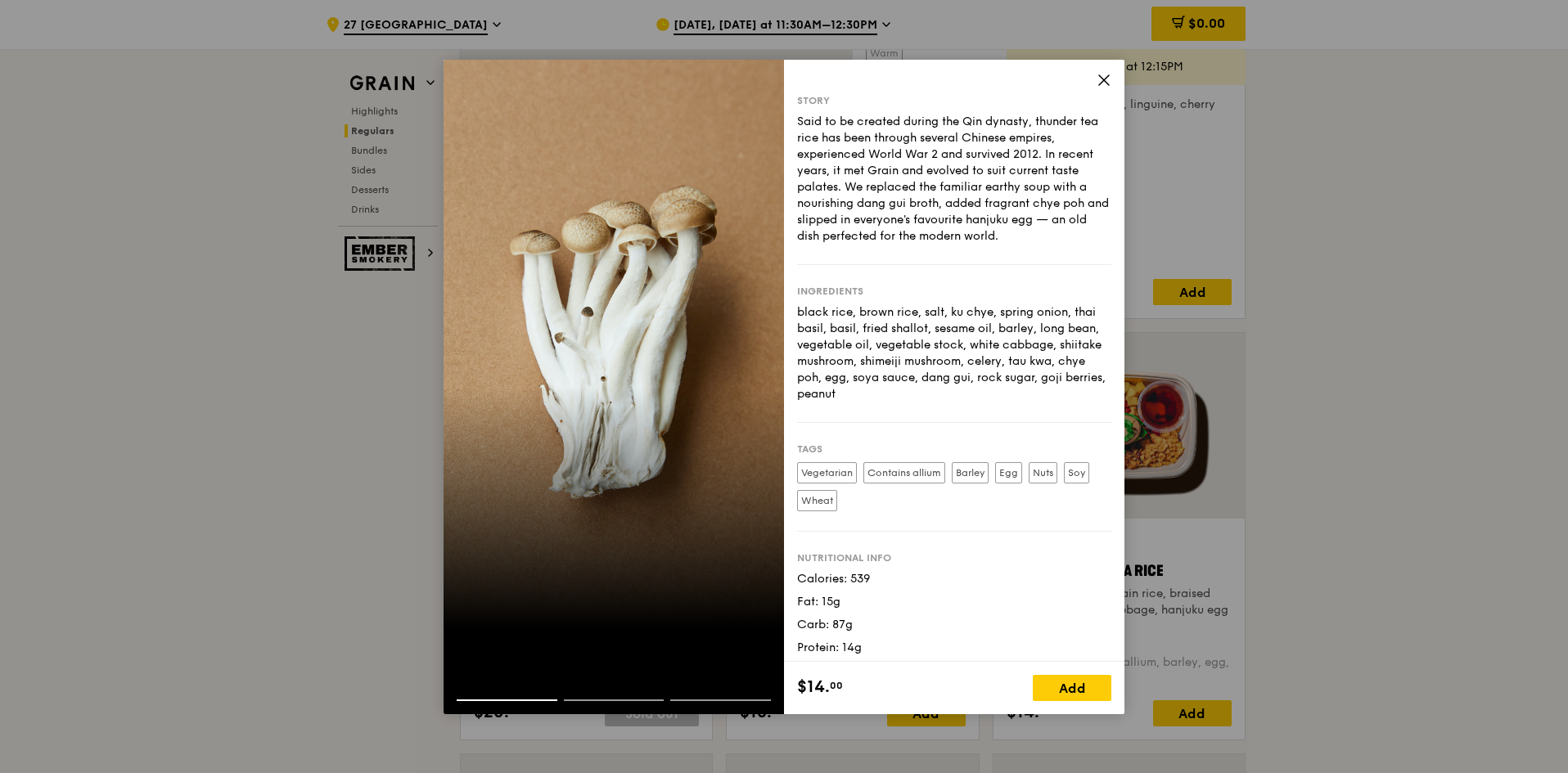
click at [663, 530] on div at bounding box center [613, 386] width 340 height 655
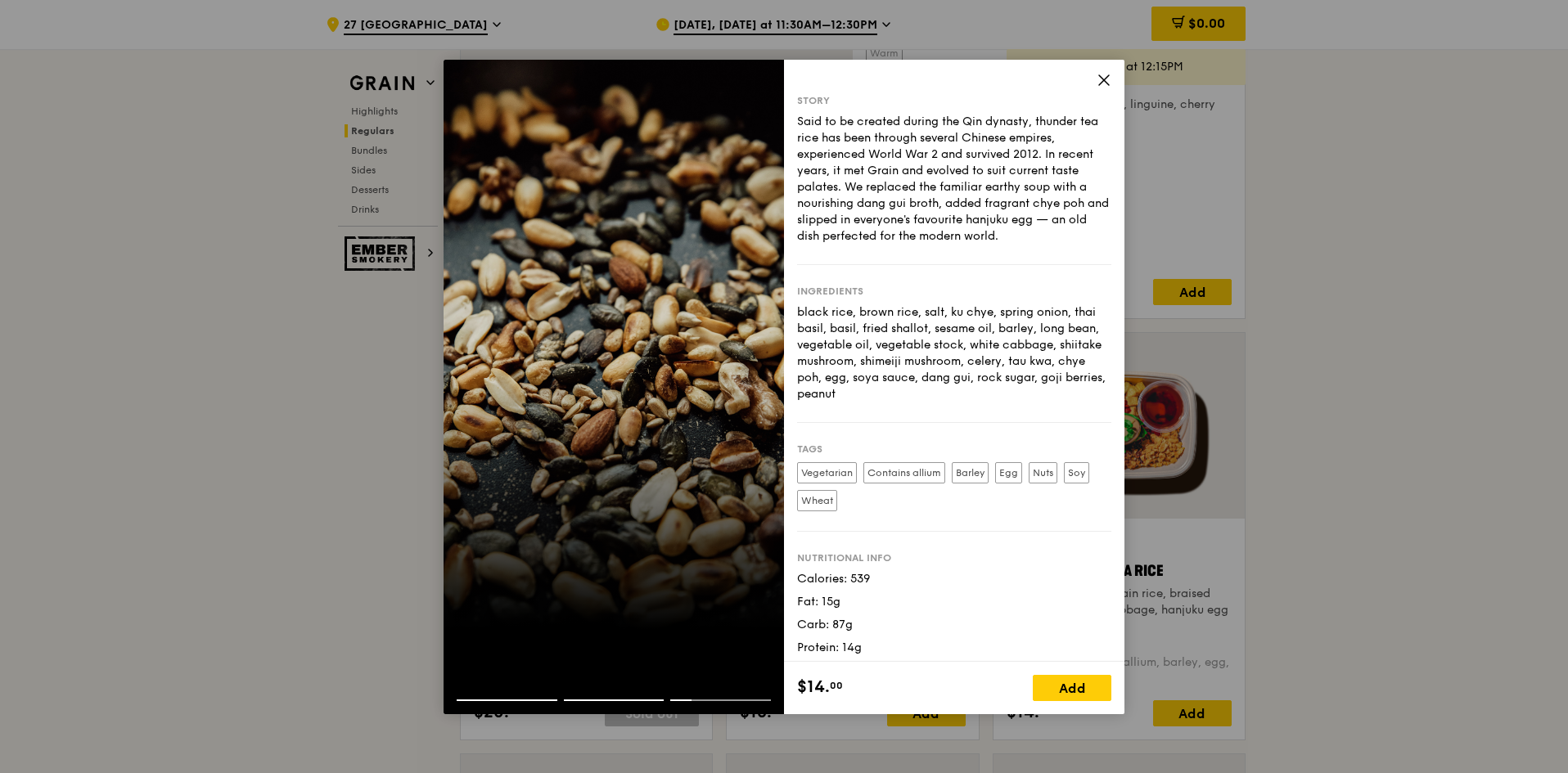
click at [1098, 87] on span at bounding box center [1104, 82] width 15 height 18
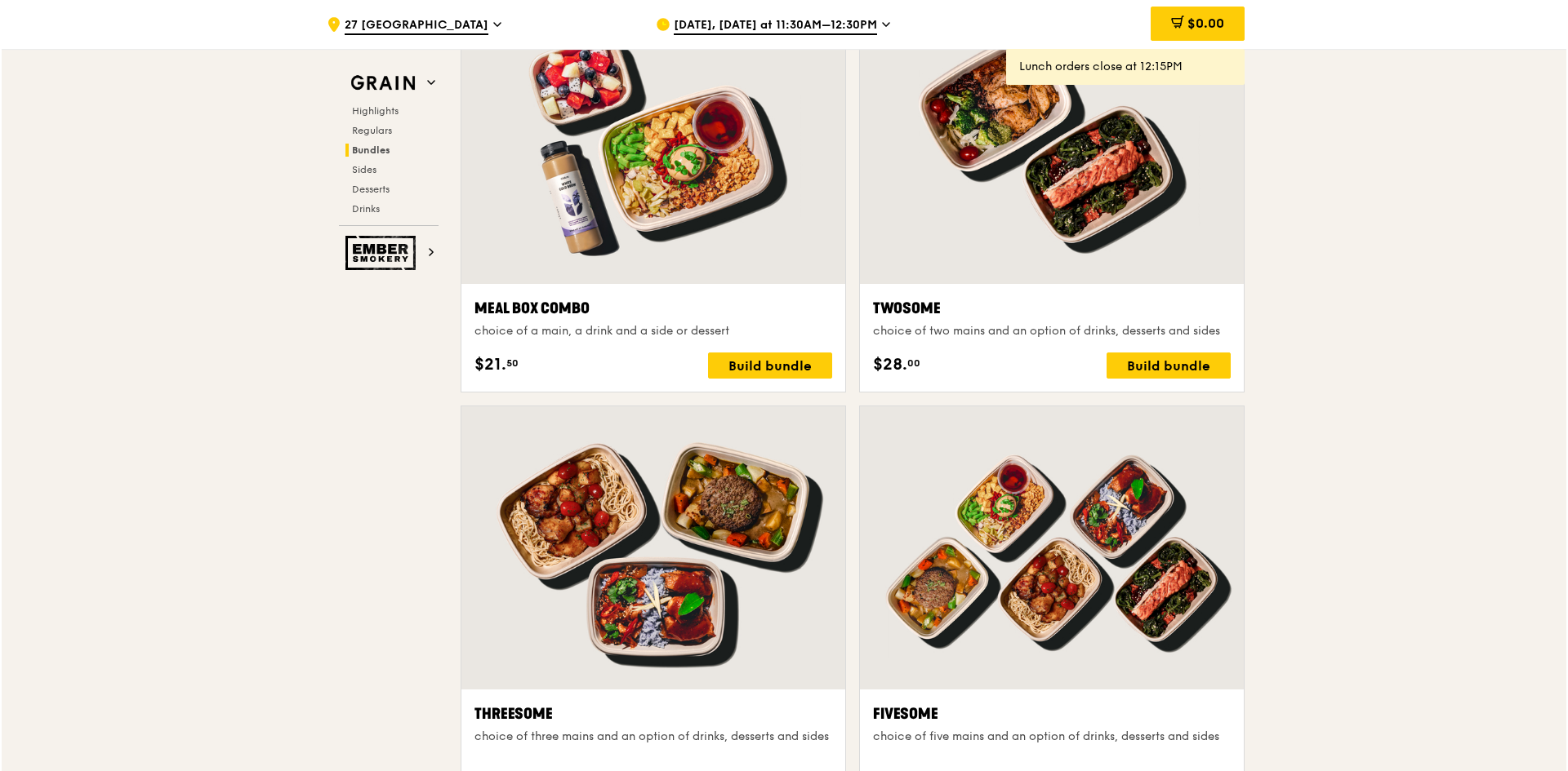
scroll to position [2938, 0]
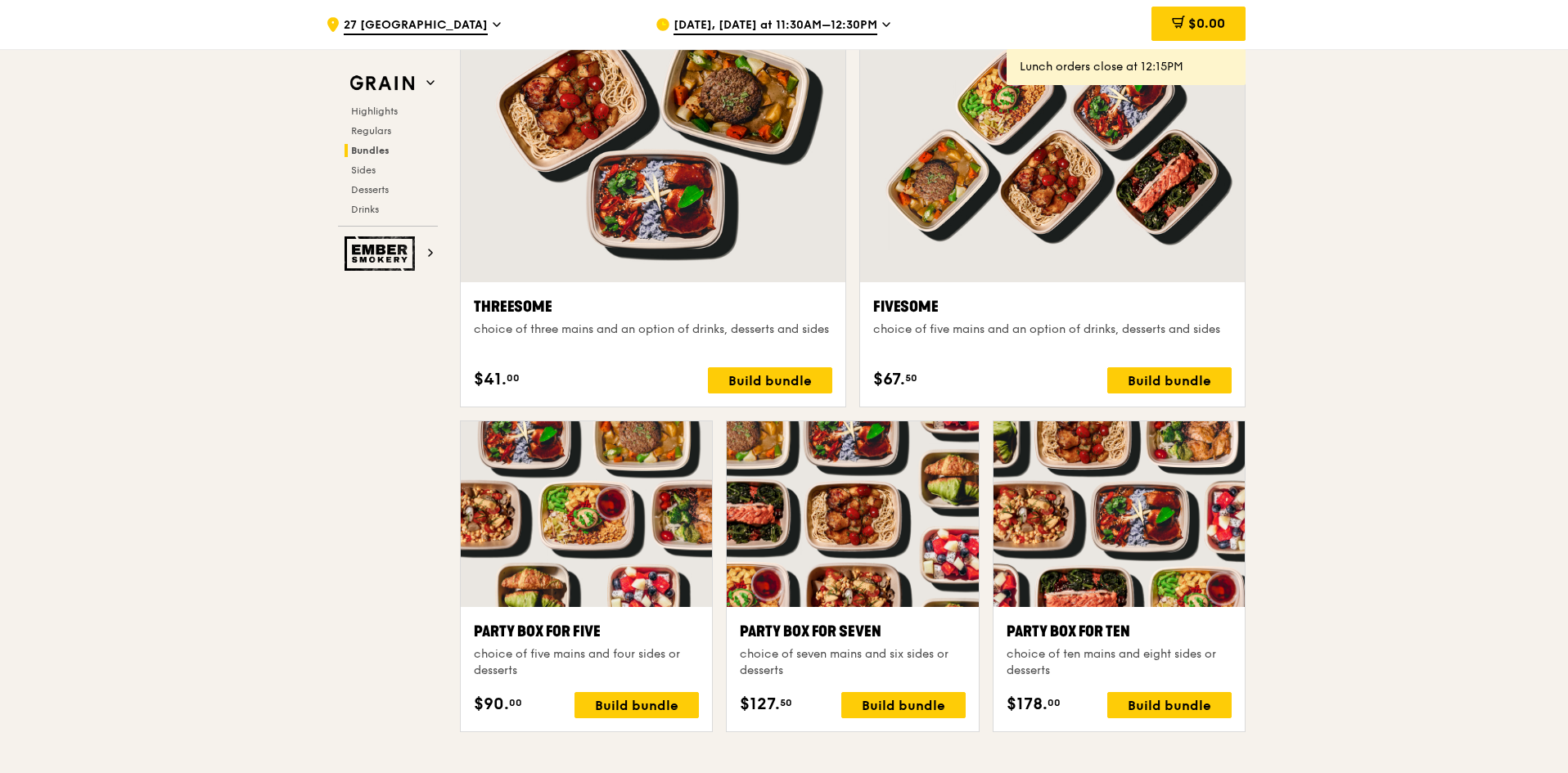
click at [578, 545] on div at bounding box center [586, 514] width 251 height 186
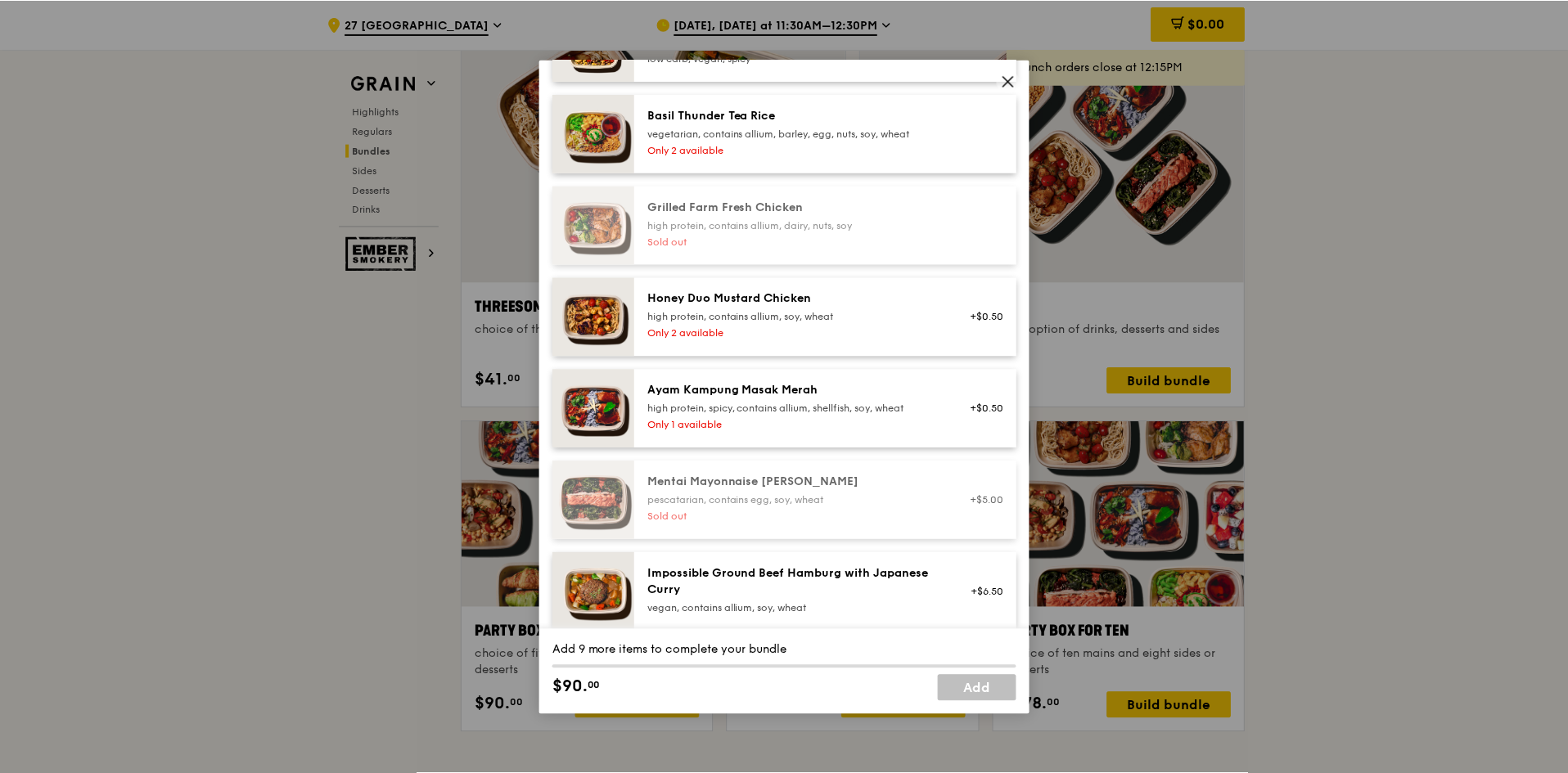
scroll to position [409, 0]
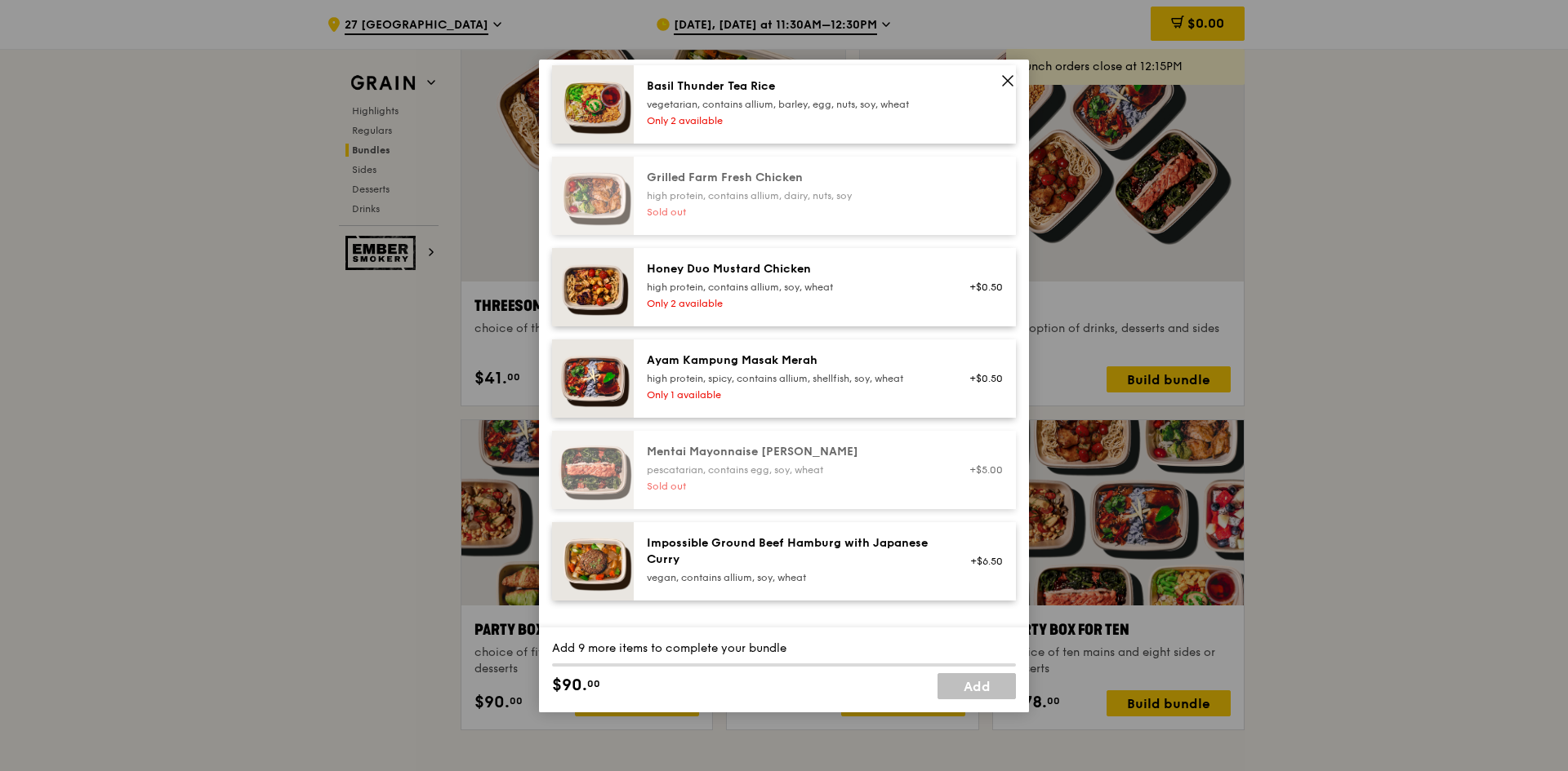
click at [1012, 87] on icon at bounding box center [1008, 81] width 15 height 15
